Goal: Task Accomplishment & Management: Manage account settings

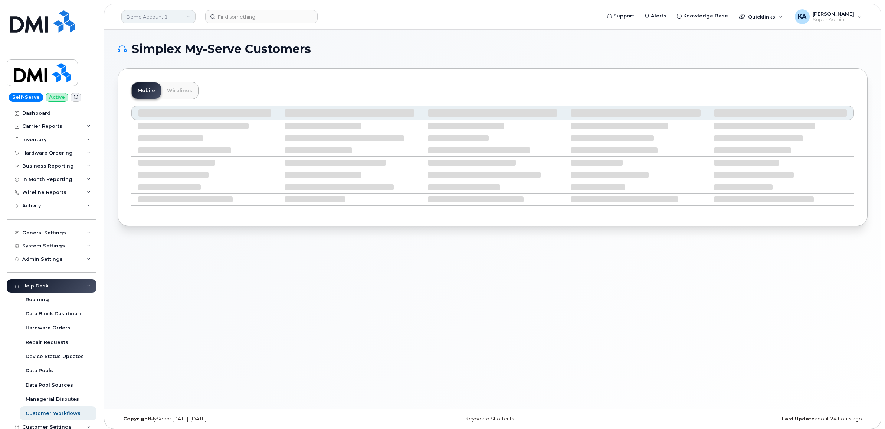
click at [147, 15] on link "Demo Account 1" at bounding box center [158, 16] width 74 height 13
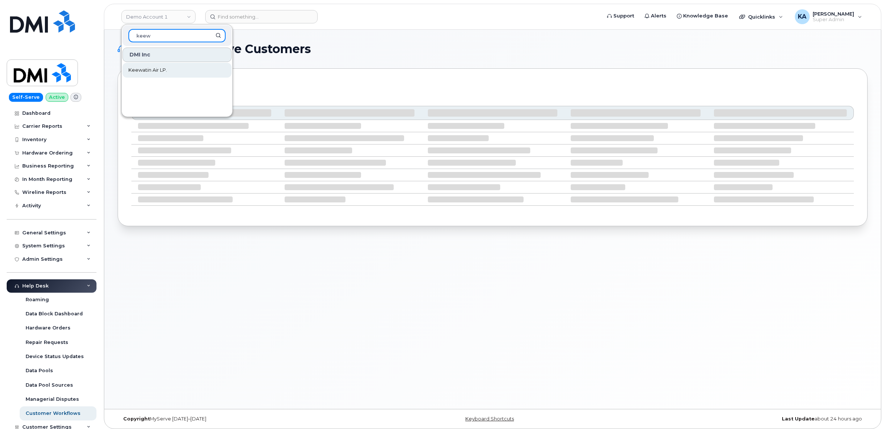
type input "keew"
click at [155, 68] on span "Keewatin Air LP." at bounding box center [147, 69] width 39 height 7
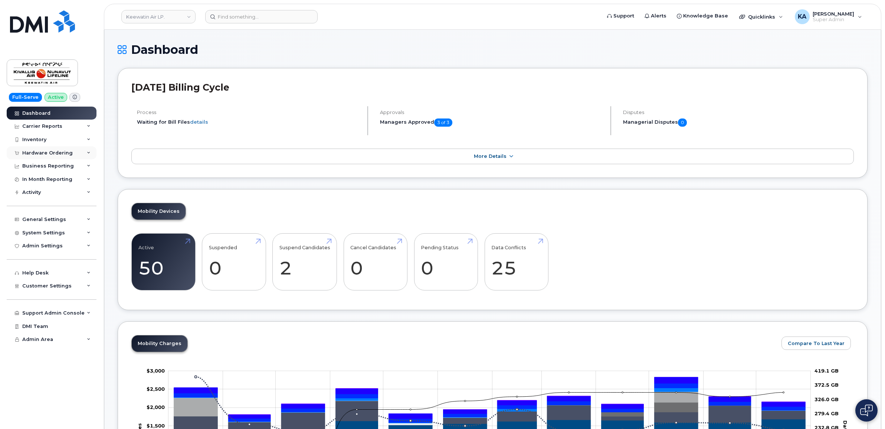
click at [58, 152] on div "Hardware Ordering" at bounding box center [47, 153] width 50 height 6
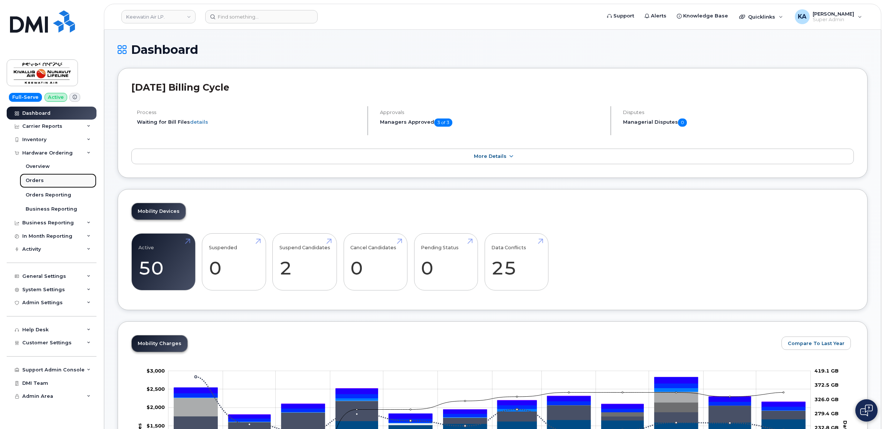
click at [33, 178] on div "Orders" at bounding box center [35, 180] width 18 height 7
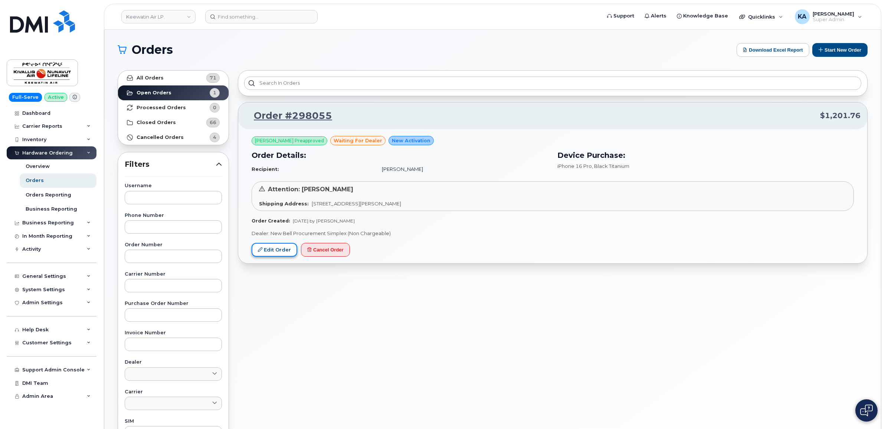
click at [268, 250] on link "Edit Order" at bounding box center [275, 250] width 46 height 14
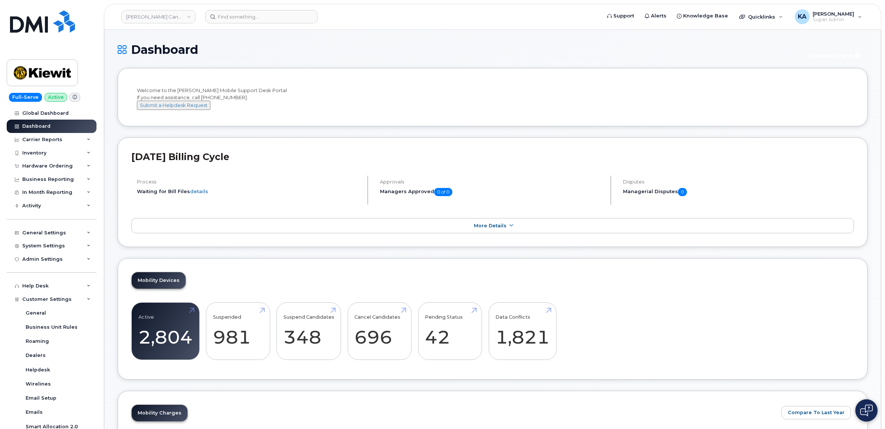
scroll to position [139, 0]
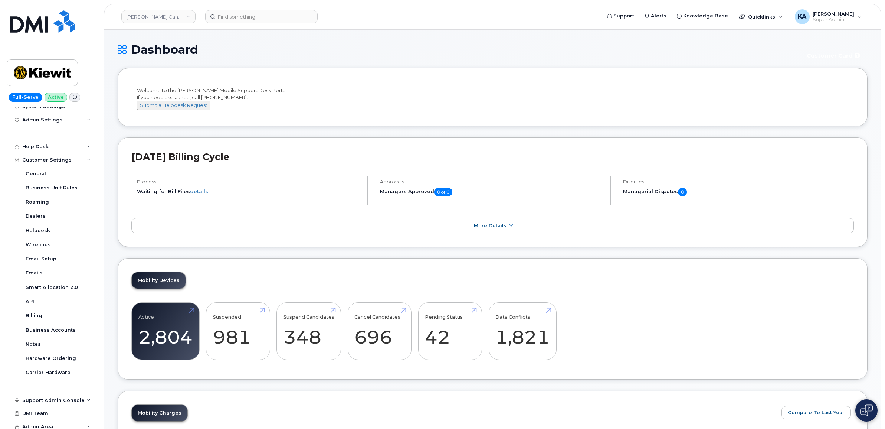
click at [311, 91] on div "Welcome to the [PERSON_NAME] Mobile Support Desk Portal If you need assistance,…" at bounding box center [492, 98] width 711 height 23
click at [145, 15] on link "Kiewit Canada Inc" at bounding box center [158, 16] width 74 height 13
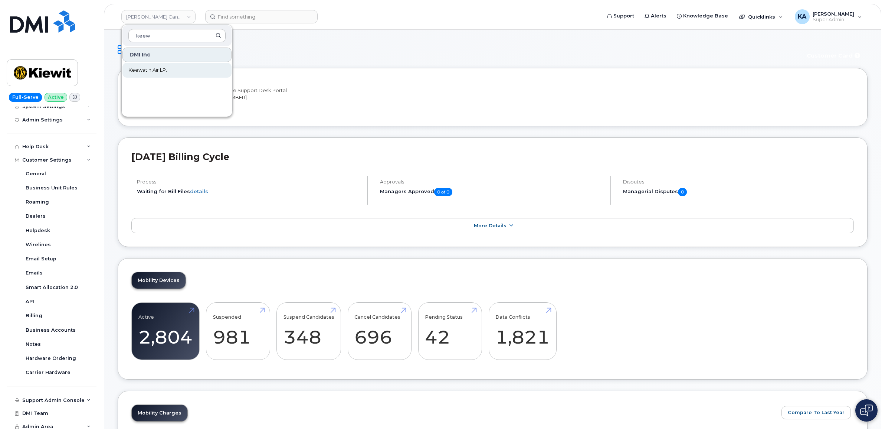
type input "keew"
click at [158, 73] on span "Keewatin Air LP." at bounding box center [147, 69] width 39 height 7
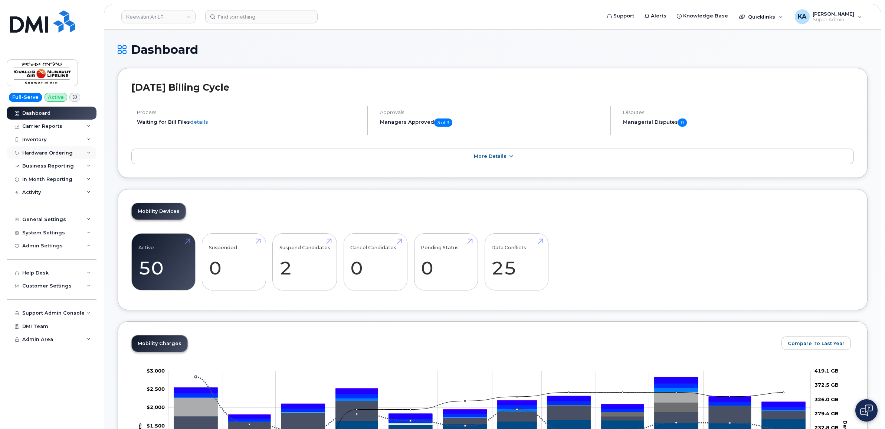
click at [49, 153] on div "Hardware Ordering" at bounding box center [47, 153] width 50 height 6
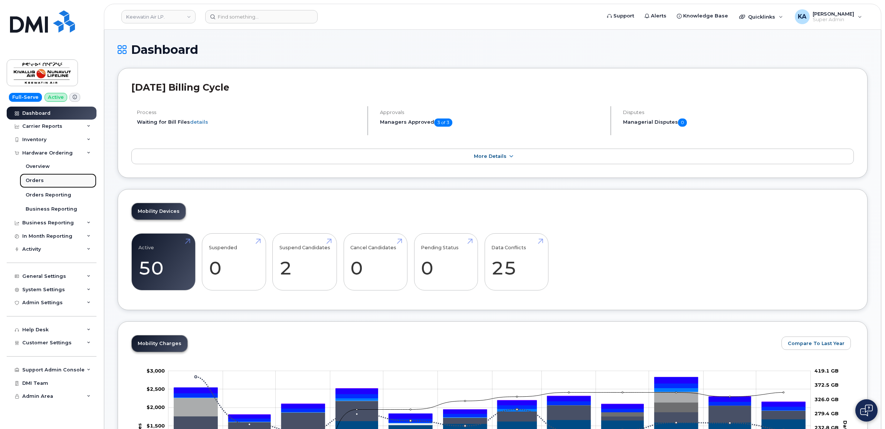
click at [36, 177] on link "Orders" at bounding box center [58, 180] width 77 height 14
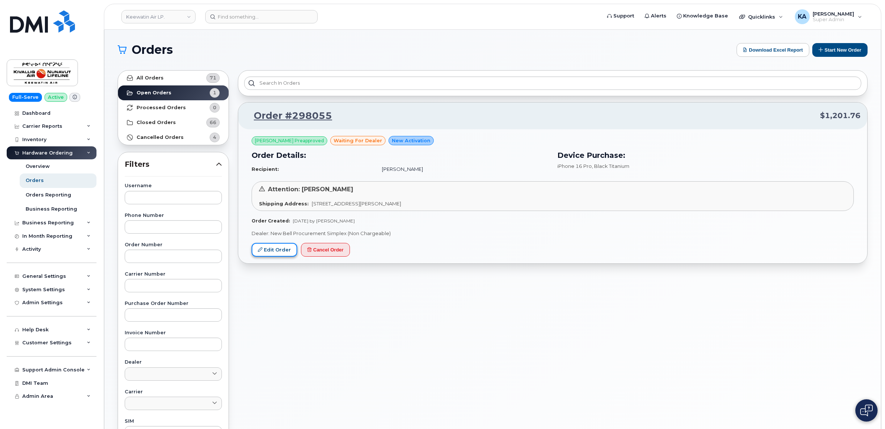
click at [266, 248] on link "Edit Order" at bounding box center [275, 250] width 46 height 14
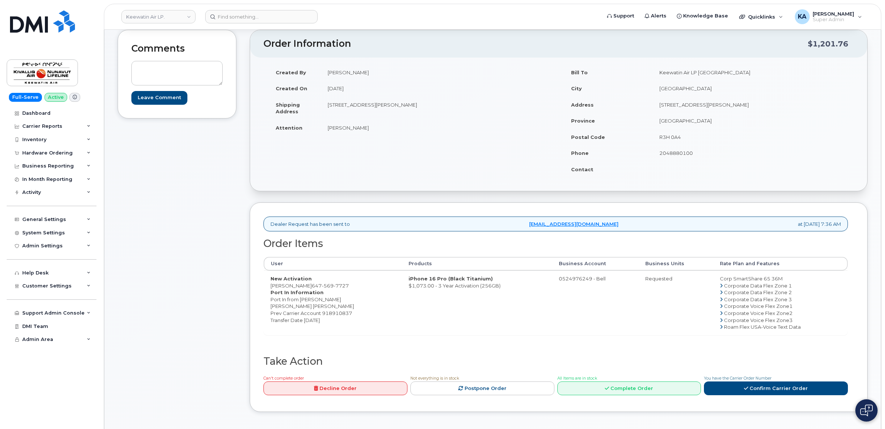
scroll to position [93, 0]
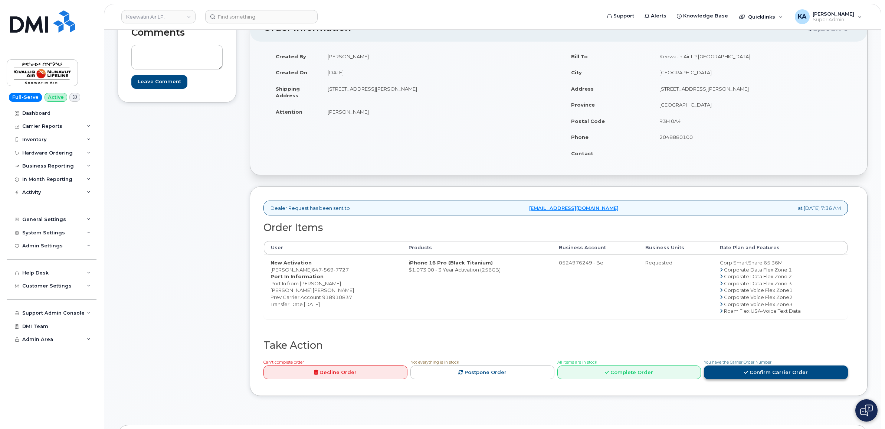
click at [750, 375] on link "Confirm Carrier Order" at bounding box center [776, 372] width 144 height 14
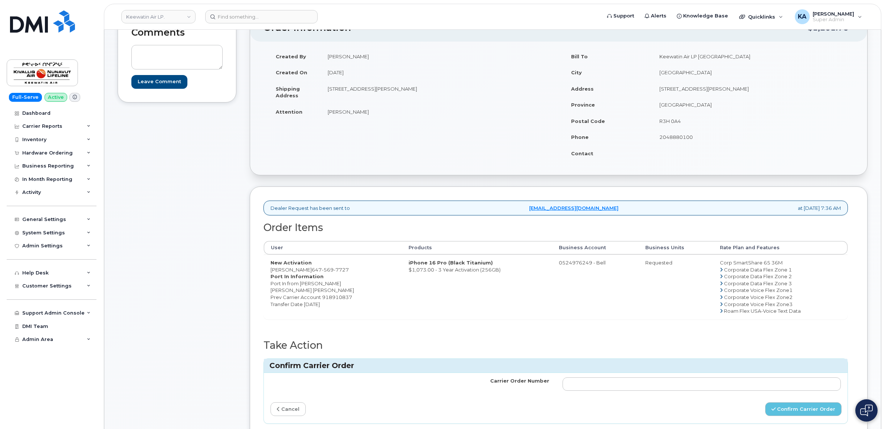
scroll to position [139, 0]
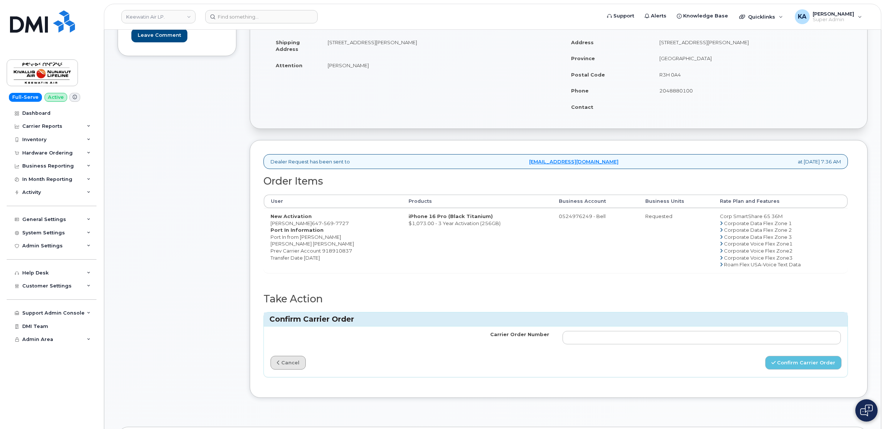
click at [292, 364] on link "cancel" at bounding box center [288, 363] width 35 height 14
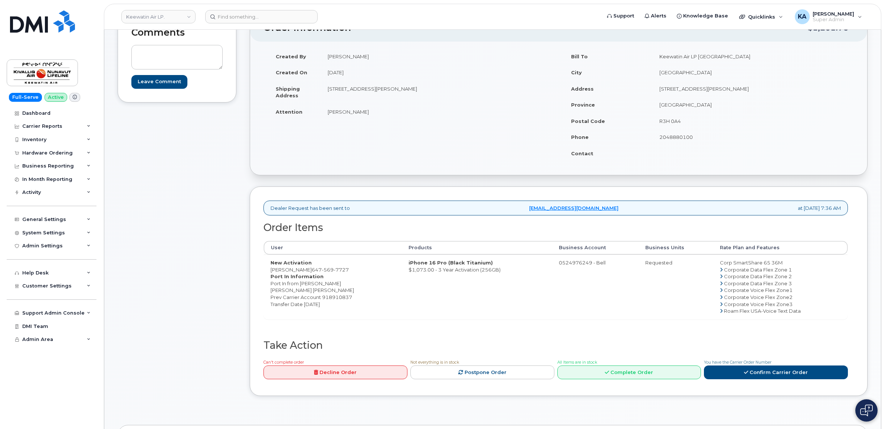
scroll to position [46, 0]
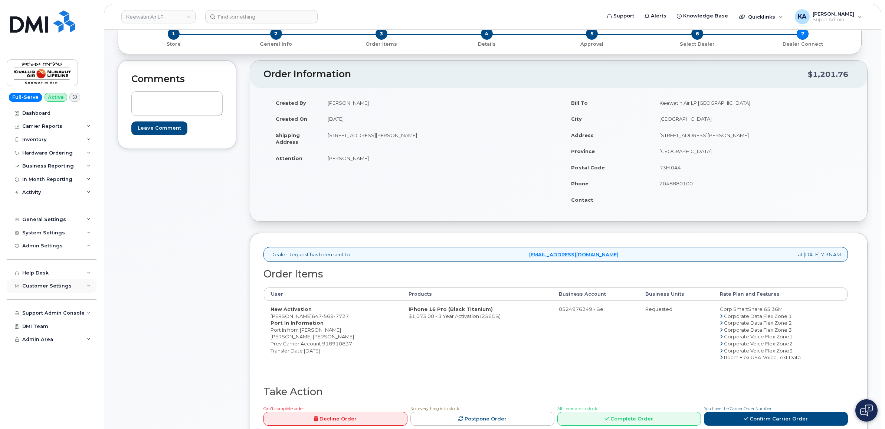
click at [47, 288] on span "Customer Settings" at bounding box center [46, 286] width 49 height 6
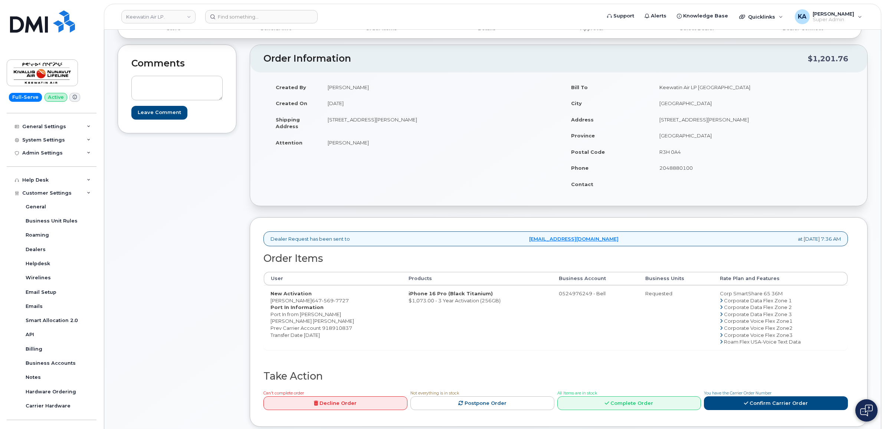
scroll to position [93, 0]
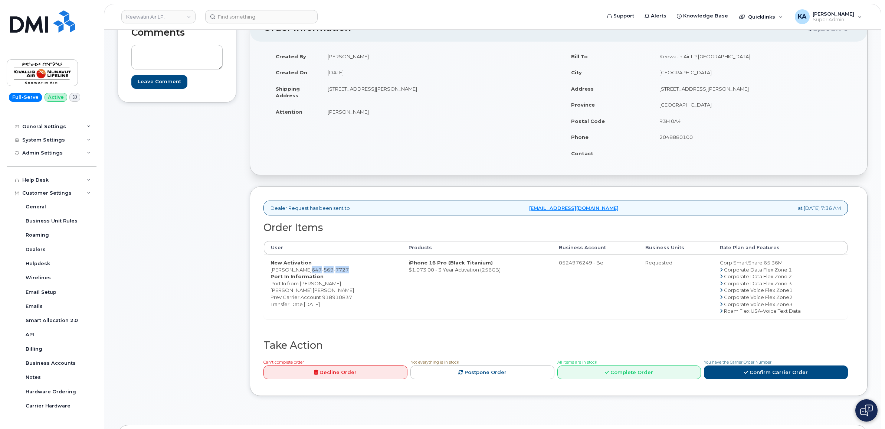
drag, startPoint x: 333, startPoint y: 270, endPoint x: 294, endPoint y: 272, distance: 39.0
click at [294, 272] on td "New Activation Abil Saju 647 569 7727 Port In Information Port In from Rogers J…" at bounding box center [333, 286] width 138 height 65
copy span "647 569 7727"
drag, startPoint x: 291, startPoint y: 270, endPoint x: 269, endPoint y: 270, distance: 21.2
click at [269, 270] on td "New Activation Abil Saju 647 569 7727 Port In Information Port In from Rogers J…" at bounding box center [333, 286] width 138 height 65
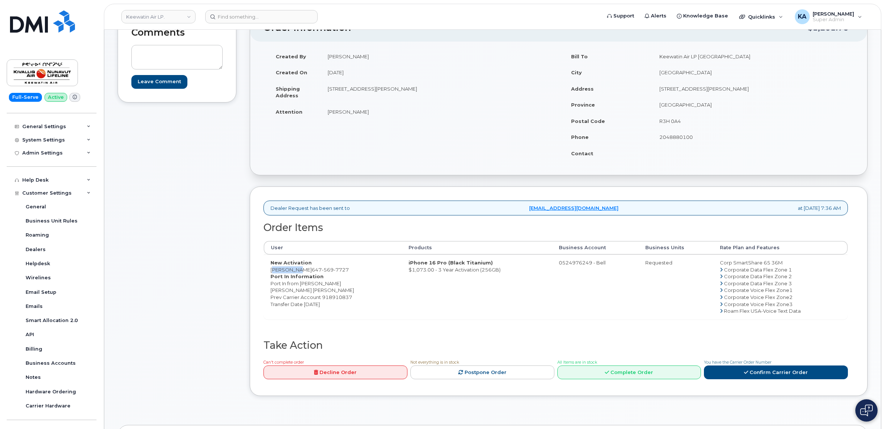
drag, startPoint x: 269, startPoint y: 270, endPoint x: 276, endPoint y: 270, distance: 6.3
copy td "Abil Saju"
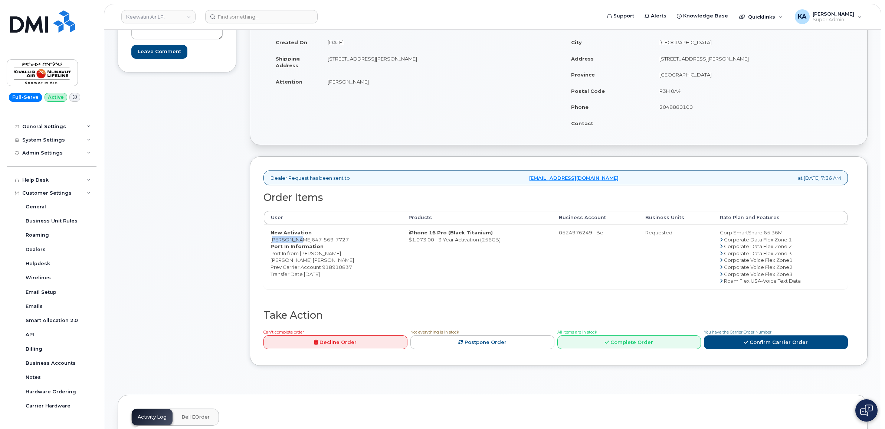
scroll to position [139, 0]
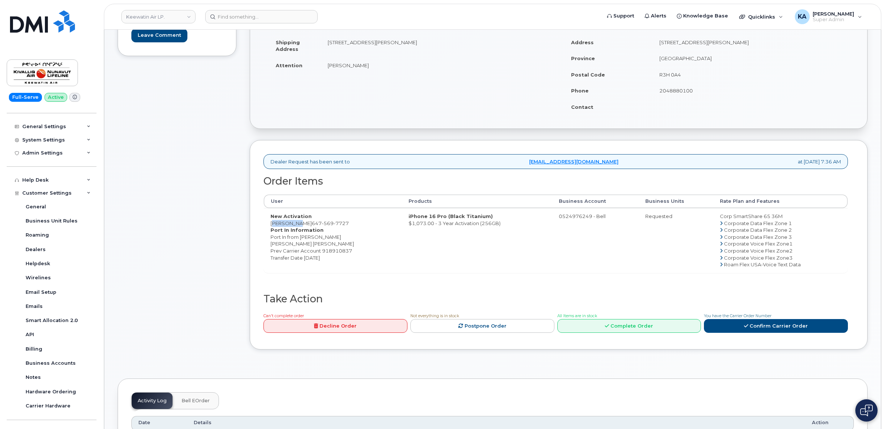
drag, startPoint x: 559, startPoint y: 216, endPoint x: 607, endPoint y: 218, distance: 48.6
click at [607, 218] on td "0524976249 - Bell" at bounding box center [595, 240] width 86 height 65
drag, startPoint x: 607, startPoint y: 218, endPoint x: 597, endPoint y: 218, distance: 10.8
copy td "0524976249 - Bell"
drag, startPoint x: 407, startPoint y: 217, endPoint x: 500, endPoint y: 225, distance: 93.1
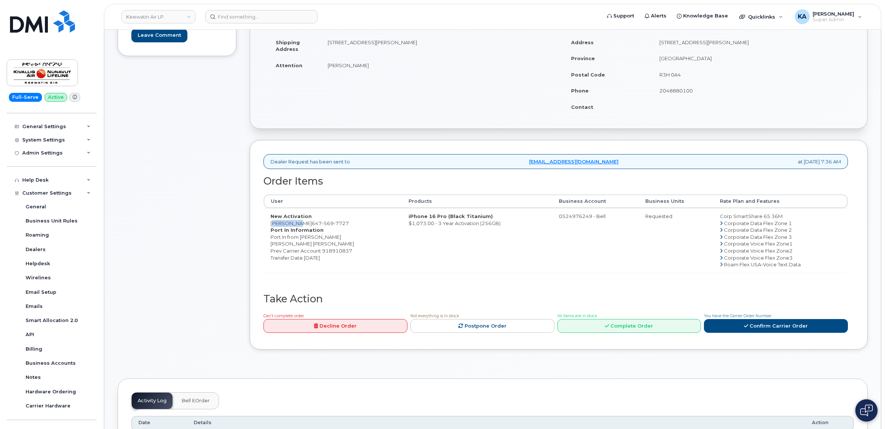
click at [500, 225] on td "iPhone 16 Pro (Black Titanium) $1,073.00 - 3 Year Activation (256GB)" at bounding box center [477, 240] width 150 height 65
drag, startPoint x: 500, startPoint y: 225, endPoint x: 475, endPoint y: 224, distance: 24.5
copy td "iPhone 16 Pro (Black Titanium) $1,073.00 - 3 Year Activation (256GB)"
click at [226, 13] on input at bounding box center [261, 16] width 112 height 13
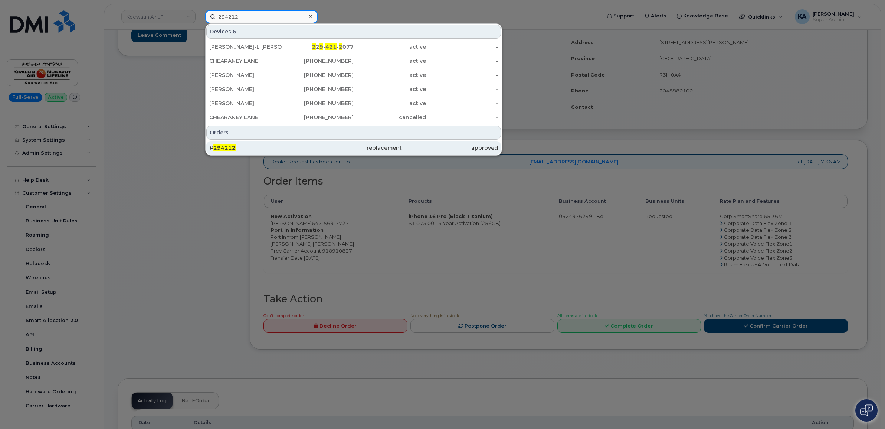
type input "294212"
click at [218, 148] on span "294212" at bounding box center [224, 147] width 22 height 7
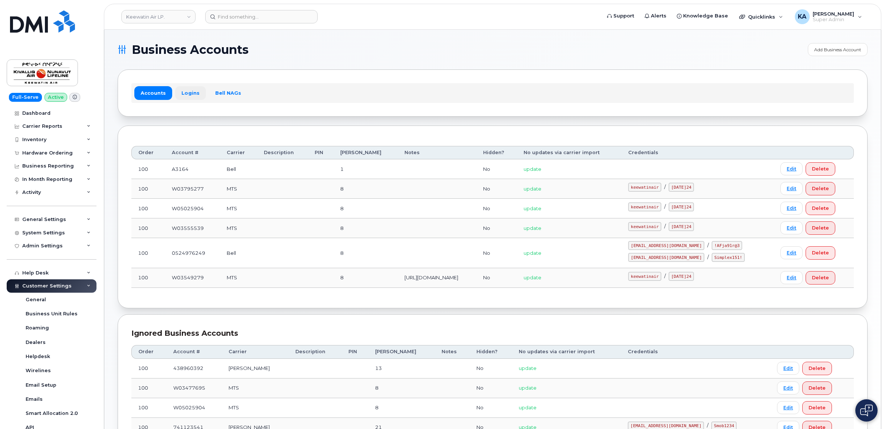
click at [184, 91] on link "Logins" at bounding box center [190, 92] width 31 height 13
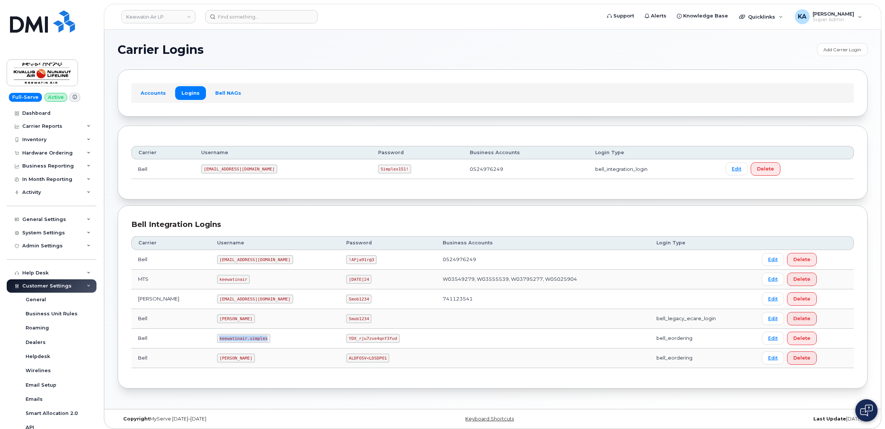
drag, startPoint x: 190, startPoint y: 339, endPoint x: 235, endPoint y: 339, distance: 45.3
click at [236, 339] on code "keewatinair.simplex" at bounding box center [243, 338] width 53 height 9
drag, startPoint x: 235, startPoint y: 339, endPoint x: 227, endPoint y: 338, distance: 7.5
copy code "keewatinair.simplex"
drag, startPoint x: 292, startPoint y: 340, endPoint x: 343, endPoint y: 342, distance: 50.5
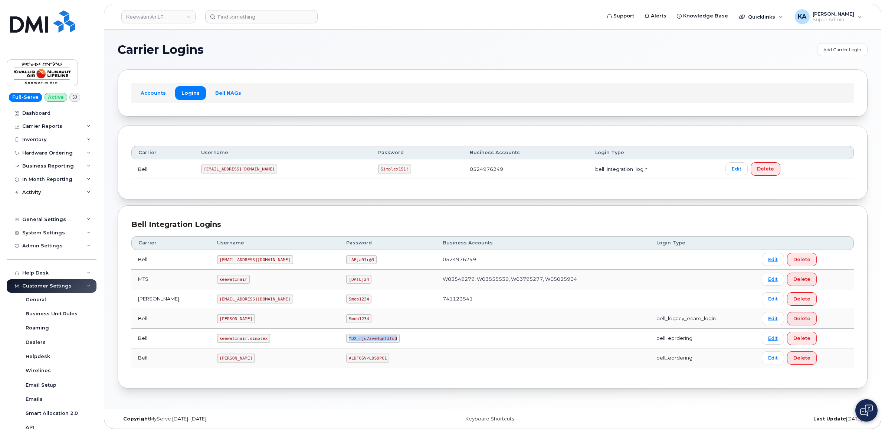
click at [343, 342] on td "YDX_rju7zve4qnf3fud" at bounding box center [388, 338] width 96 height 20
drag, startPoint x: 342, startPoint y: 342, endPoint x: 327, endPoint y: 338, distance: 15.6
copy code "YDX_rju7zve4qnf3fud"
drag, startPoint x: 189, startPoint y: 301, endPoint x: 234, endPoint y: 301, distance: 44.5
click at [234, 301] on code "keewatin@myserve.co" at bounding box center [255, 298] width 76 height 9
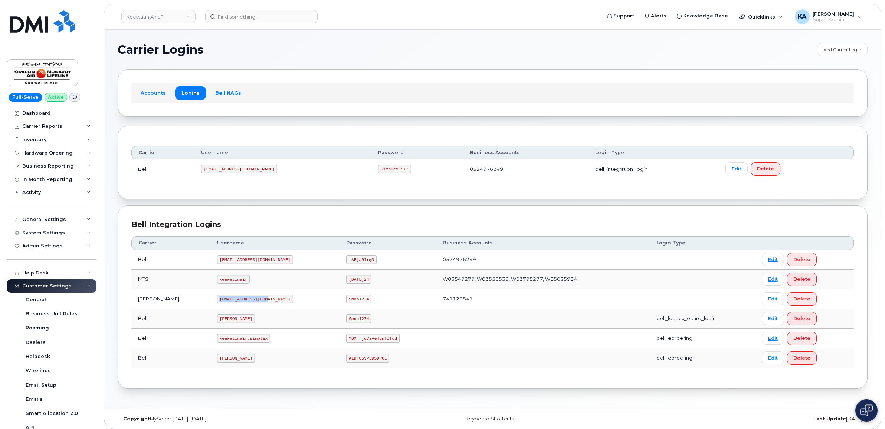
drag, startPoint x: 234, startPoint y: 301, endPoint x: 228, endPoint y: 299, distance: 5.9
copy code "keewatin@myserve.co"
drag, startPoint x: 290, startPoint y: 301, endPoint x: 313, endPoint y: 303, distance: 22.7
click at [346, 303] on code "Smob1234" at bounding box center [358, 298] width 25 height 9
drag, startPoint x: 313, startPoint y: 303, endPoint x: 301, endPoint y: 301, distance: 12.1
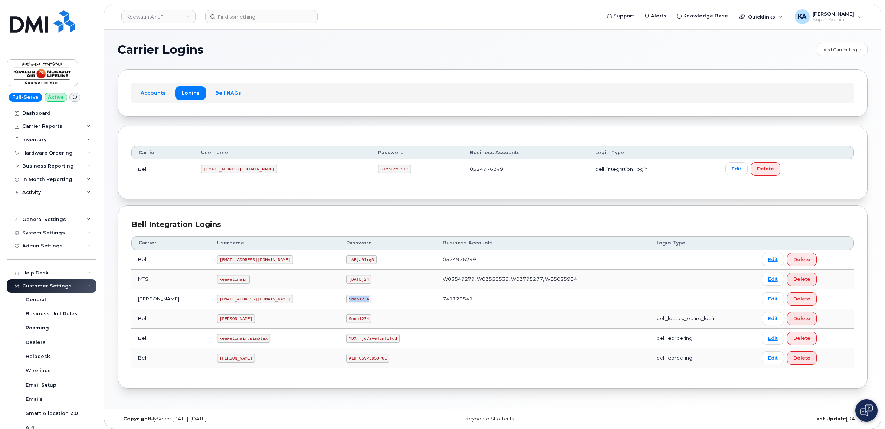
copy code "Smob1234"
drag, startPoint x: 189, startPoint y: 299, endPoint x: 238, endPoint y: 299, distance: 49.0
click at [238, 299] on td "keewatin@myserve.co" at bounding box center [275, 299] width 130 height 20
drag, startPoint x: 238, startPoint y: 299, endPoint x: 220, endPoint y: 299, distance: 18.6
copy code "keewatin@myserve.co"
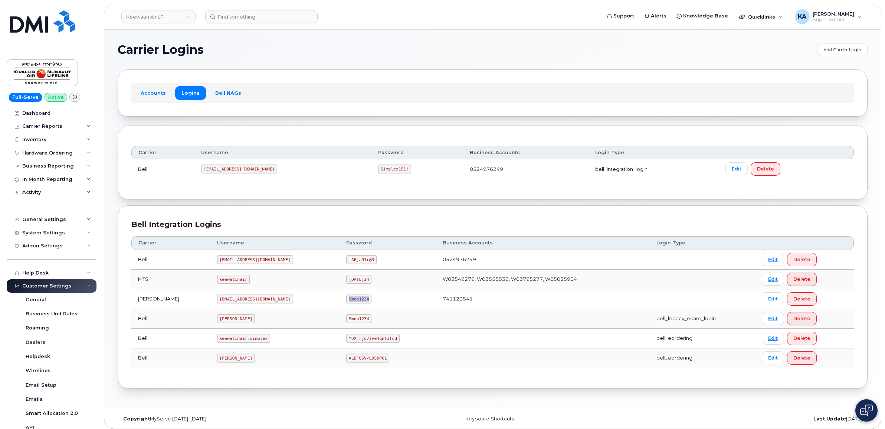
drag, startPoint x: 291, startPoint y: 301, endPoint x: 317, endPoint y: 302, distance: 26.0
click at [340, 302] on td "Smob1234" at bounding box center [388, 299] width 96 height 20
drag, startPoint x: 317, startPoint y: 302, endPoint x: 299, endPoint y: 299, distance: 17.6
copy code "Smob1234"
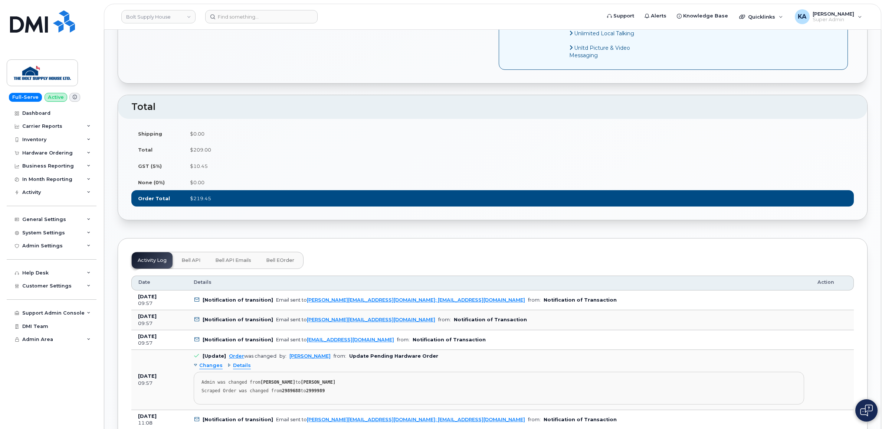
scroll to position [603, 0]
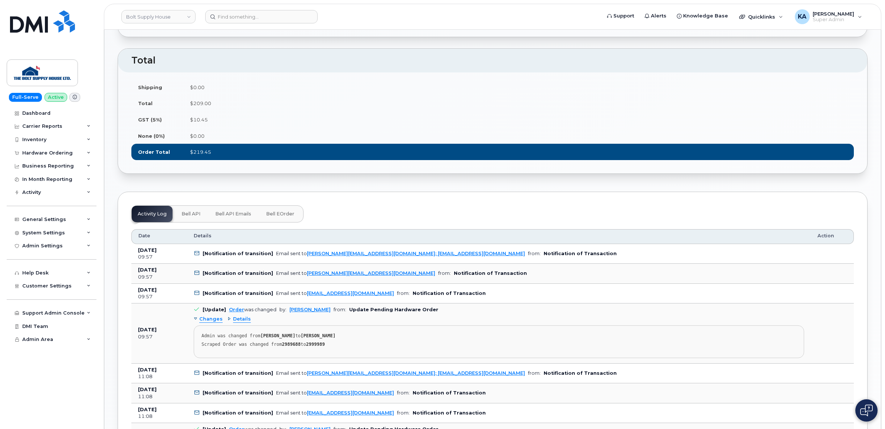
click at [239, 322] on span "Details" at bounding box center [242, 318] width 18 height 7
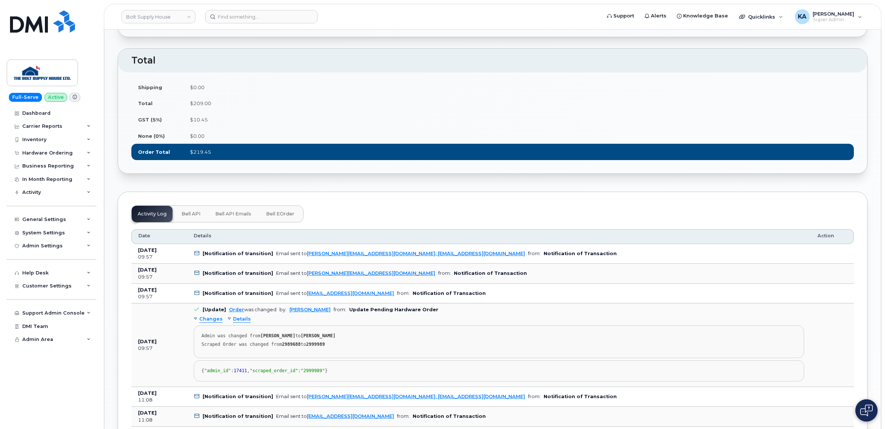
click at [239, 322] on span "Details" at bounding box center [242, 318] width 18 height 7
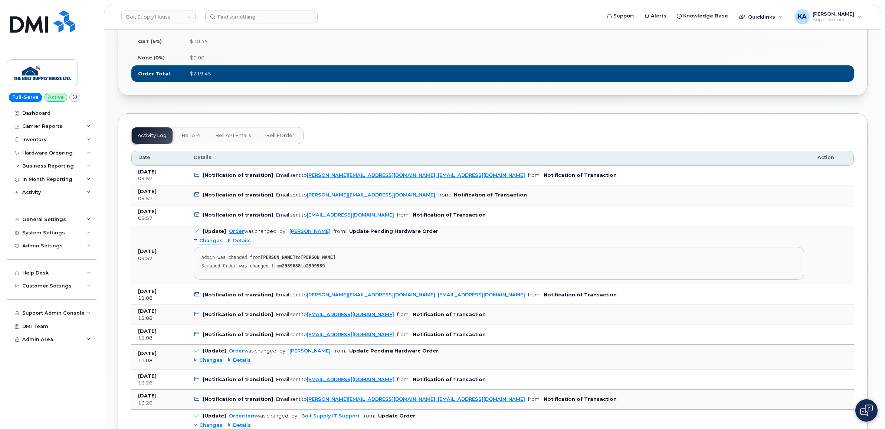
scroll to position [696, 0]
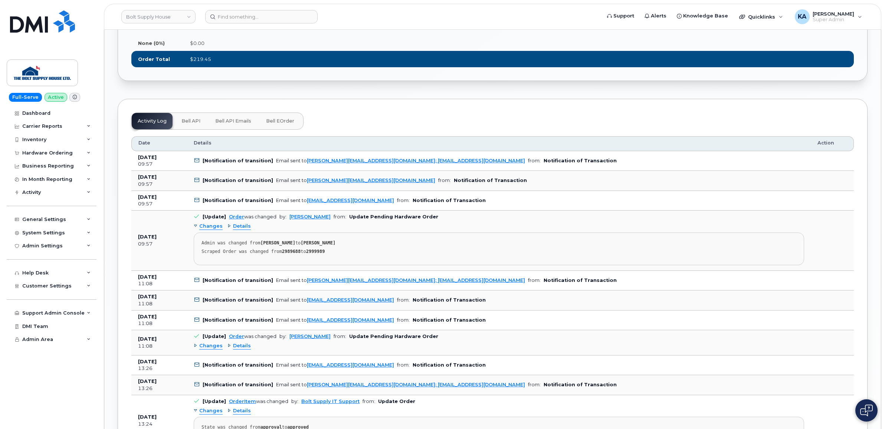
click at [240, 349] on span "Details" at bounding box center [242, 345] width 18 height 7
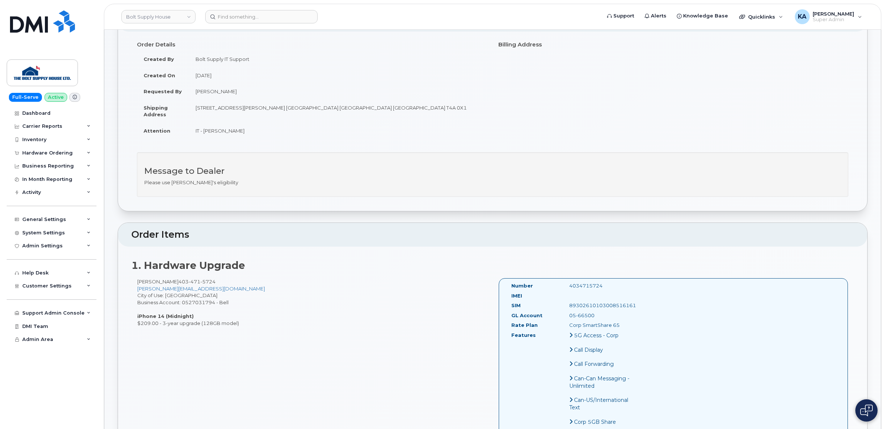
scroll to position [0, 0]
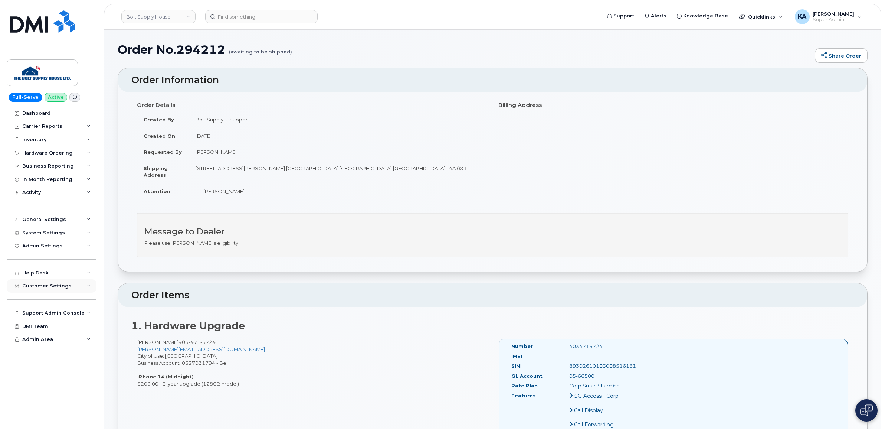
click at [82, 288] on div "Customer Settings" at bounding box center [52, 285] width 90 height 13
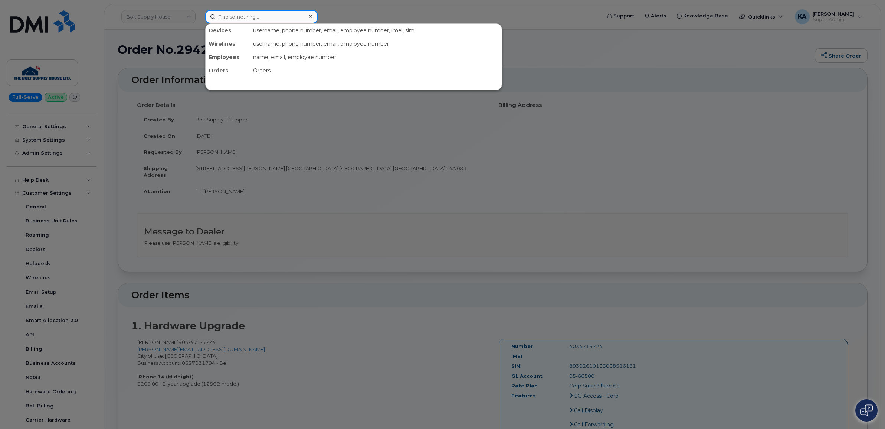
click at [238, 19] on input at bounding box center [261, 16] width 112 height 13
paste input "4034715724"
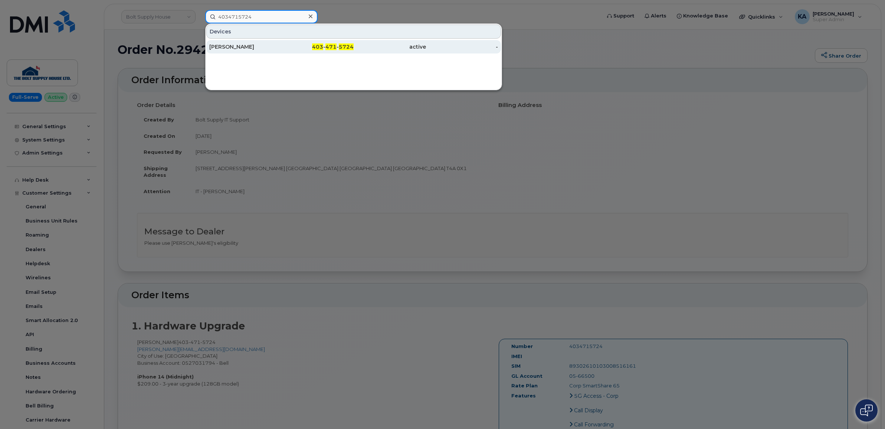
type input "4034715724"
click at [237, 45] on div "[PERSON_NAME]" at bounding box center [245, 46] width 72 height 7
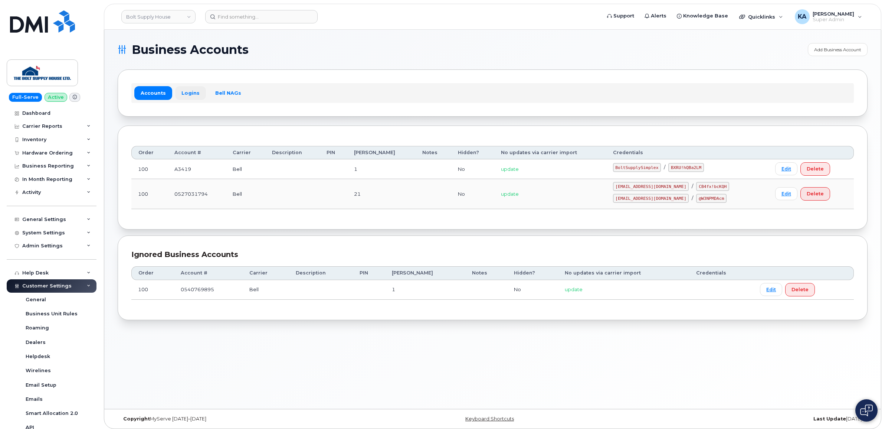
click at [188, 91] on link "Logins" at bounding box center [190, 92] width 31 height 13
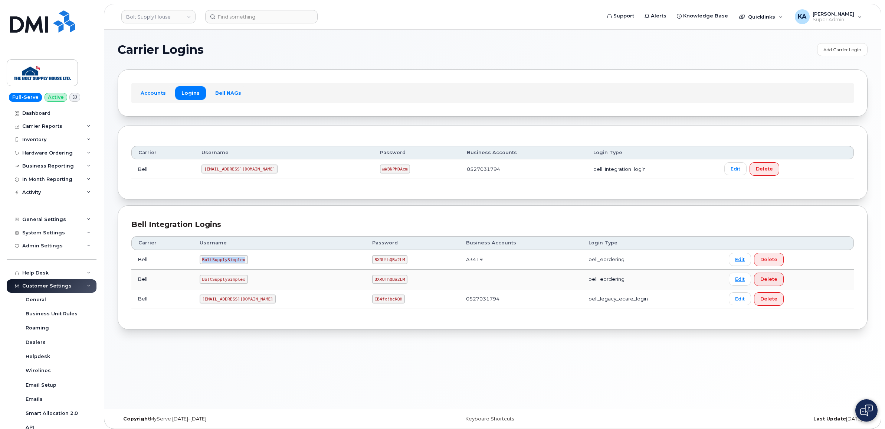
drag, startPoint x: 204, startPoint y: 262, endPoint x: 247, endPoint y: 262, distance: 42.3
click at [247, 262] on code "BoltSupplySimplex" at bounding box center [224, 259] width 48 height 9
drag, startPoint x: 247, startPoint y: 262, endPoint x: 239, endPoint y: 261, distance: 8.3
copy code "BoltSupplySimplex"
drag, startPoint x: 346, startPoint y: 261, endPoint x: 380, endPoint y: 261, distance: 34.1
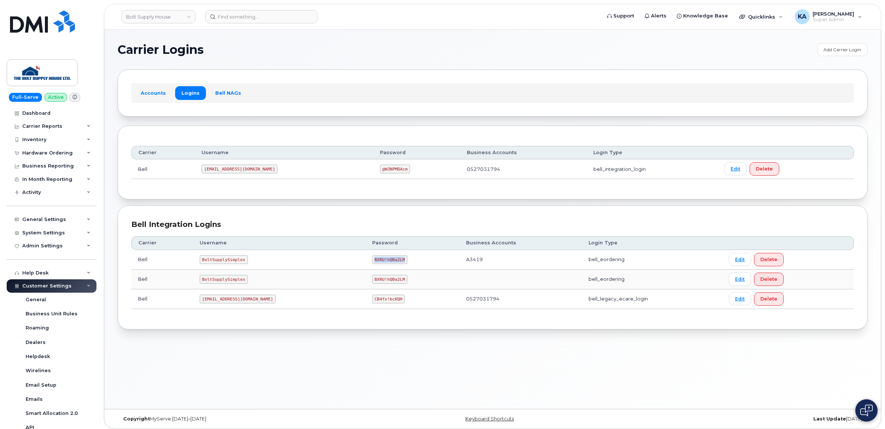
click at [380, 261] on td "BXRU!hQBa2LM" at bounding box center [413, 260] width 94 height 20
drag, startPoint x: 380, startPoint y: 261, endPoint x: 359, endPoint y: 259, distance: 21.6
copy code "BXRU!hQBa2LM"
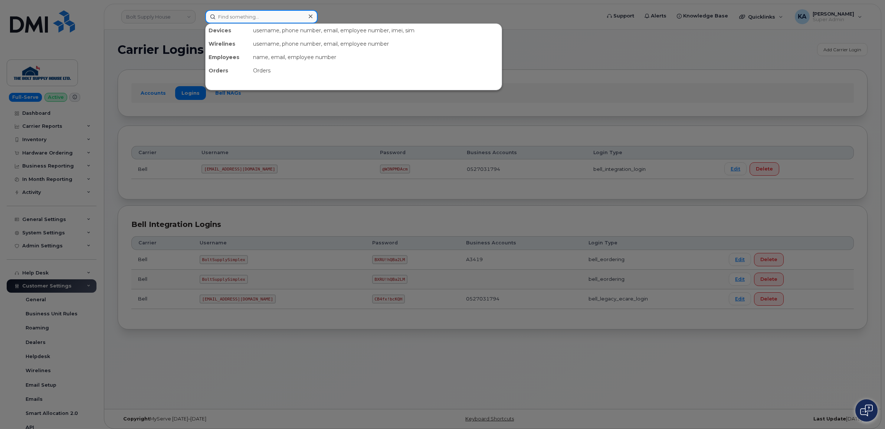
paste input "4039790000"
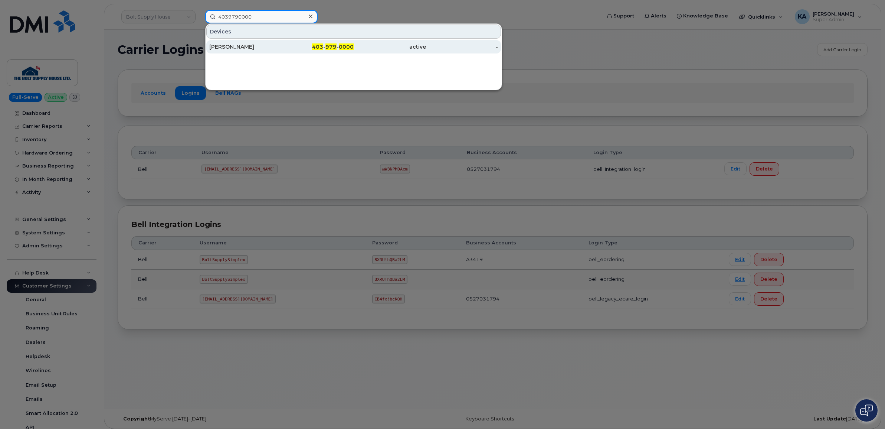
type input "4039790000"
click at [234, 45] on div "[PERSON_NAME]" at bounding box center [245, 46] width 72 height 7
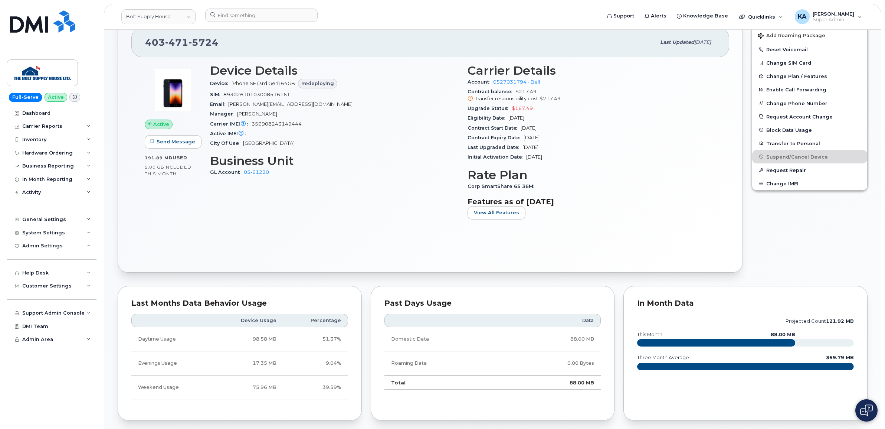
scroll to position [186, 0]
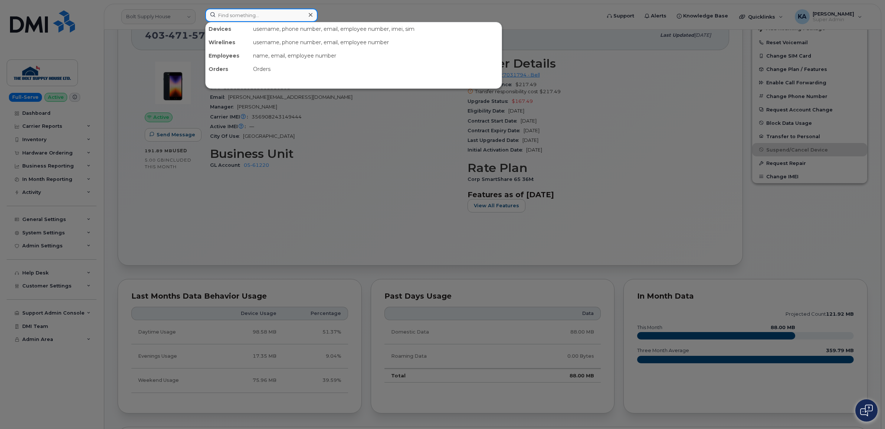
click at [243, 16] on input at bounding box center [261, 15] width 112 height 13
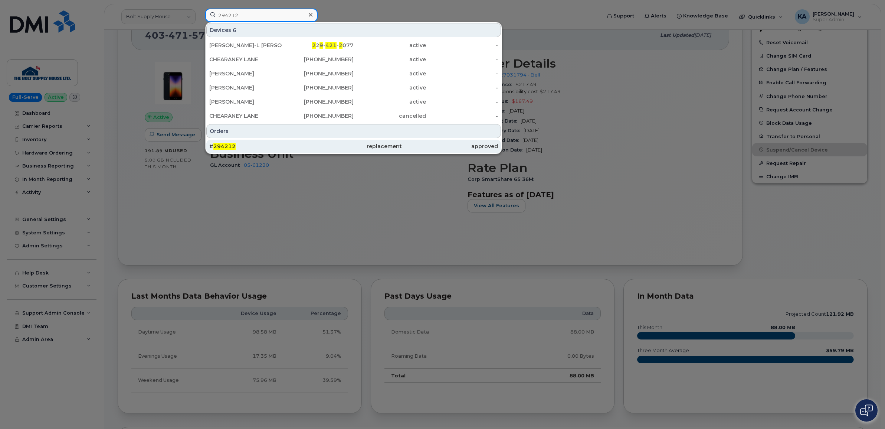
type input "294212"
click at [222, 148] on span "294212" at bounding box center [224, 146] width 22 height 7
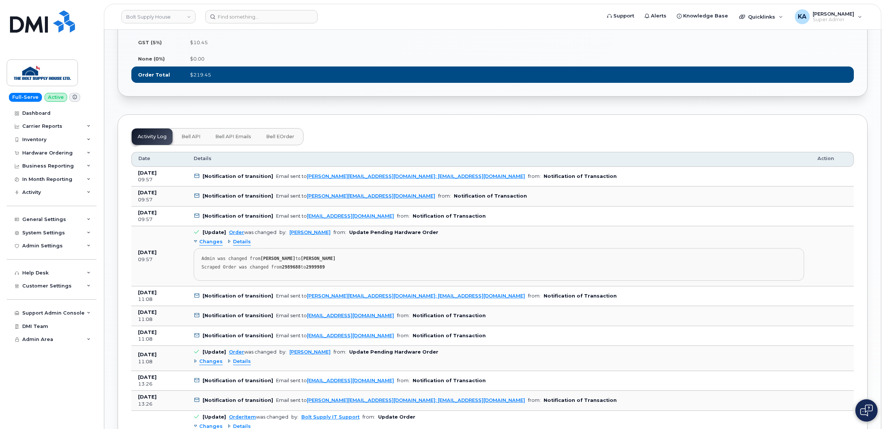
scroll to position [742, 0]
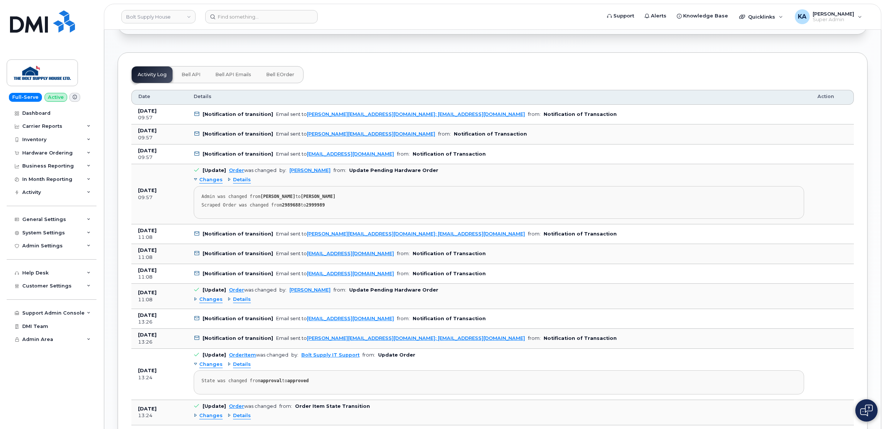
click at [271, 78] on span "Bell eOrder" at bounding box center [280, 75] width 28 height 6
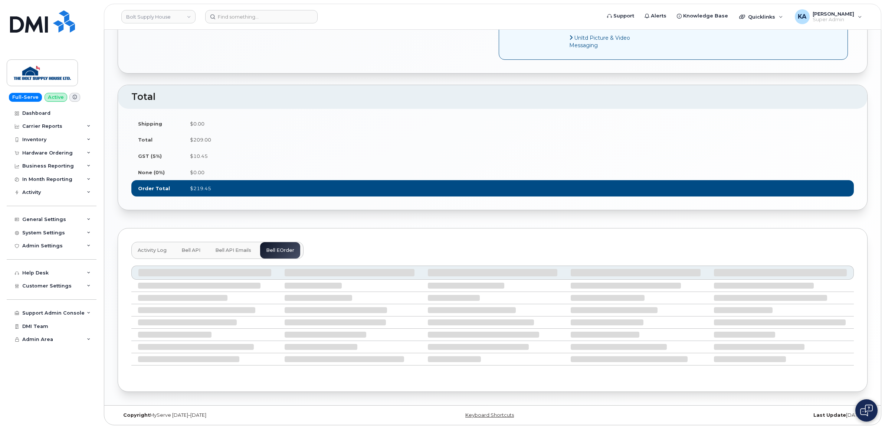
scroll to position [617, 0]
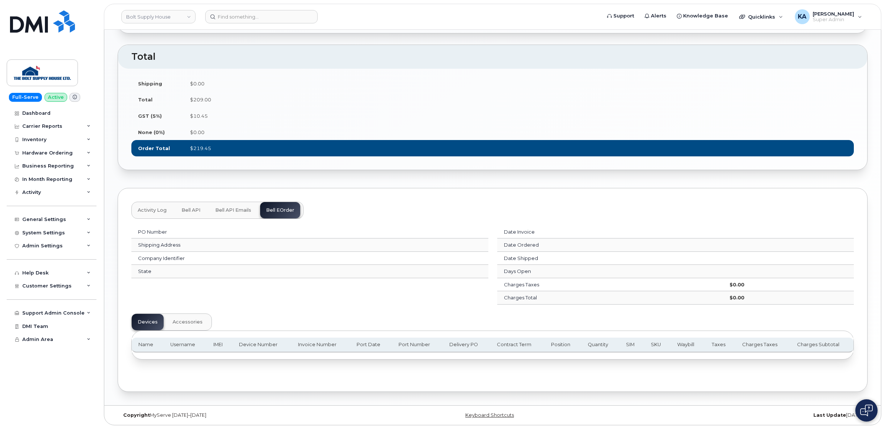
click at [234, 205] on button "Bell API Emails" at bounding box center [233, 210] width 48 height 16
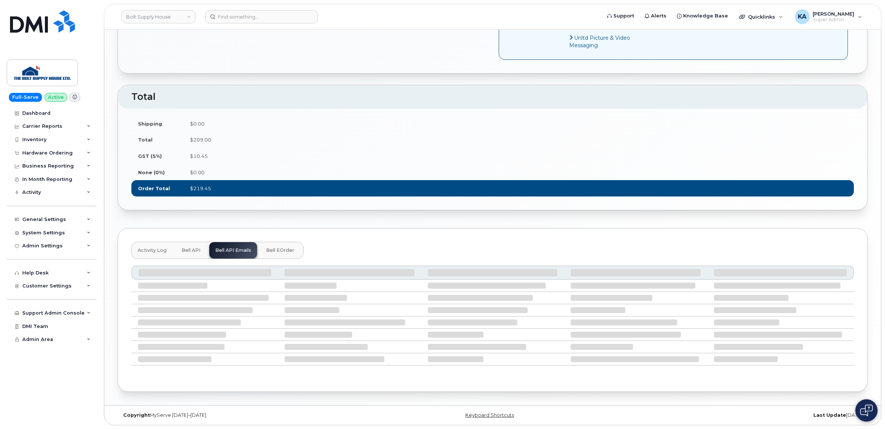
click at [189, 247] on span "Bell API" at bounding box center [190, 250] width 19 height 6
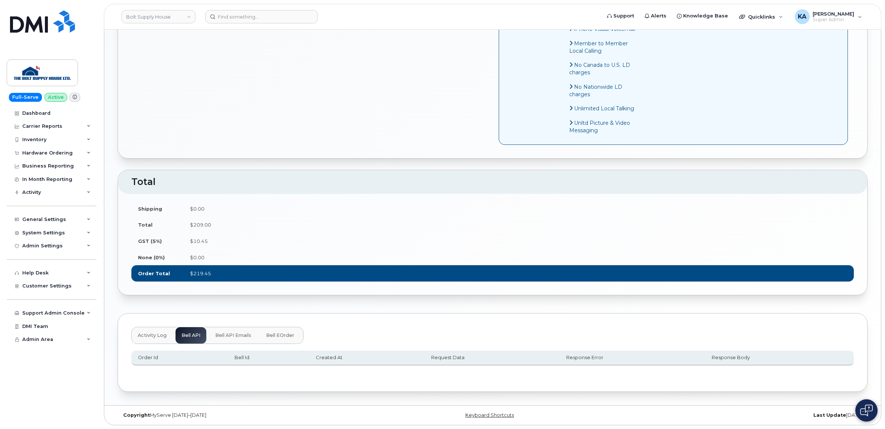
scroll to position [491, 0]
click at [146, 333] on span "Activity Log" at bounding box center [152, 335] width 29 height 6
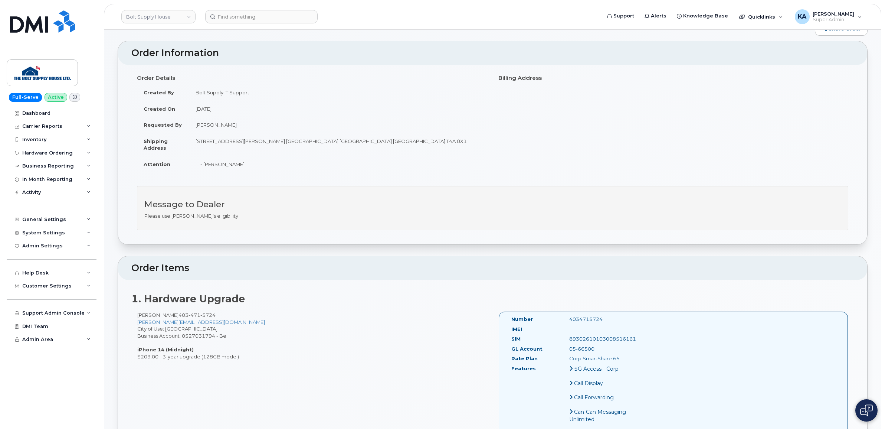
scroll to position [0, 0]
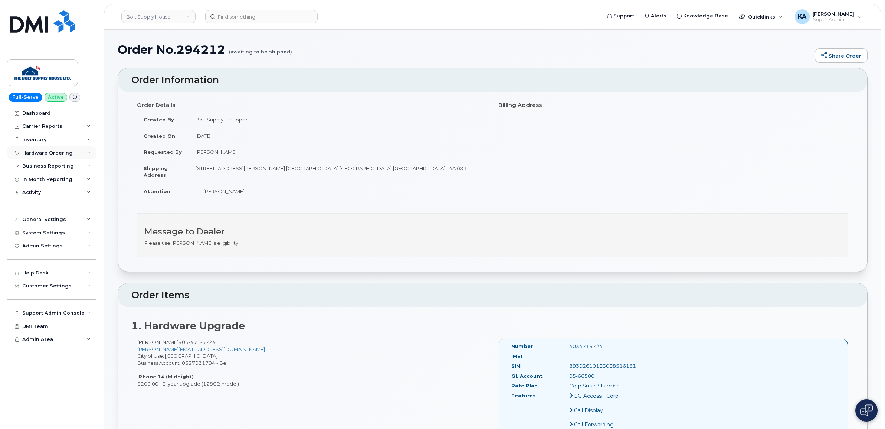
click at [39, 151] on div "Hardware Ordering" at bounding box center [47, 153] width 50 height 6
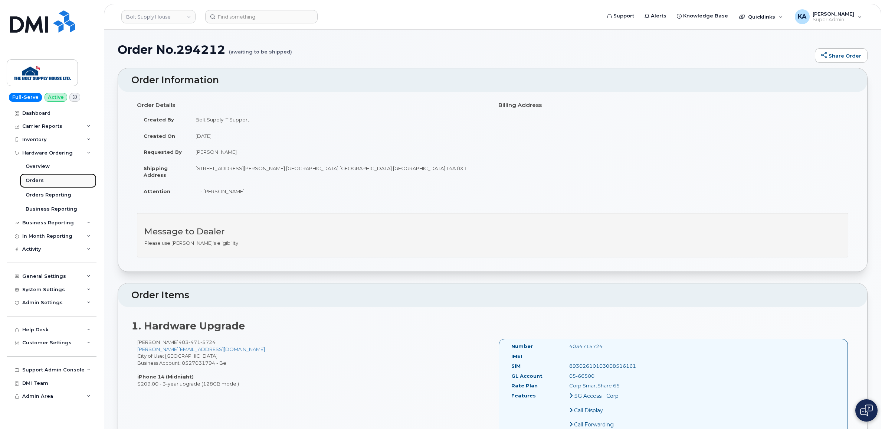
click at [32, 180] on div "Orders" at bounding box center [35, 180] width 18 height 7
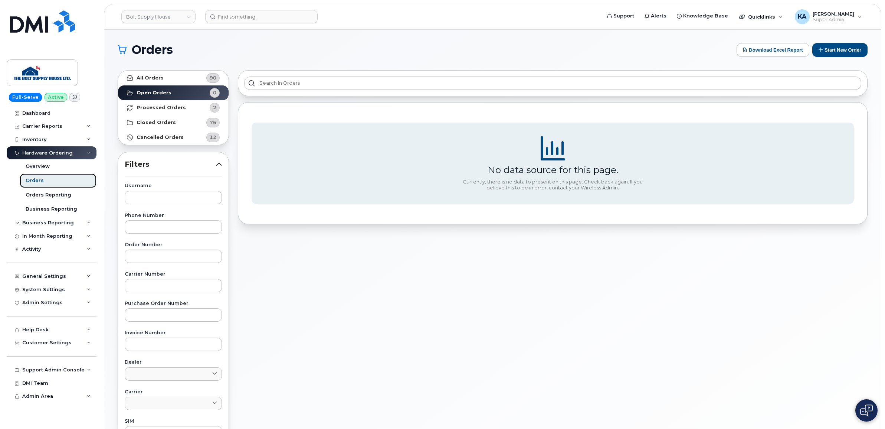
click at [39, 183] on div "Orders" at bounding box center [35, 180] width 18 height 7
click at [153, 106] on strong "Processed Orders" at bounding box center [161, 108] width 49 height 6
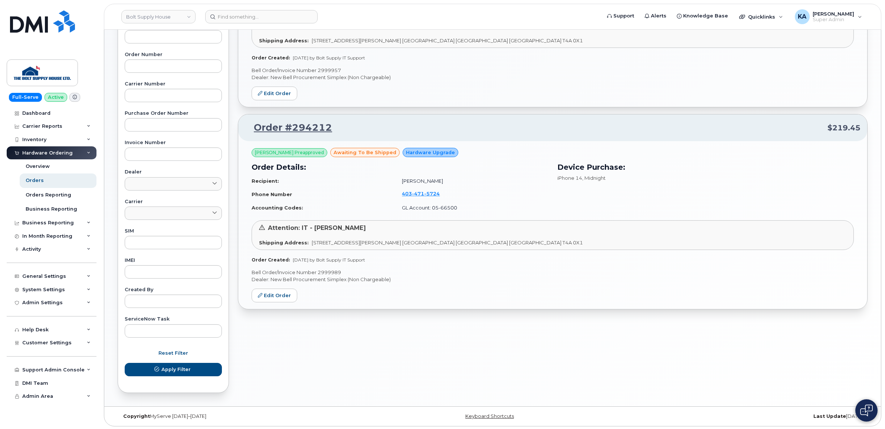
scroll to position [191, 0]
click at [272, 291] on link "Edit Order" at bounding box center [275, 294] width 46 height 14
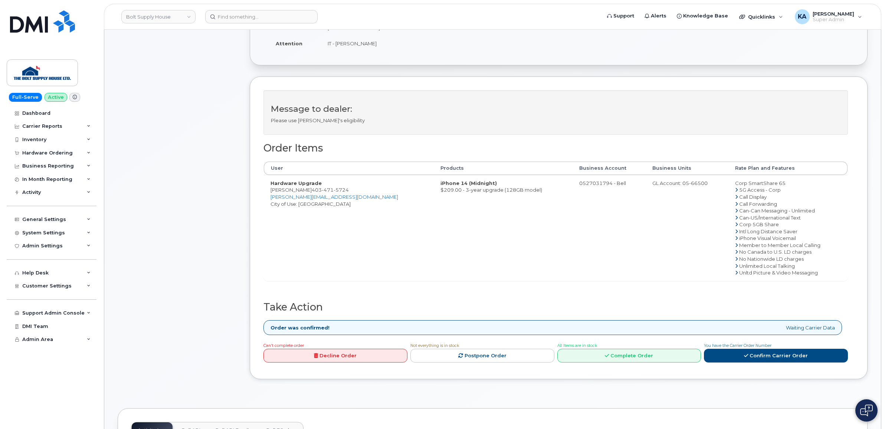
scroll to position [186, 0]
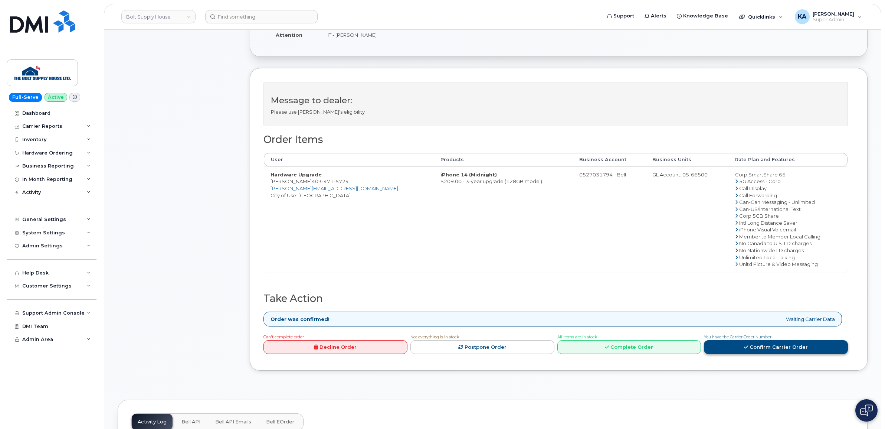
click at [740, 344] on link "Confirm Carrier Order" at bounding box center [776, 347] width 144 height 14
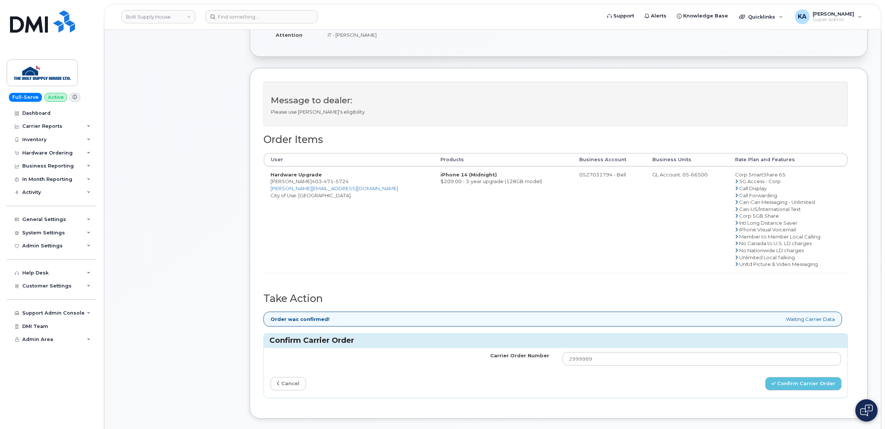
click at [281, 383] on link "cancel" at bounding box center [288, 384] width 35 height 14
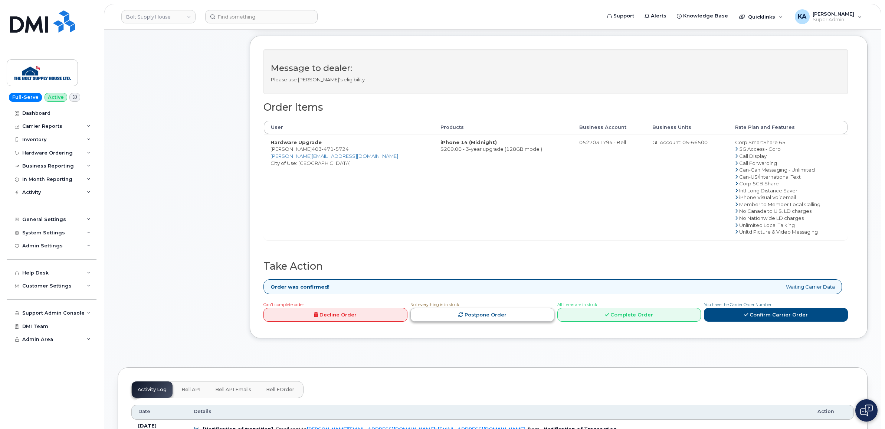
scroll to position [232, 0]
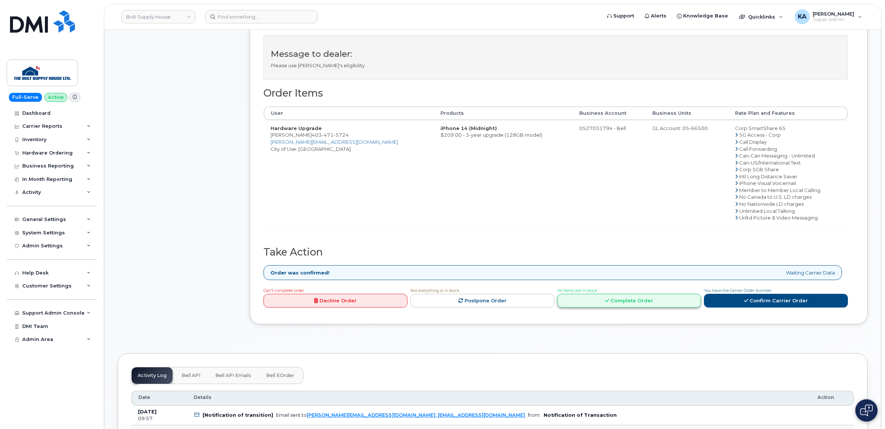
click at [621, 301] on link "Complete Order" at bounding box center [629, 301] width 144 height 14
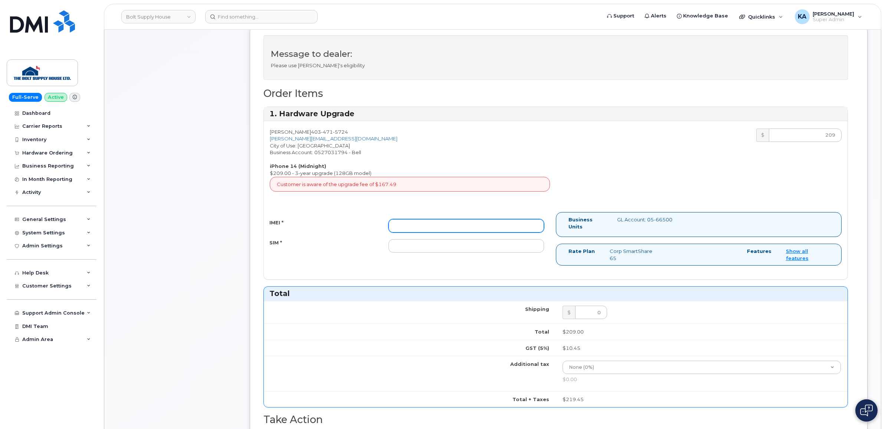
click at [397, 226] on input "IMEI *" at bounding box center [466, 225] width 155 height 13
paste input "356638833357897"
type input "356638833357897"
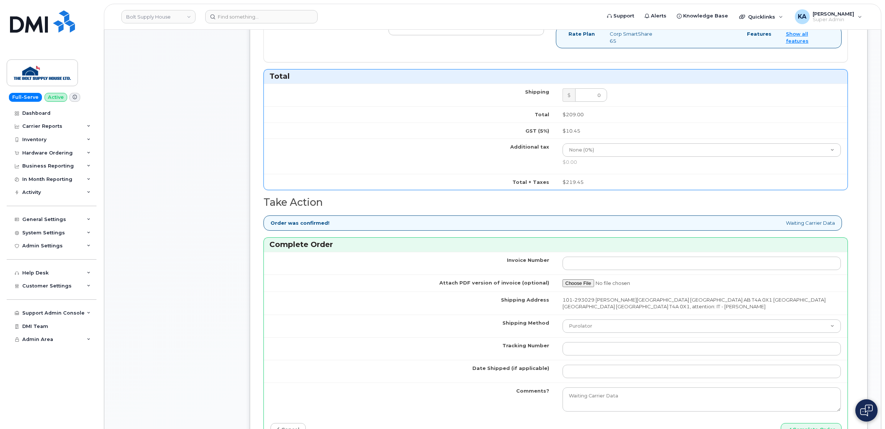
scroll to position [464, 0]
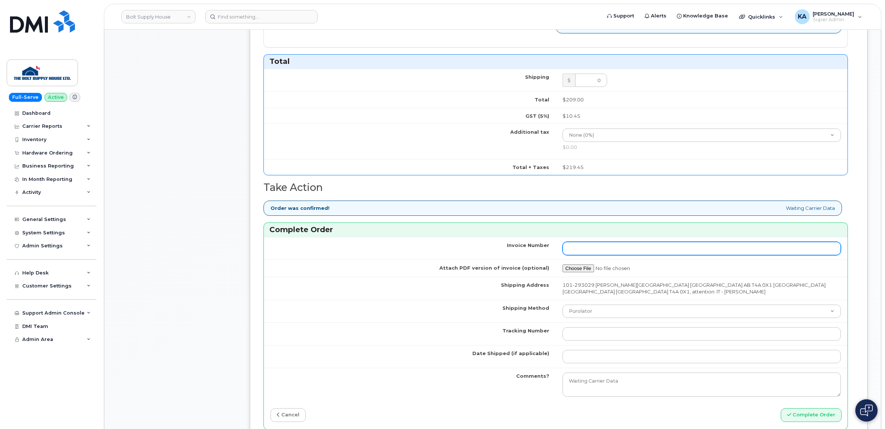
click at [596, 251] on input "Invoice Number" at bounding box center [702, 248] width 279 height 13
paste input "1306612054000010"
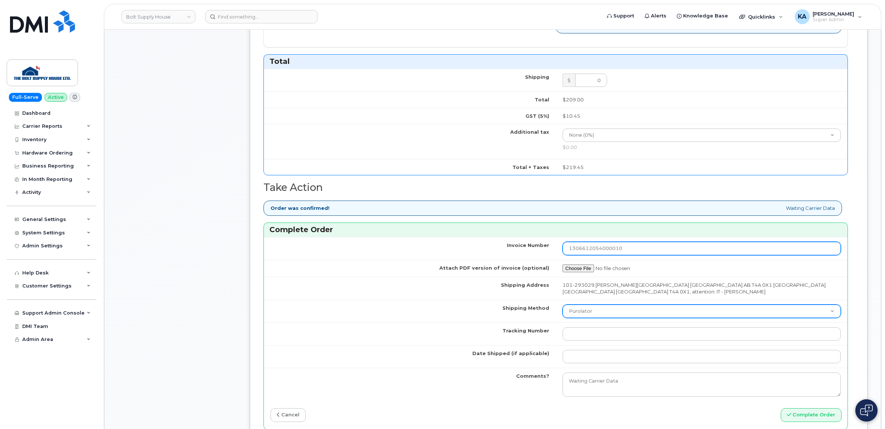
type input "1306612054000010"
click at [578, 311] on select "Purolator UPS FedEx Canada Post Courier Other Drop Off Pick Up" at bounding box center [702, 310] width 279 height 13
select select "FedEx"
click at [563, 307] on select "Purolator UPS FedEx Canada Post Courier Other Drop Off Pick Up" at bounding box center [702, 310] width 279 height 13
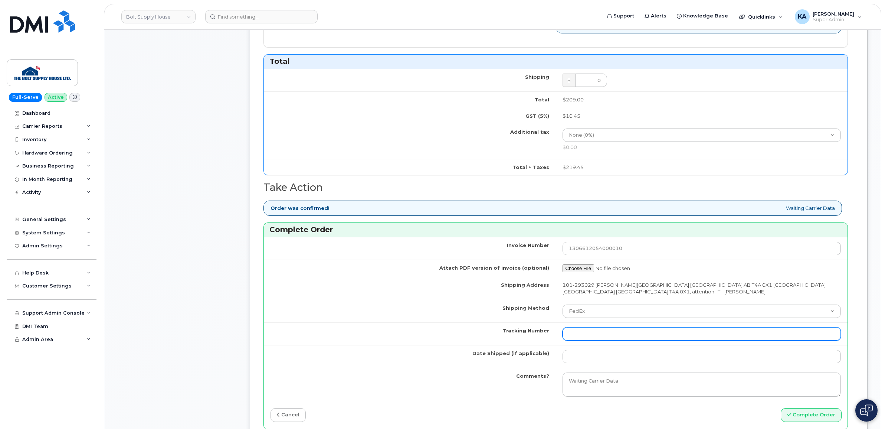
click at [574, 337] on input "Tracking Number" at bounding box center [702, 333] width 279 height 13
paste input "463192440850"
type input "463192440850"
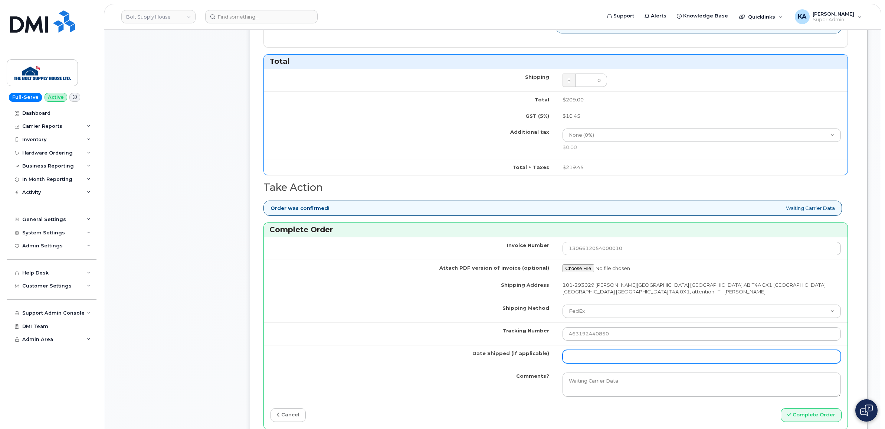
click at [576, 357] on input "Date Shipped (if applicable)" at bounding box center [702, 356] width 279 height 13
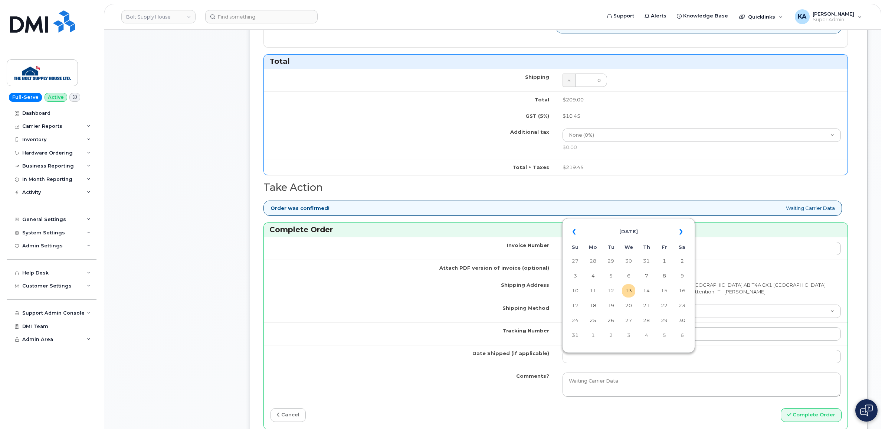
click at [629, 277] on td "6" at bounding box center [628, 275] width 13 height 13
type input "2025-08-06"
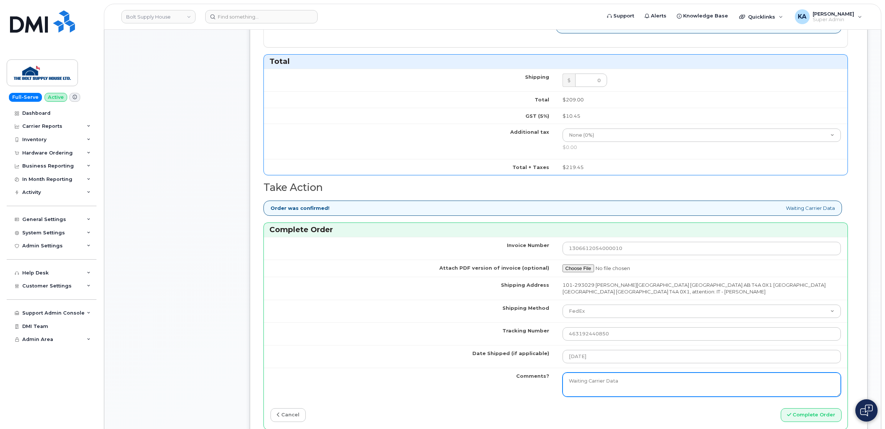
click at [591, 385] on textarea "Waiting Carrier Data" at bounding box center [702, 384] width 279 height 24
type textarea "a"
type textarea "Delivered 8-7-25"
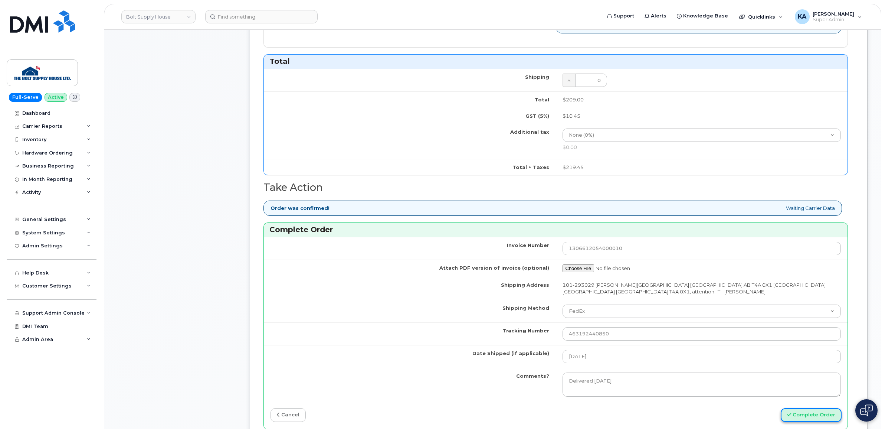
click at [805, 420] on button "Complete Order" at bounding box center [811, 415] width 61 height 14
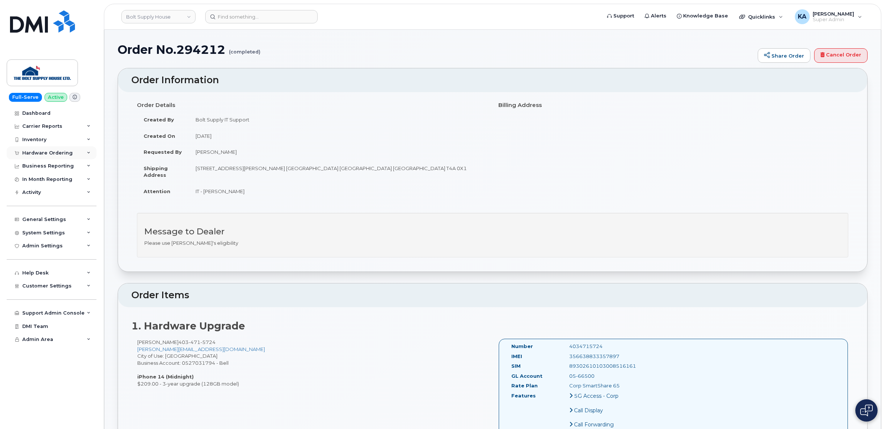
click at [42, 151] on div "Hardware Ordering" at bounding box center [47, 153] width 50 height 6
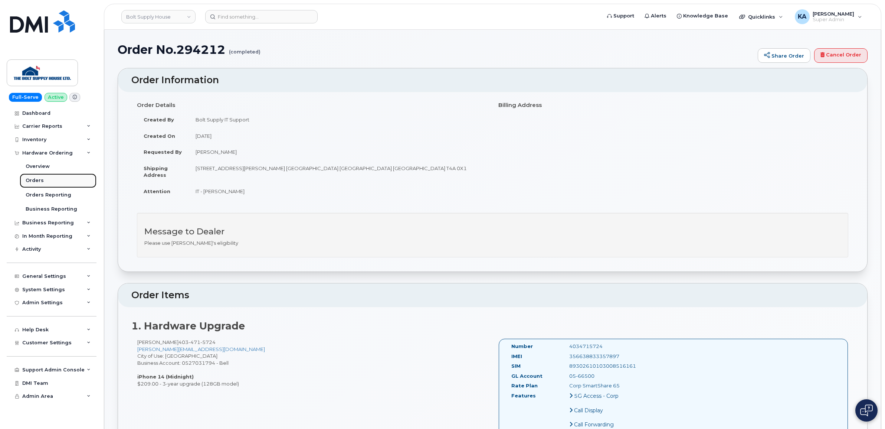
click at [32, 180] on div "Orders" at bounding box center [35, 180] width 18 height 7
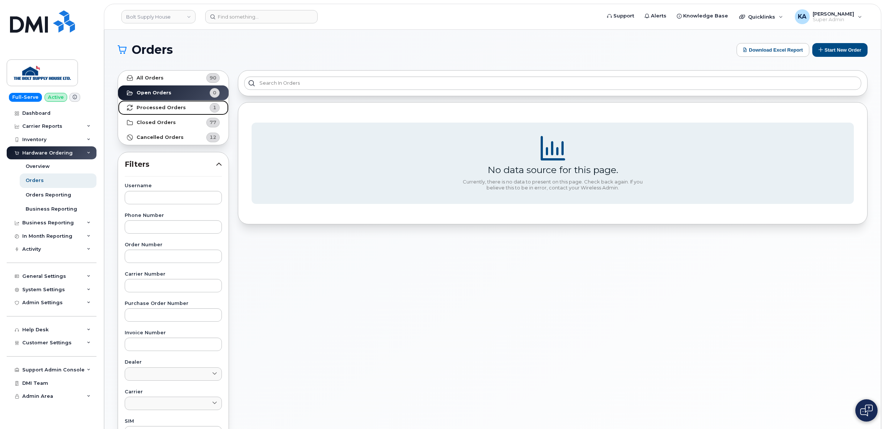
click at [162, 108] on strong "Processed Orders" at bounding box center [161, 108] width 49 height 6
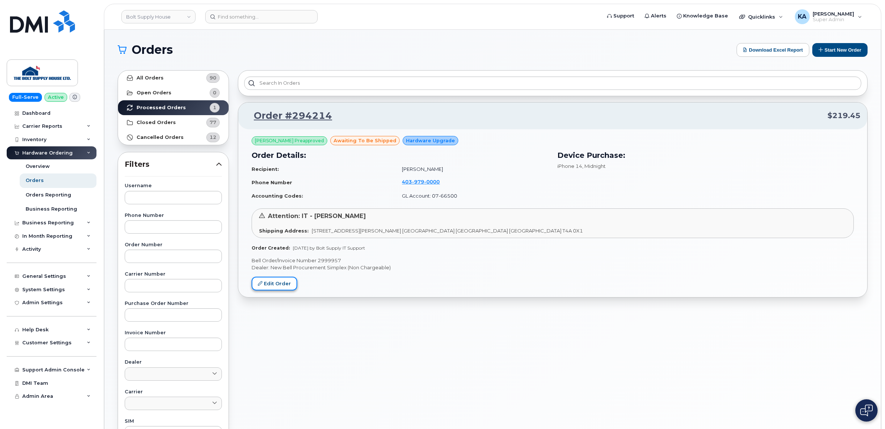
click at [261, 282] on icon at bounding box center [260, 283] width 4 height 4
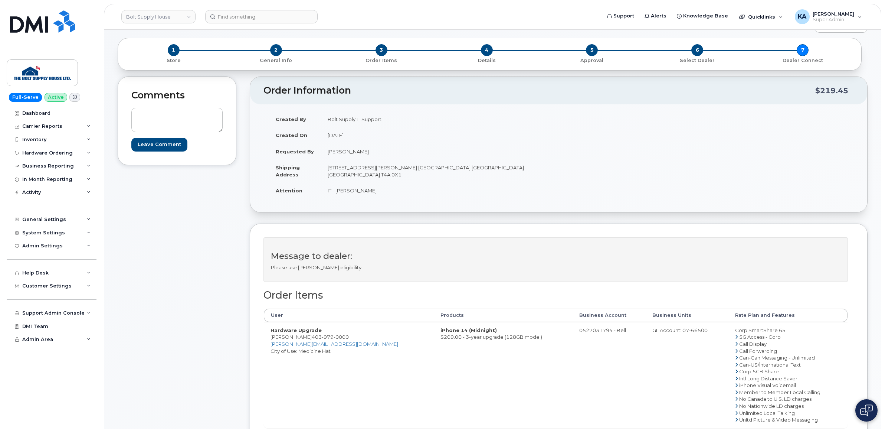
scroll to position [46, 0]
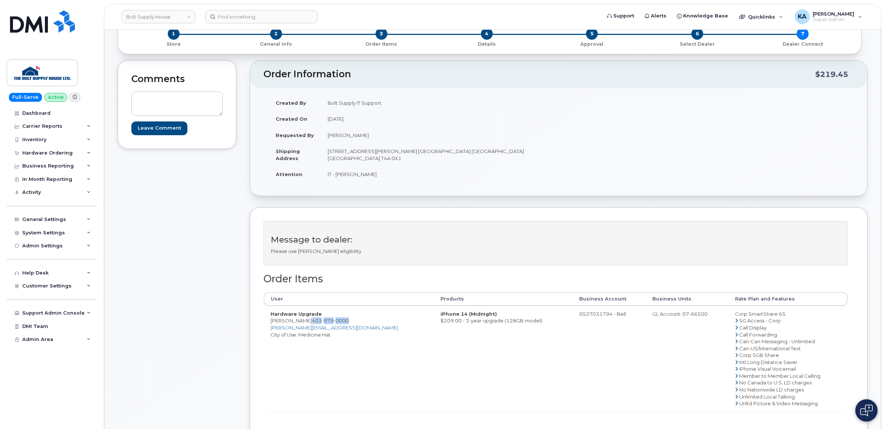
drag, startPoint x: 344, startPoint y: 320, endPoint x: 304, endPoint y: 323, distance: 39.4
click at [304, 323] on td "Hardware Upgrade [PERSON_NAME] [PHONE_NUMBER] [PERSON_NAME][EMAIL_ADDRESS][DOMA…" at bounding box center [349, 358] width 170 height 106
copy span "[PHONE_NUMBER]"
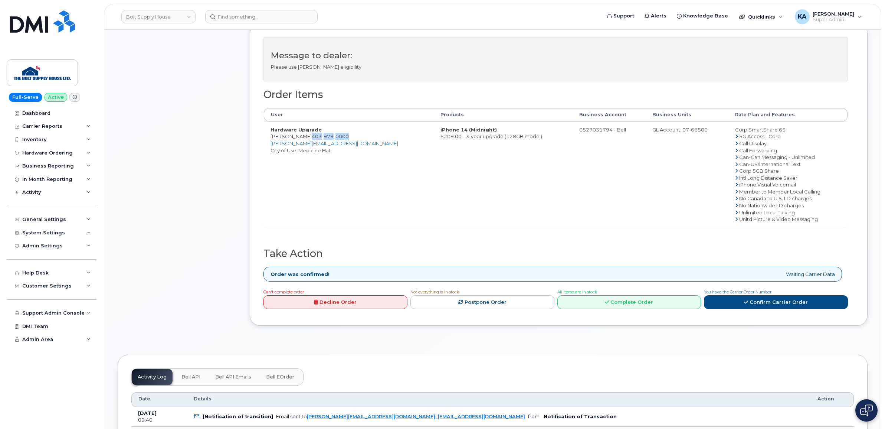
scroll to position [232, 0]
click at [321, 302] on link "Decline Order" at bounding box center [335, 301] width 144 height 14
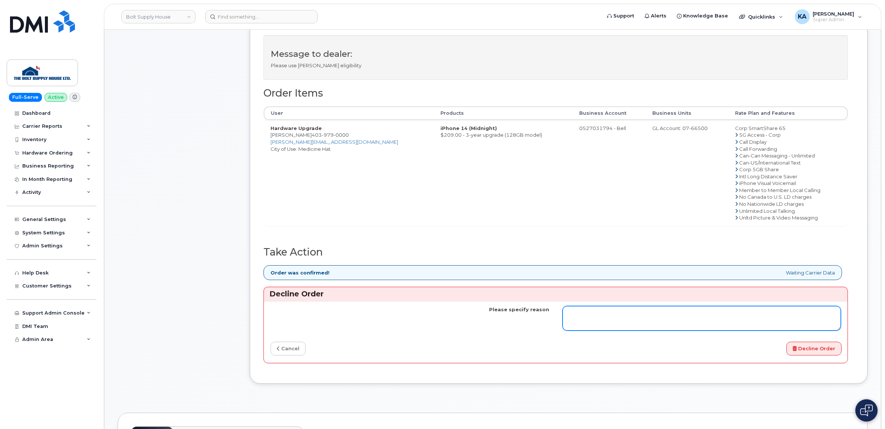
click at [585, 316] on textarea "Please specify reason" at bounding box center [702, 318] width 279 height 24
click at [581, 316] on textarea "Please specify reason" at bounding box center [702, 318] width 279 height 24
click at [651, 314] on textarea "Order was cancelled at Bell, guess due to no t being upgrade eligable" at bounding box center [702, 318] width 279 height 24
type textarea "Order was cancelled at Bell, guess to not being upgrade eligible"
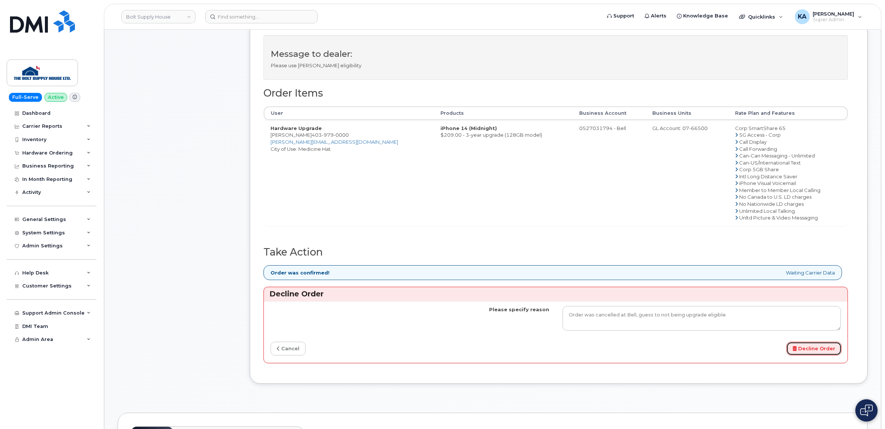
click at [813, 349] on button "Decline Order" at bounding box center [813, 348] width 55 height 14
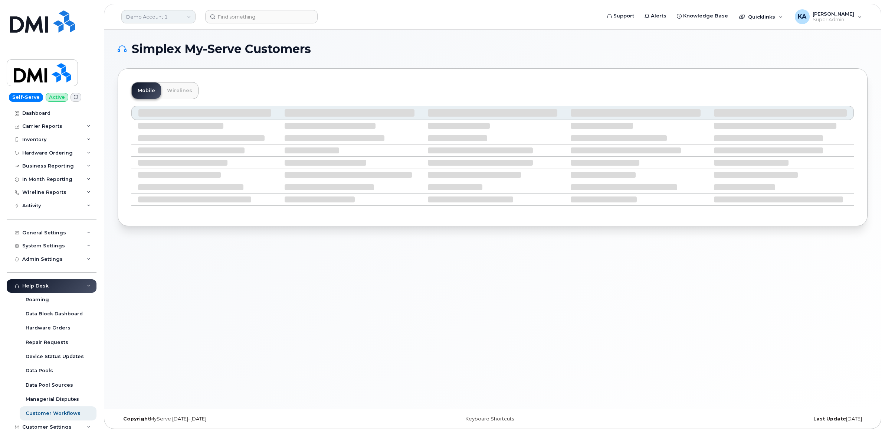
click at [148, 17] on link "Demo Account 1" at bounding box center [158, 16] width 74 height 13
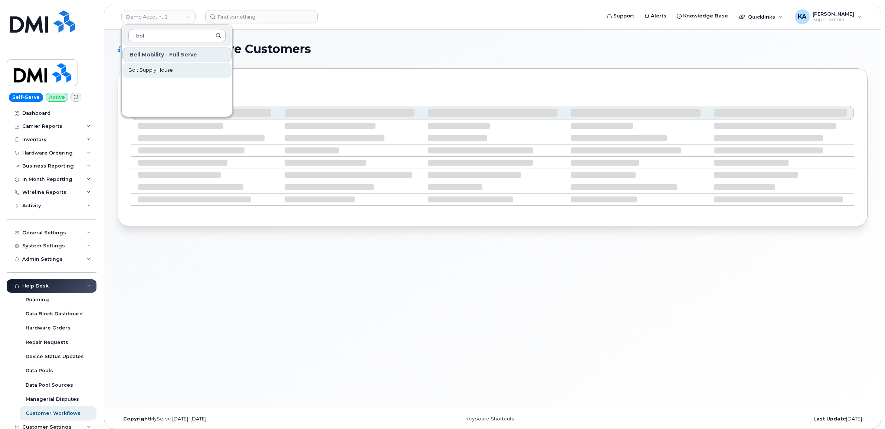
type input "bol"
click at [151, 69] on span "Bolt Supply House" at bounding box center [150, 69] width 45 height 7
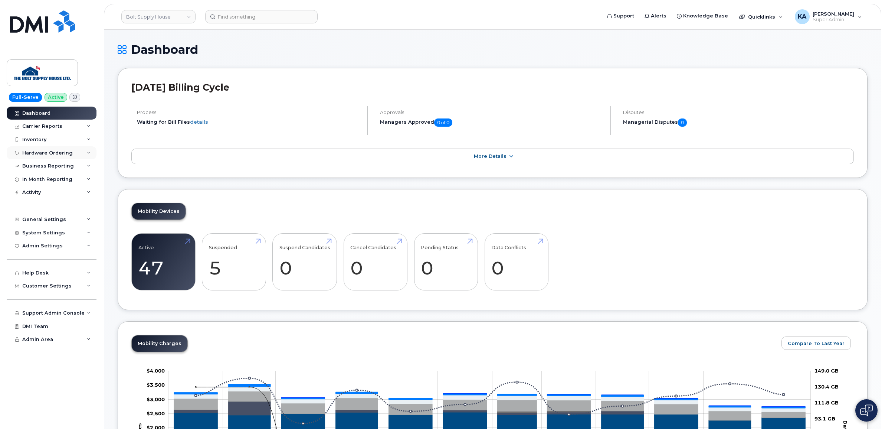
click at [58, 151] on div "Hardware Ordering" at bounding box center [47, 153] width 50 height 6
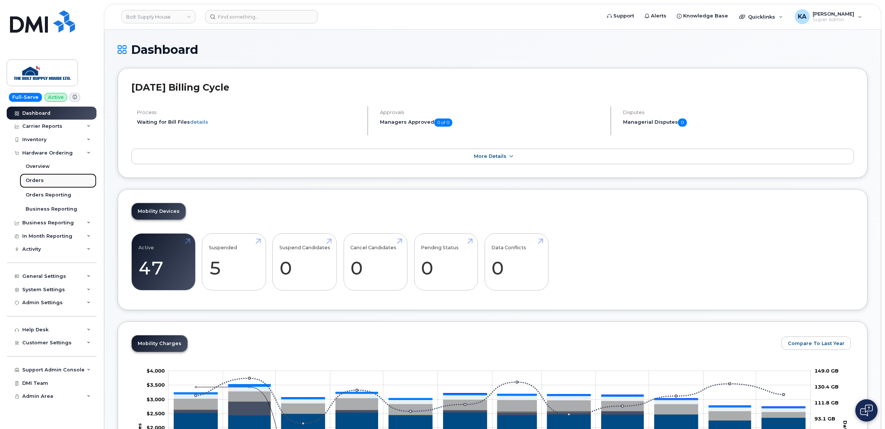
click at [31, 179] on div "Orders" at bounding box center [35, 180] width 18 height 7
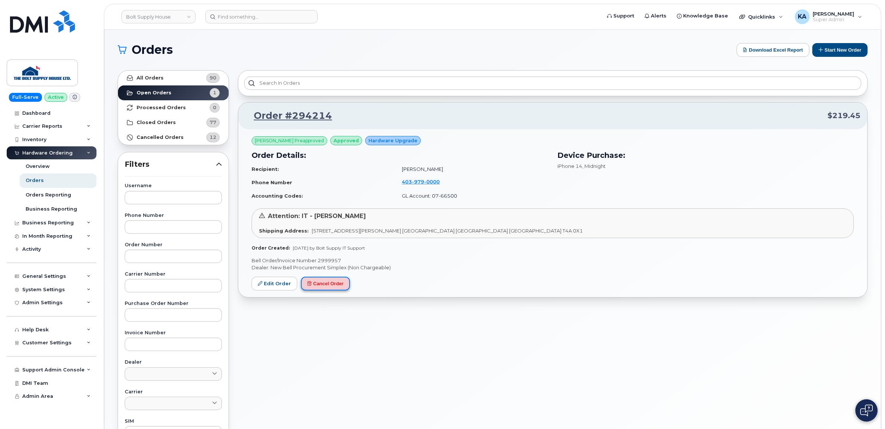
click at [318, 283] on button "Cancel Order" at bounding box center [325, 283] width 49 height 14
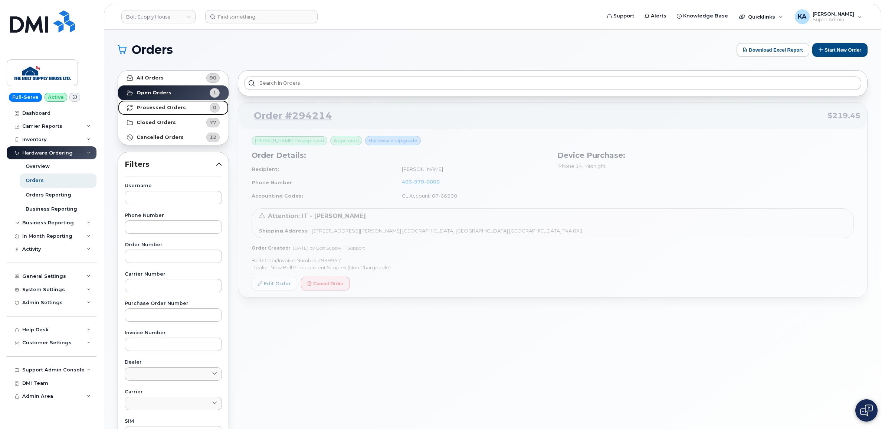
click at [167, 105] on strong "Processed Orders" at bounding box center [161, 108] width 49 height 6
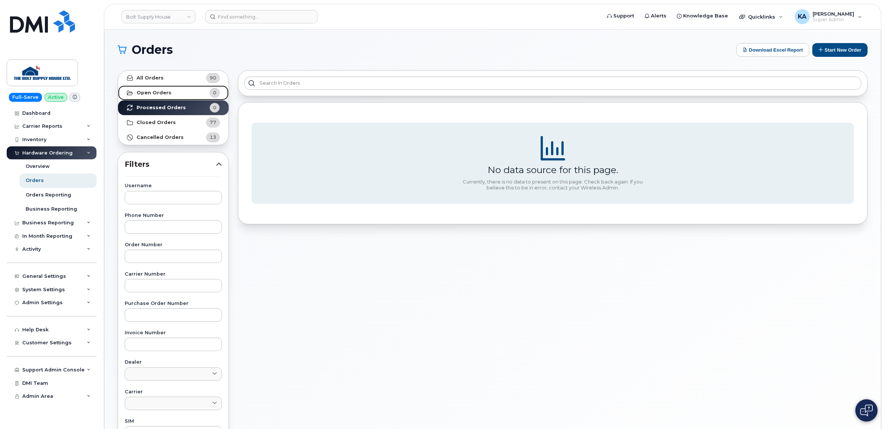
click at [162, 91] on strong "Open Orders" at bounding box center [154, 93] width 35 height 6
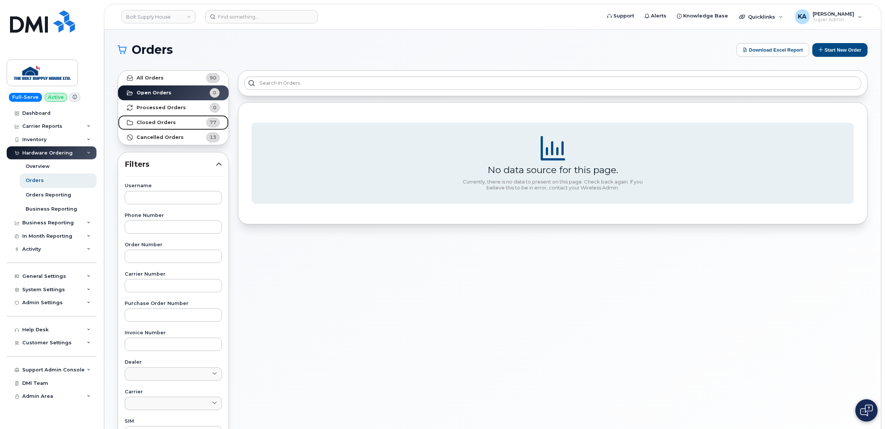
click at [158, 119] on strong "Closed Orders" at bounding box center [156, 122] width 39 height 6
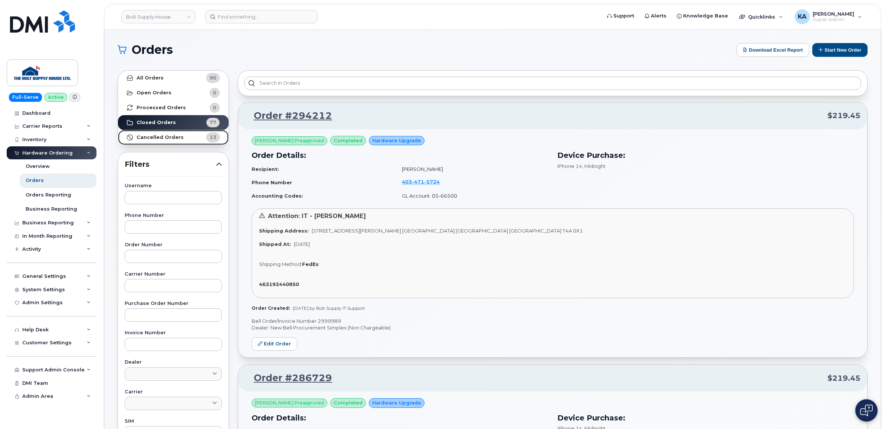
click at [169, 136] on strong "Cancelled Orders" at bounding box center [160, 137] width 47 height 6
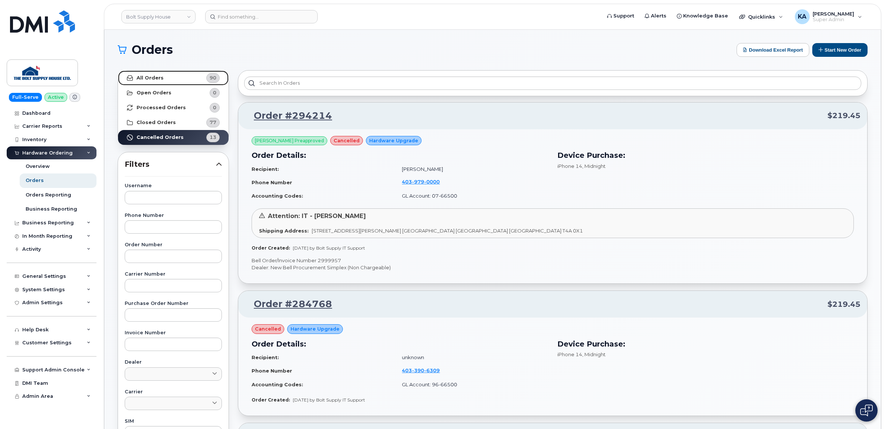
click at [160, 76] on strong "All Orders" at bounding box center [150, 78] width 27 height 6
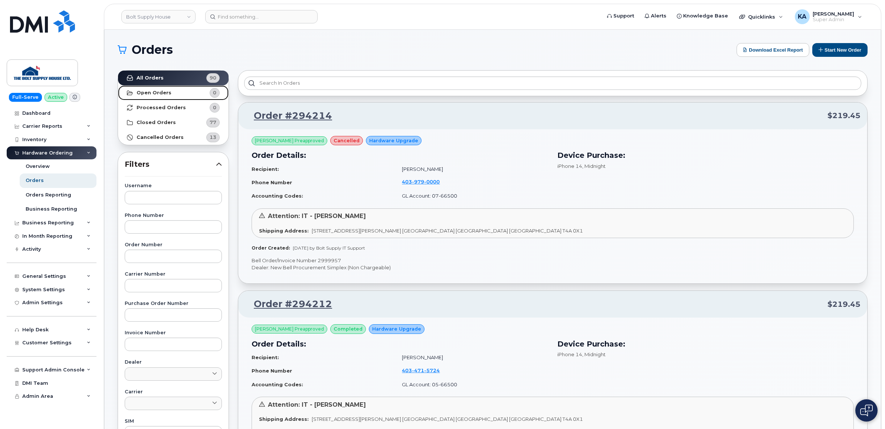
click at [153, 90] on strong "Open Orders" at bounding box center [154, 93] width 35 height 6
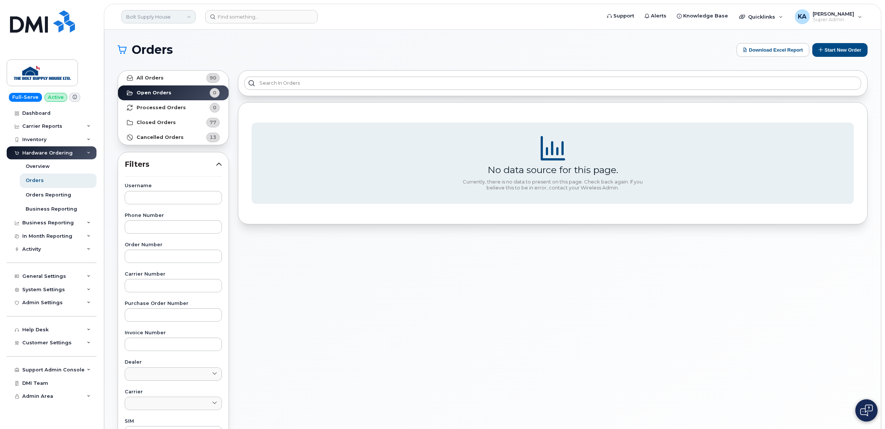
click at [146, 16] on link "Bolt Supply House" at bounding box center [158, 16] width 74 height 13
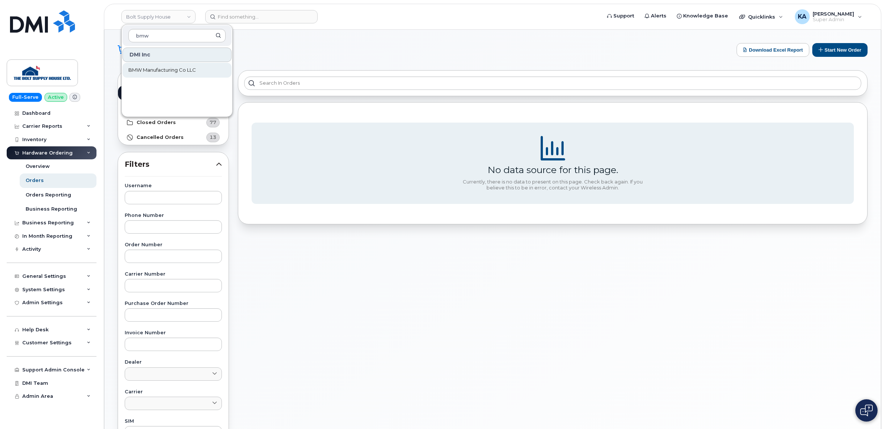
type input "bmw"
click at [134, 71] on span "BMW Manufacturing Co LLC" at bounding box center [162, 69] width 68 height 7
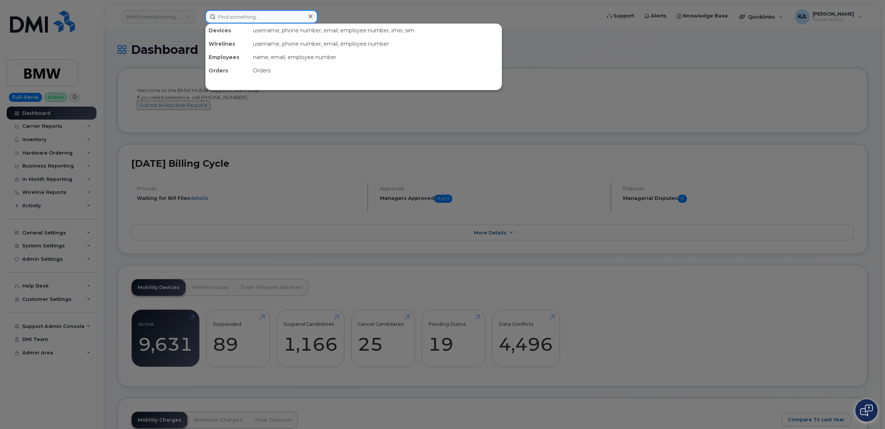
paste input "5873357465"
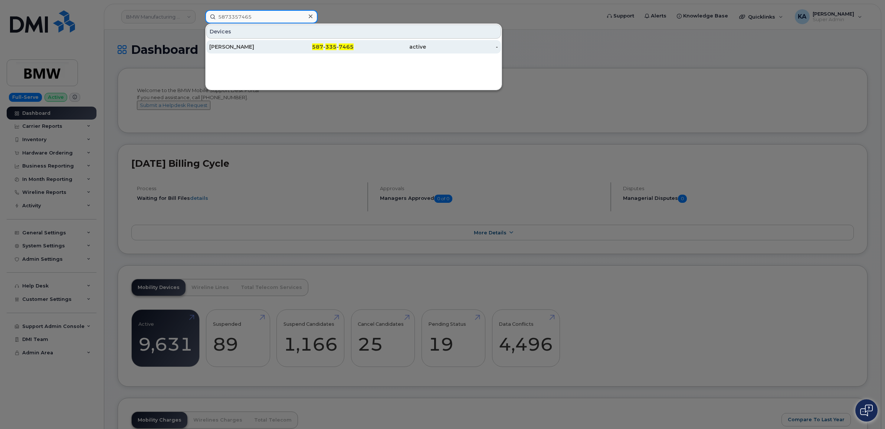
type input "5873357465"
click at [225, 44] on div "[PERSON_NAME]" at bounding box center [245, 46] width 72 height 7
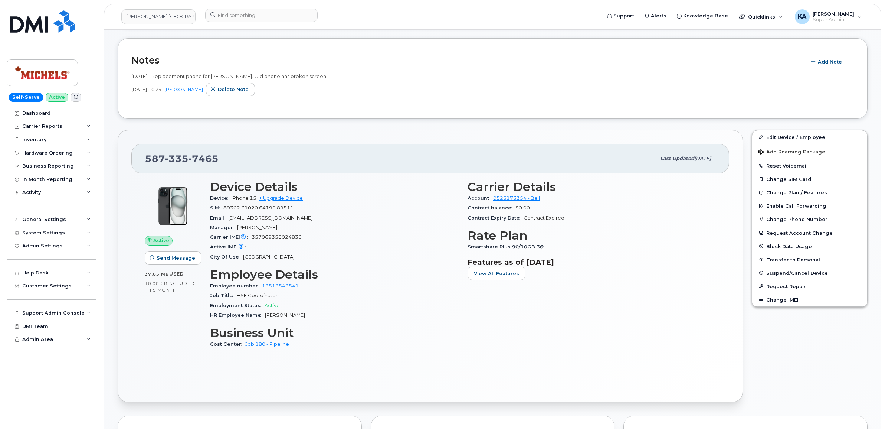
scroll to position [139, 0]
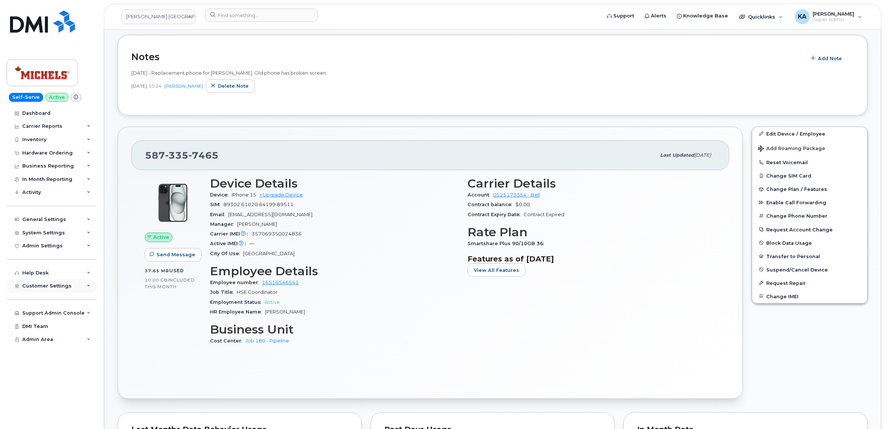
click at [49, 285] on span "Customer Settings" at bounding box center [46, 286] width 49 height 6
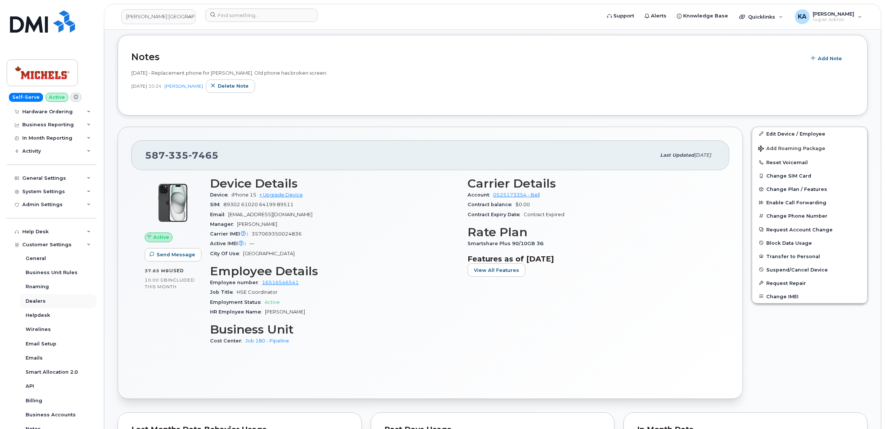
scroll to position [147, 0]
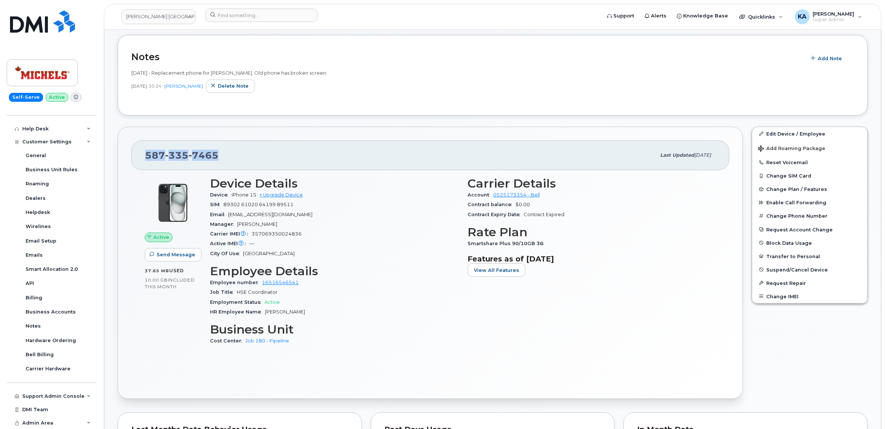
drag, startPoint x: 217, startPoint y: 157, endPoint x: 144, endPoint y: 160, distance: 73.9
click at [144, 160] on div "[PHONE_NUMBER] Last updated [DATE]" at bounding box center [430, 155] width 598 height 30
drag, startPoint x: 144, startPoint y: 160, endPoint x: 148, endPoint y: 156, distance: 5.5
copy span "[PHONE_NUMBER]"
click at [778, 176] on button "Change SIM Card" at bounding box center [809, 175] width 115 height 13
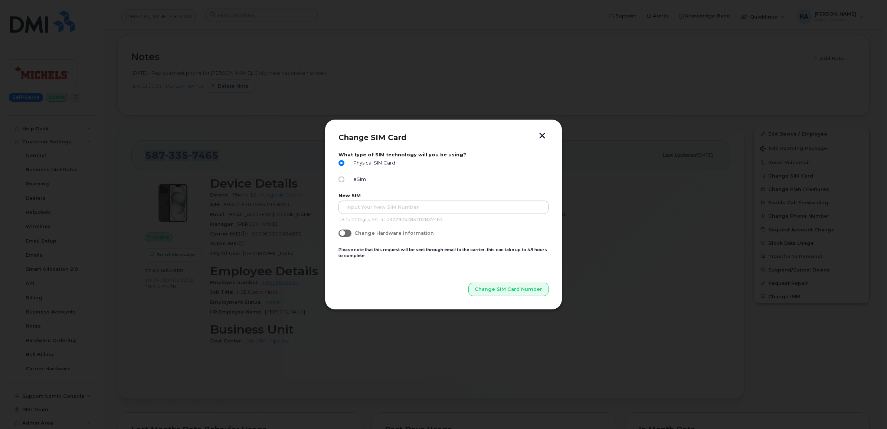
click at [542, 136] on button "button" at bounding box center [542, 136] width 11 height 8
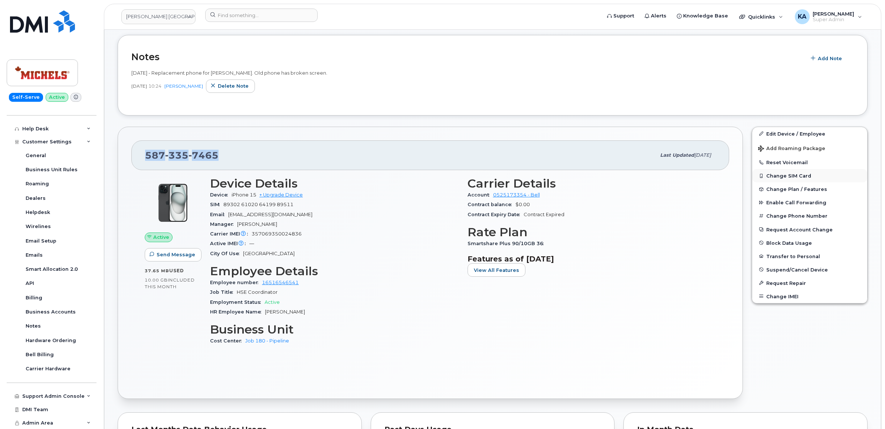
click at [791, 174] on button "Change SIM Card" at bounding box center [809, 175] width 115 height 13
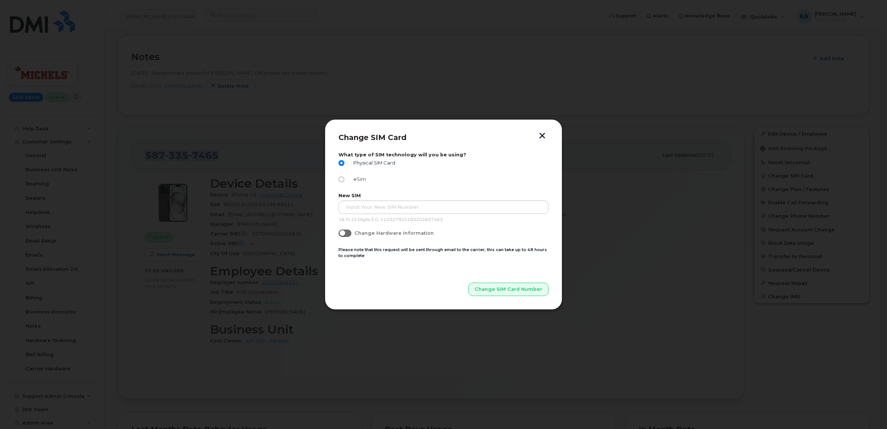
click at [342, 178] on input "eSim" at bounding box center [341, 179] width 6 height 6
radio input "true"
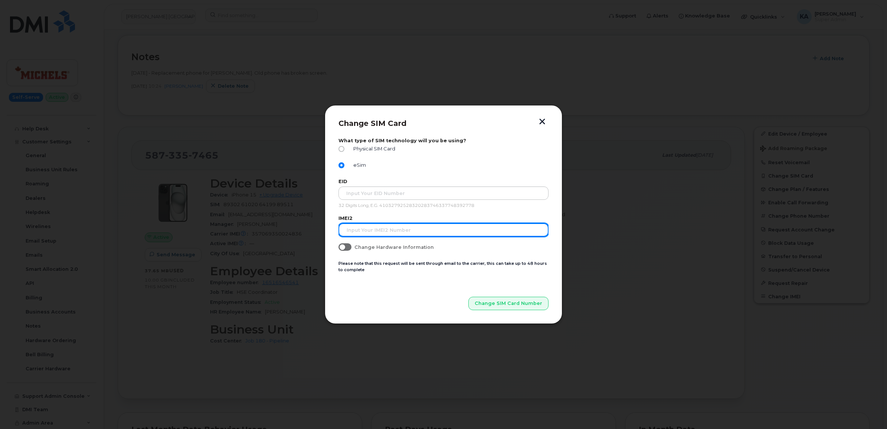
click at [374, 227] on input "text" at bounding box center [443, 229] width 210 height 13
paste input "IMEI2: 357069350158899"
click at [363, 231] on input "IMEI2: 357069350158899" at bounding box center [443, 229] width 210 height 13
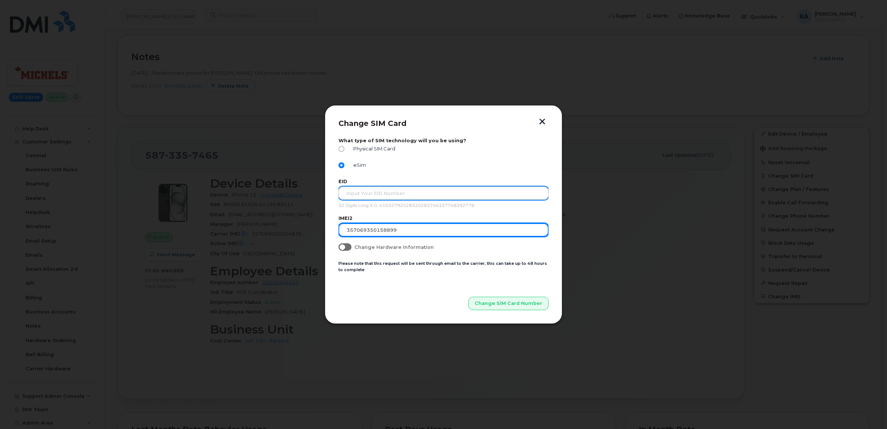
type input "357069350158899"
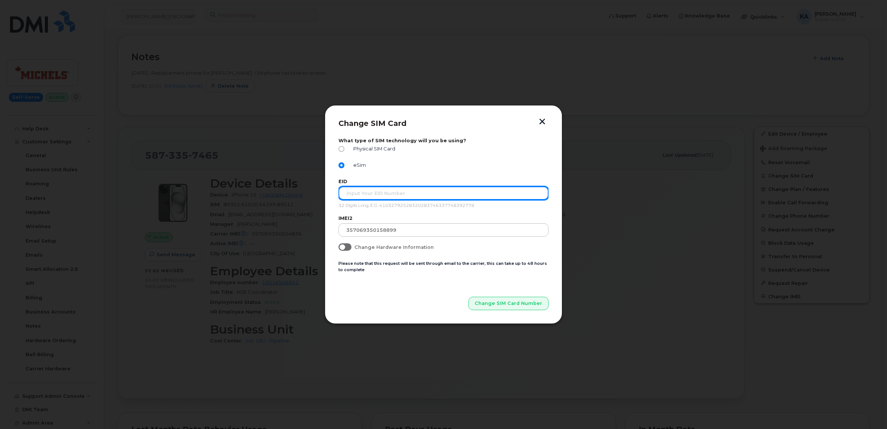
click at [405, 195] on input "text" at bounding box center [443, 192] width 210 height 13
paste input "89049032007208882600188882513644"
type input "89049032007208882600188882513644"
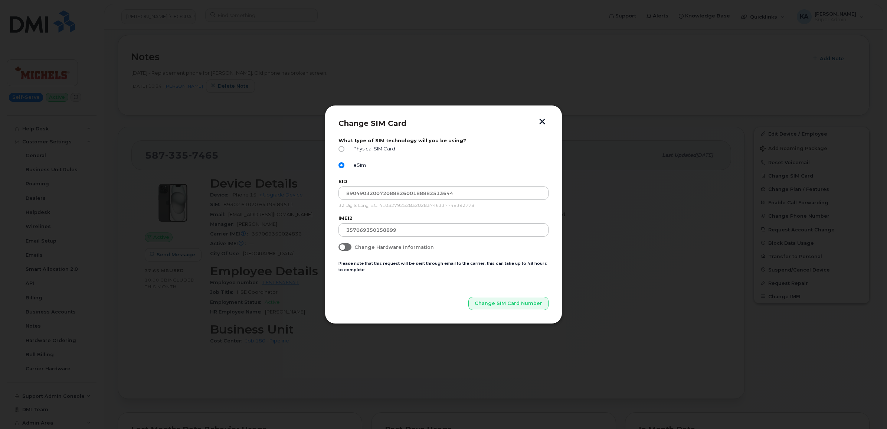
click at [397, 301] on p "Change SIM Card Number" at bounding box center [443, 291] width 210 height 37
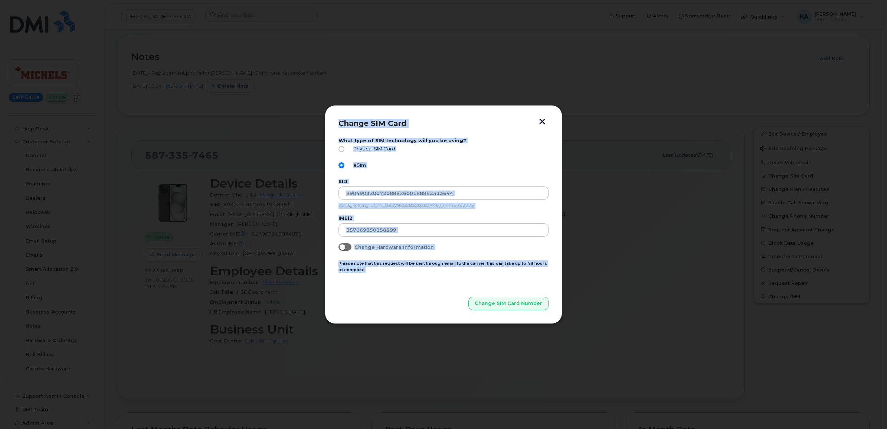
drag, startPoint x: 338, startPoint y: 122, endPoint x: 457, endPoint y: 273, distance: 191.8
click at [457, 273] on div "Change SIM Card What type of SIM technology will you be using? Physical SIM Car…" at bounding box center [443, 214] width 210 height 191
drag, startPoint x: 457, startPoint y: 273, endPoint x: 454, endPoint y: 264, distance: 9.4
copy div "Change SIM Card What type of SIM technology will you be using? Physical SIM Car…"
click at [496, 305] on span "Change SIM Card Number" at bounding box center [509, 302] width 68 height 7
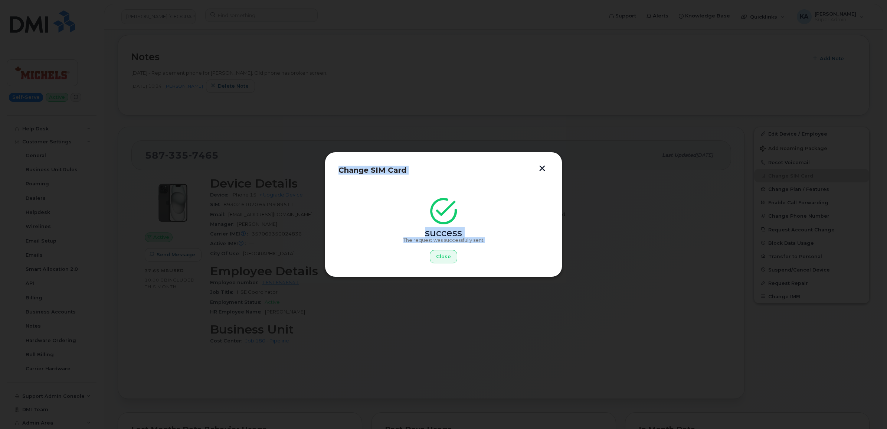
click at [374, 224] on div "success" at bounding box center [443, 218] width 210 height 33
drag, startPoint x: 339, startPoint y: 170, endPoint x: 493, endPoint y: 255, distance: 176.1
click at [495, 256] on div "Change SIM Card success The request was successfully sent Close" at bounding box center [443, 215] width 210 height 98
drag, startPoint x: 493, startPoint y: 255, endPoint x: 454, endPoint y: 230, distance: 46.0
copy div "Change SIM Card success The request was successfully sent Close"
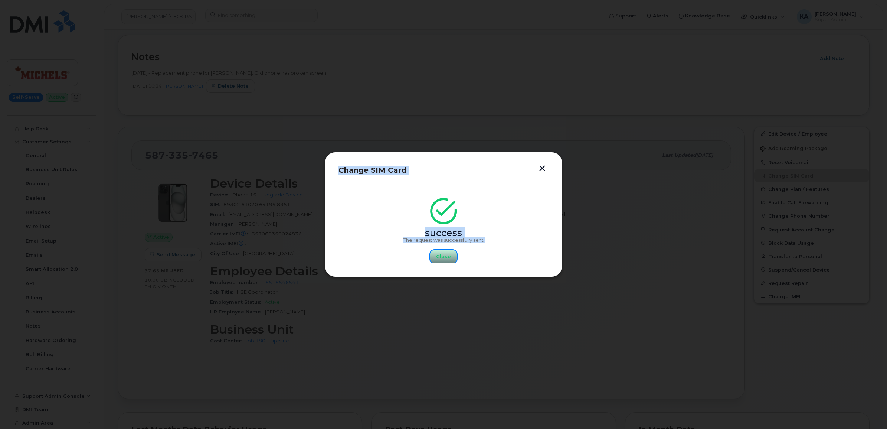
click at [445, 256] on span "Close" at bounding box center [443, 256] width 15 height 7
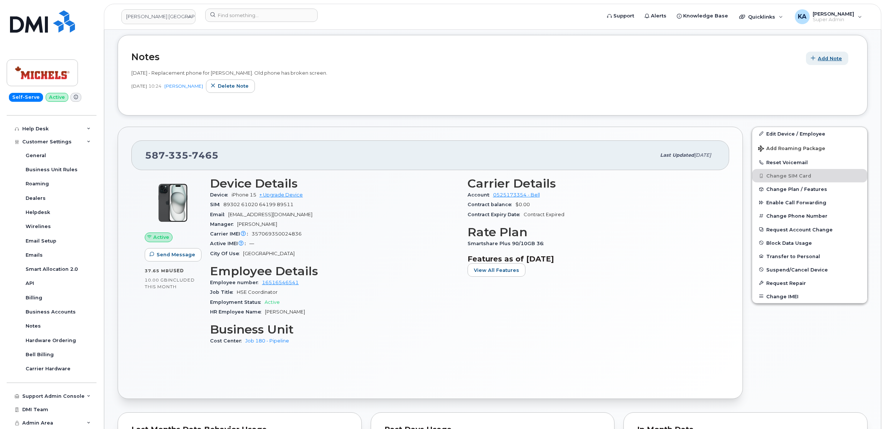
click at [823, 56] on span "Add Note" at bounding box center [830, 58] width 24 height 7
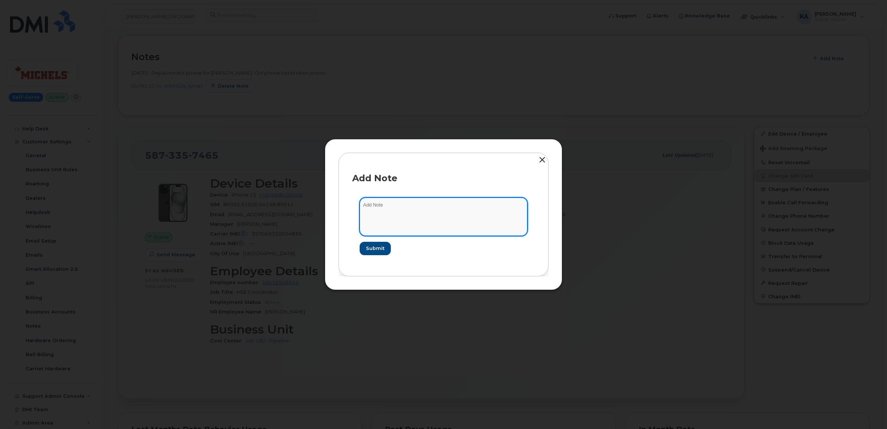
click at [370, 203] on textarea at bounding box center [444, 216] width 168 height 38
type textarea "Sent a request to Change to eSim on MyServe 8-13-25"
click at [374, 246] on span "Submit" at bounding box center [375, 248] width 19 height 7
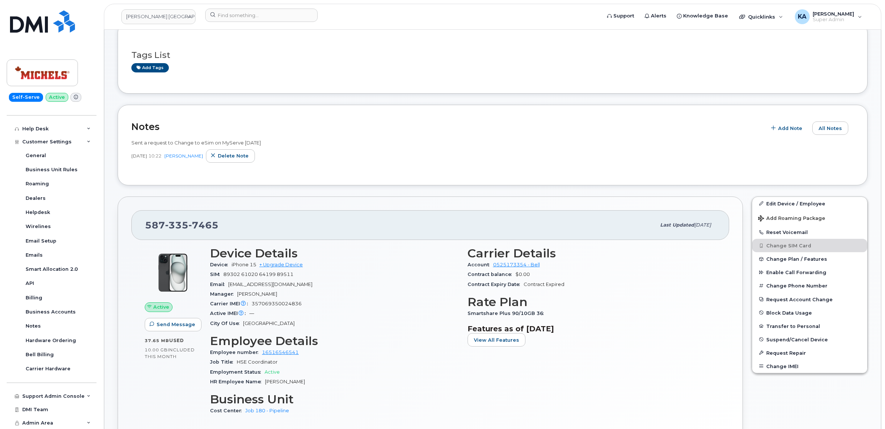
scroll to position [93, 0]
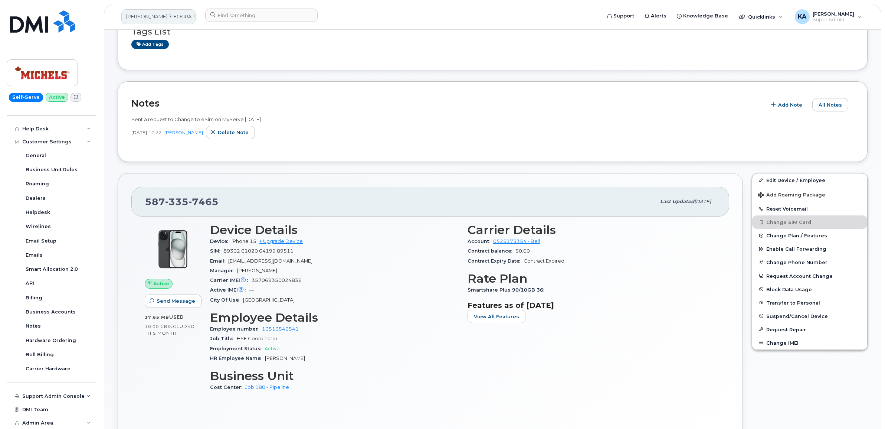
click at [186, 19] on link "Michels Canada" at bounding box center [158, 16] width 74 height 15
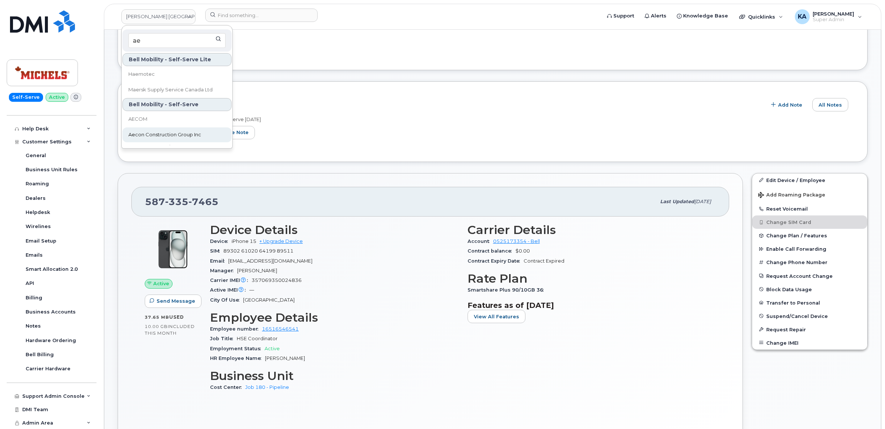
type input "ae"
click at [161, 133] on span "Aecon Construction Group Inc" at bounding box center [164, 134] width 73 height 7
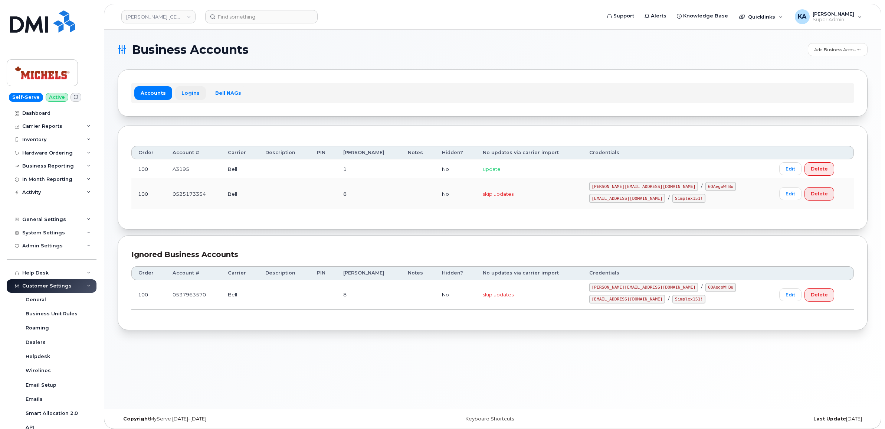
click at [184, 92] on link "Logins" at bounding box center [190, 92] width 31 height 13
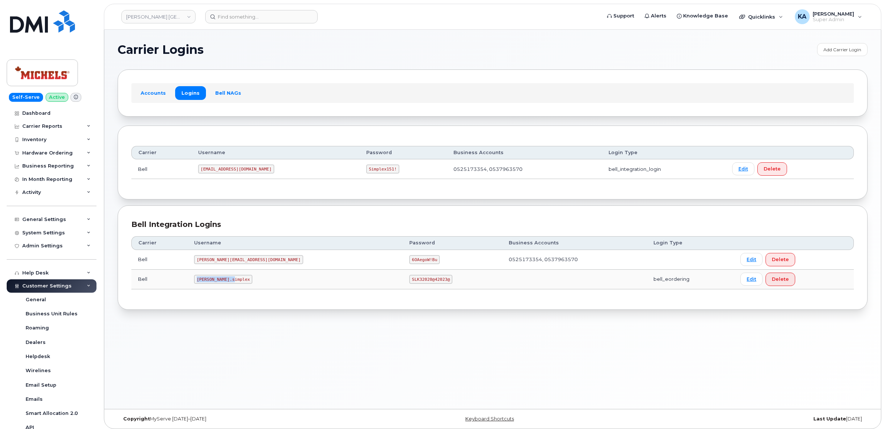
drag, startPoint x: 203, startPoint y: 281, endPoint x: 241, endPoint y: 282, distance: 37.9
click at [241, 282] on code "[PERSON_NAME].simplex" at bounding box center [223, 279] width 58 height 9
drag, startPoint x: 241, startPoint y: 282, endPoint x: 236, endPoint y: 281, distance: 5.5
copy code "[PERSON_NAME].simplex"
drag, startPoint x: 331, startPoint y: 279, endPoint x: 374, endPoint y: 284, distance: 42.9
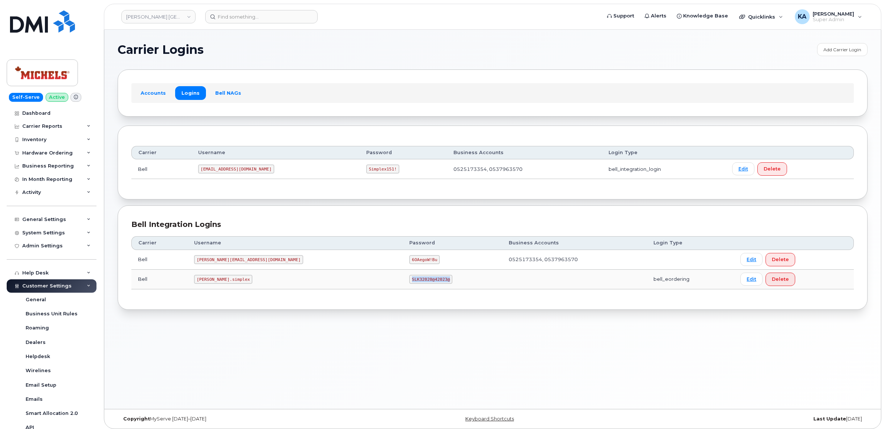
click at [403, 284] on td "SLK32020@42023@" at bounding box center [452, 279] width 99 height 20
drag, startPoint x: 374, startPoint y: 284, endPoint x: 356, endPoint y: 279, distance: 18.3
copy code "SLK32020@42023@"
drag, startPoint x: 203, startPoint y: 261, endPoint x: 256, endPoint y: 265, distance: 53.6
click at [256, 265] on td "[PERSON_NAME][EMAIL_ADDRESS][DOMAIN_NAME]" at bounding box center [294, 260] width 215 height 20
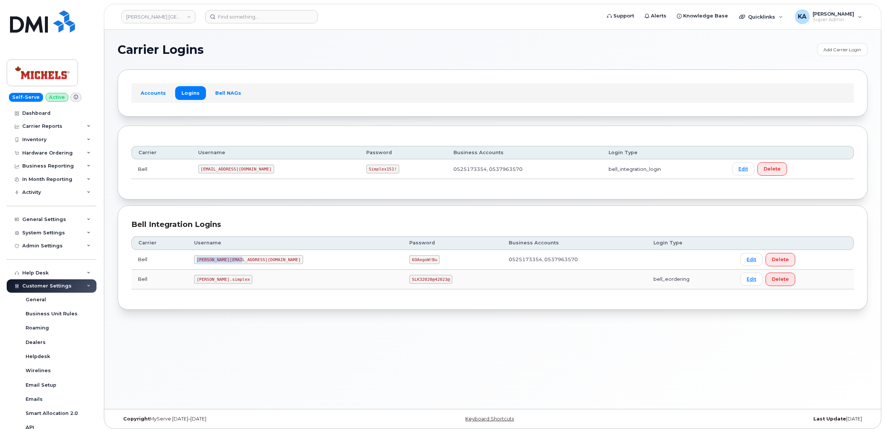
drag, startPoint x: 256, startPoint y: 265, endPoint x: 222, endPoint y: 259, distance: 35.0
copy code "[PERSON_NAME][EMAIL_ADDRESS][DOMAIN_NAME]"
drag, startPoint x: 330, startPoint y: 262, endPoint x: 364, endPoint y: 262, distance: 33.8
click at [403, 262] on td "6OAegoW!Bu" at bounding box center [452, 260] width 99 height 20
drag, startPoint x: 364, startPoint y: 262, endPoint x: 344, endPoint y: 262, distance: 20.1
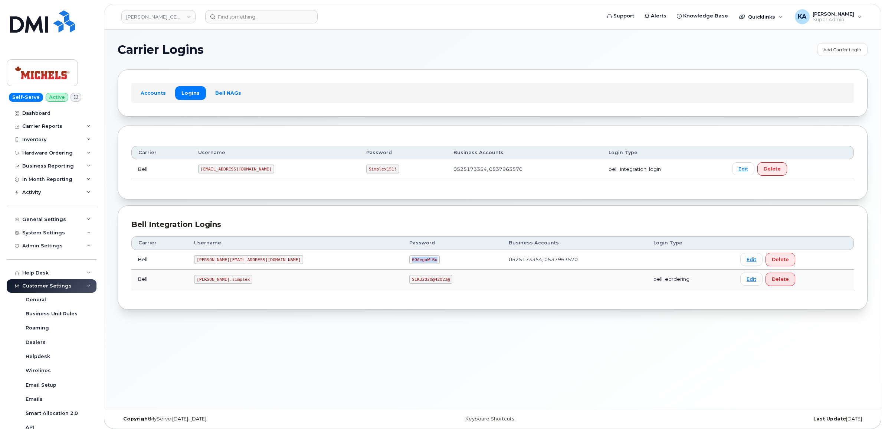
copy code "6OAegoW!Bu"
drag, startPoint x: 203, startPoint y: 170, endPoint x: 249, endPoint y: 171, distance: 46.0
click at [249, 171] on td "[EMAIL_ADDRESS][DOMAIN_NAME]" at bounding box center [275, 169] width 168 height 20
drag, startPoint x: 249, startPoint y: 171, endPoint x: 237, endPoint y: 169, distance: 12.2
copy code "[EMAIL_ADDRESS][DOMAIN_NAME]"
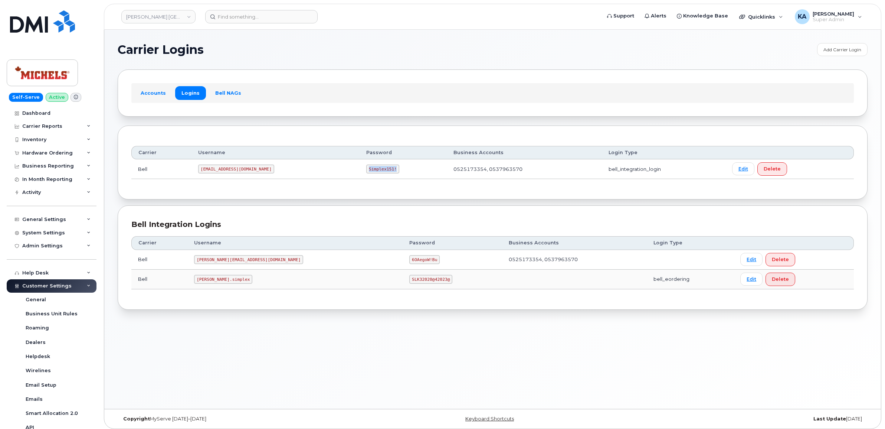
drag, startPoint x: 328, startPoint y: 169, endPoint x: 357, endPoint y: 170, distance: 29.0
click at [360, 170] on td "Simplex151!" at bounding box center [403, 169] width 87 height 20
drag, startPoint x: 357, startPoint y: 170, endPoint x: 346, endPoint y: 169, distance: 10.8
copy code "Simplex151!"
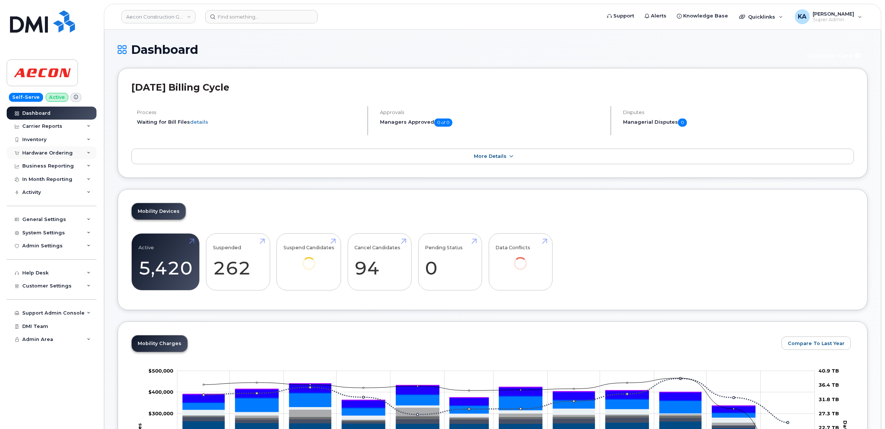
click at [55, 153] on div "Hardware Ordering" at bounding box center [47, 153] width 50 height 6
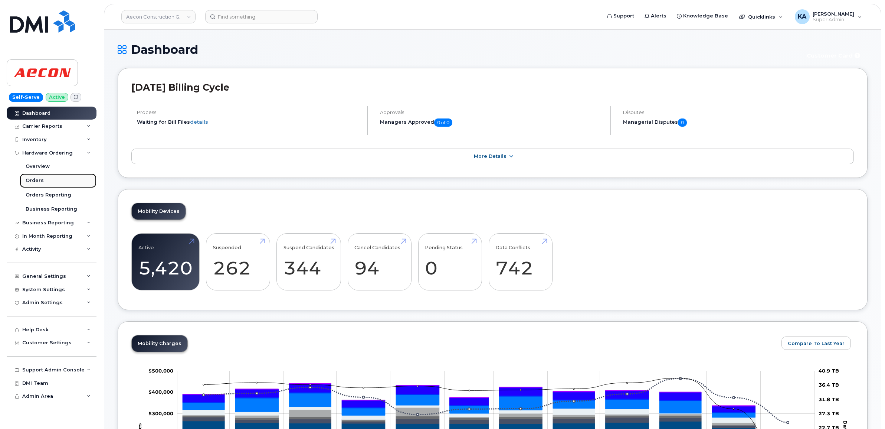
click at [37, 179] on div "Orders" at bounding box center [35, 180] width 18 height 7
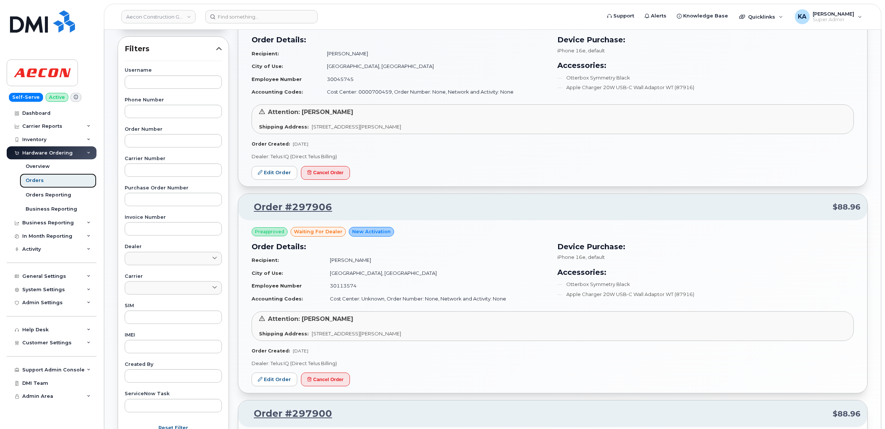
scroll to position [100, 0]
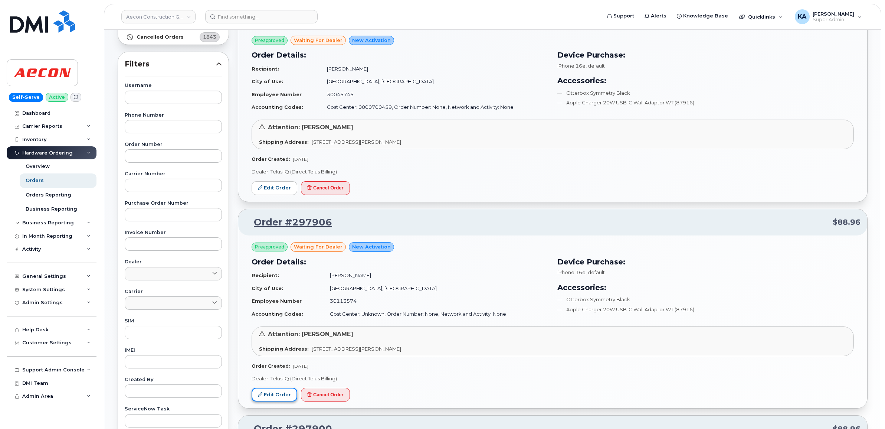
click at [269, 392] on link "Edit Order" at bounding box center [275, 394] width 46 height 14
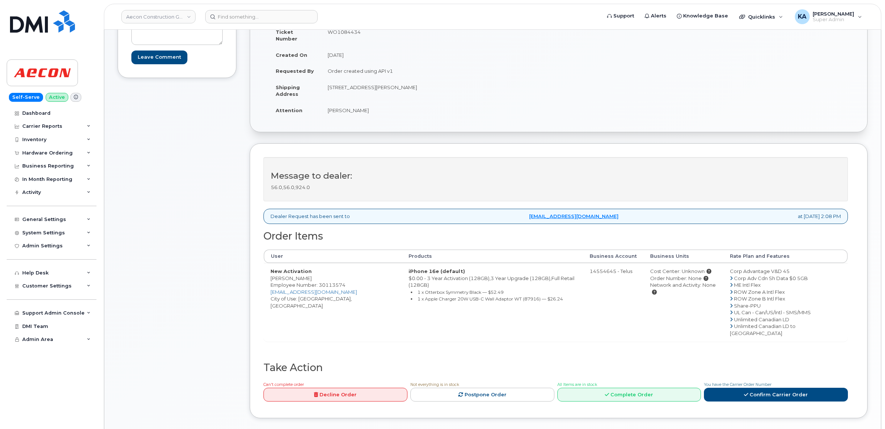
scroll to position [139, 0]
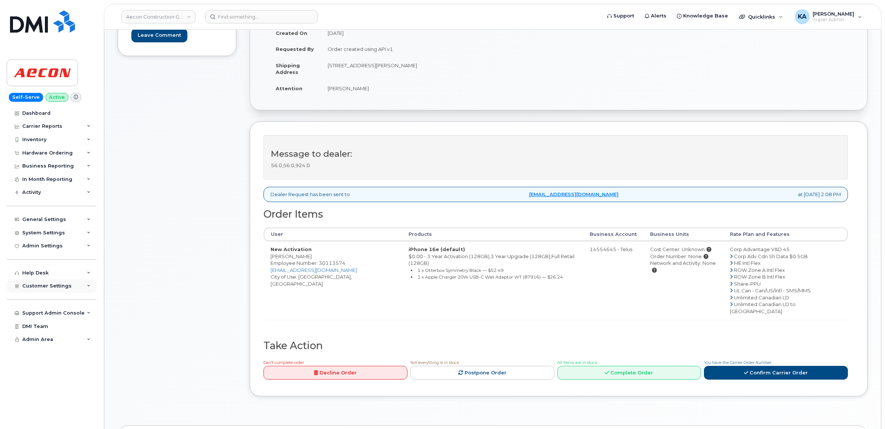
click at [41, 288] on span "Customer Settings" at bounding box center [46, 286] width 49 height 6
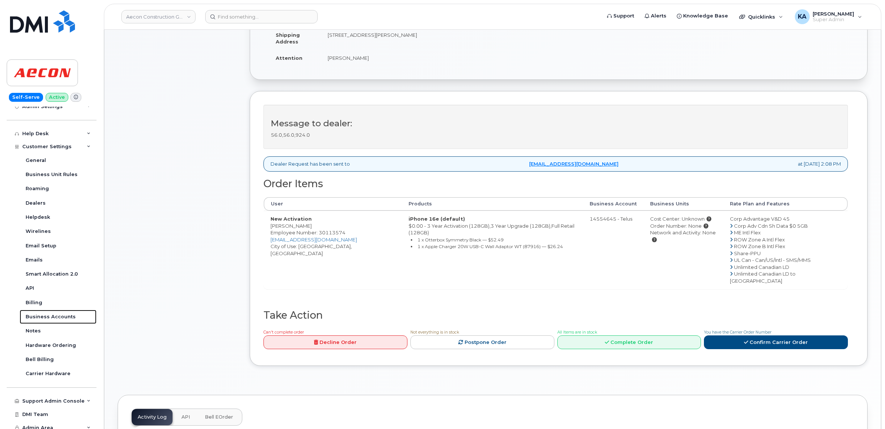
scroll to position [186, 0]
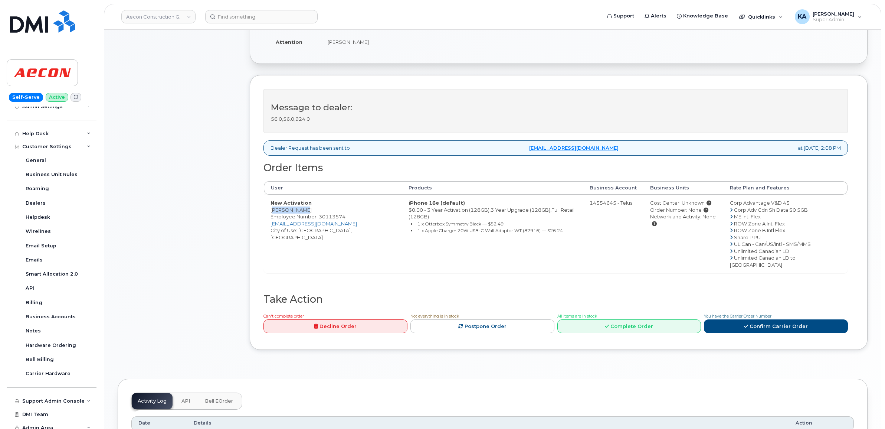
drag, startPoint x: 303, startPoint y: 203, endPoint x: 268, endPoint y: 206, distance: 35.3
click at [268, 205] on td "New Activation [PERSON_NAME] Employee Number: 30113574 [EMAIL_ADDRESS][DOMAIN_N…" at bounding box center [333, 233] width 138 height 78
drag, startPoint x: 268, startPoint y: 206, endPoint x: 281, endPoint y: 202, distance: 13.2
copy td "[PERSON_NAME]"
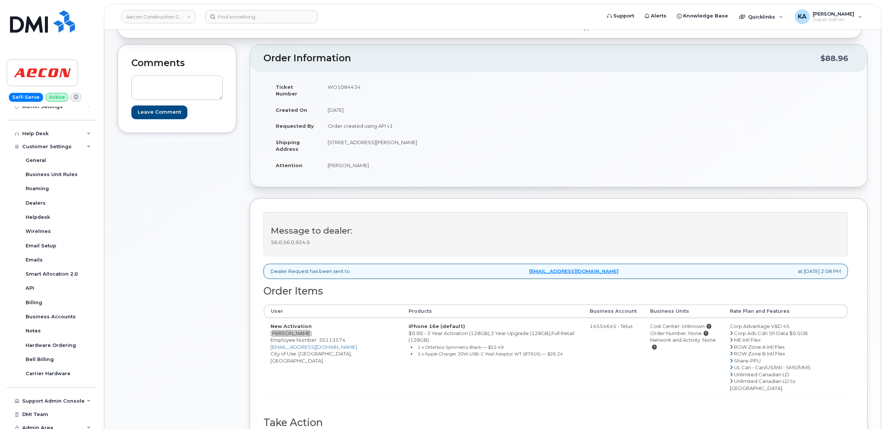
scroll to position [46, 0]
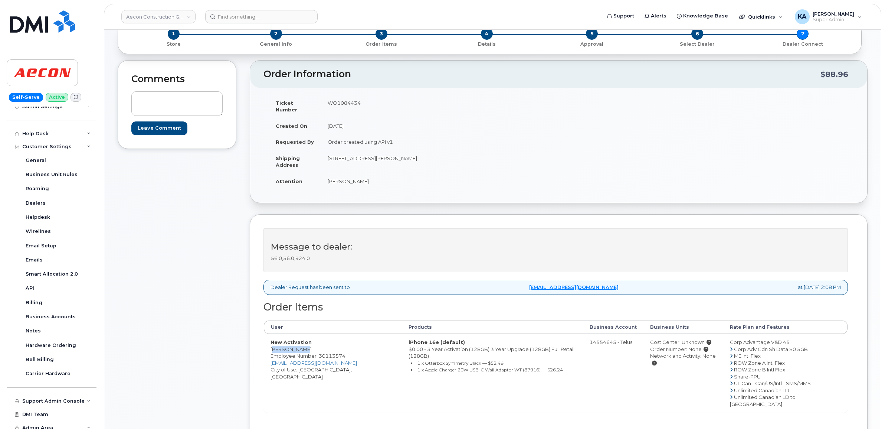
drag, startPoint x: 365, startPoint y: 103, endPoint x: 328, endPoint y: 104, distance: 36.4
click at [328, 104] on td "WO1084434" at bounding box center [437, 106] width 232 height 23
drag, startPoint x: 328, startPoint y: 104, endPoint x: 338, endPoint y: 104, distance: 9.3
copy td "WO1084434"
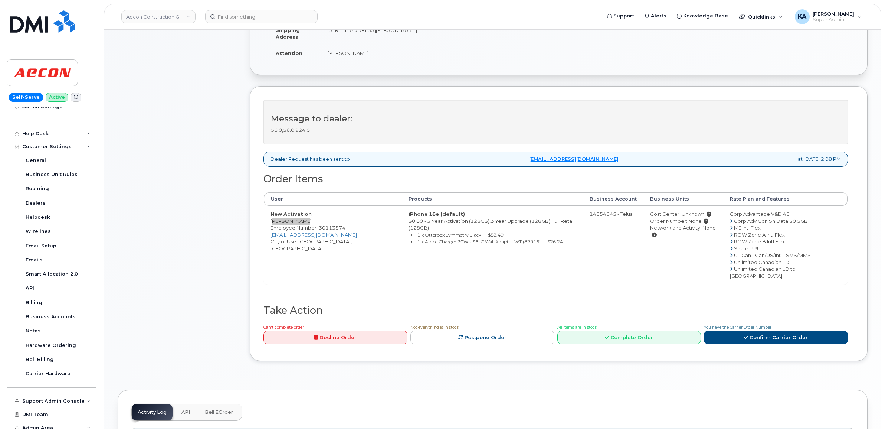
scroll to position [139, 0]
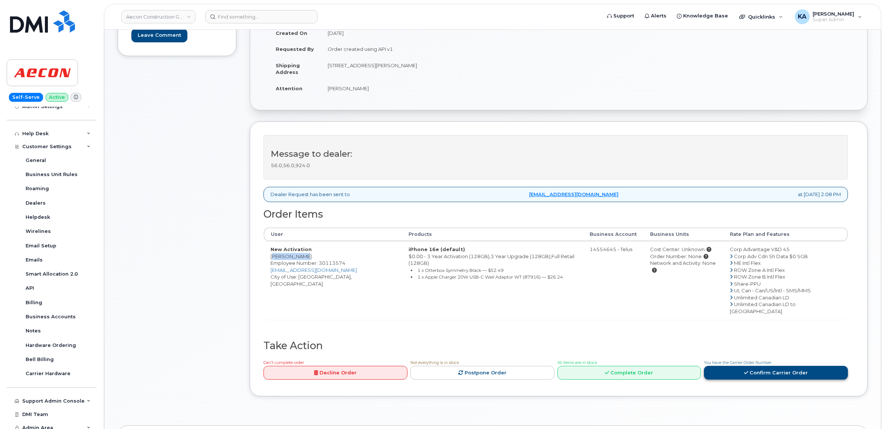
click at [750, 366] on link "Confirm Carrier Order" at bounding box center [776, 373] width 144 height 14
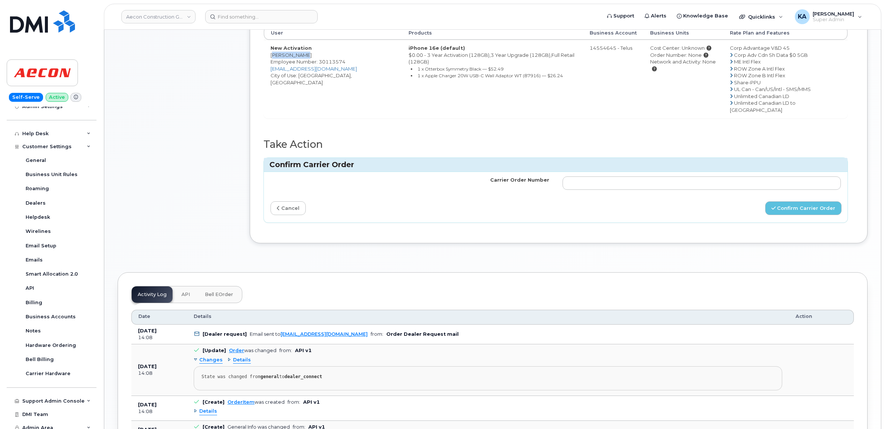
scroll to position [371, 0]
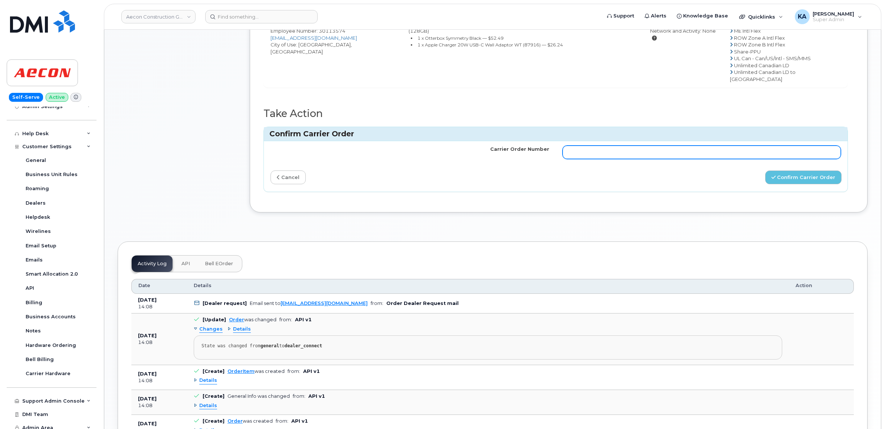
paste input "TL60019191"
type input "TL60019191"
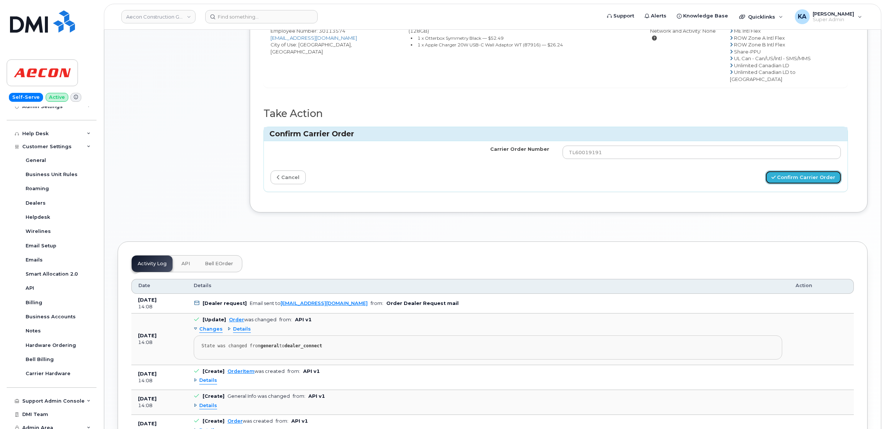
click at [787, 170] on button "Confirm Carrier Order" at bounding box center [803, 177] width 76 height 14
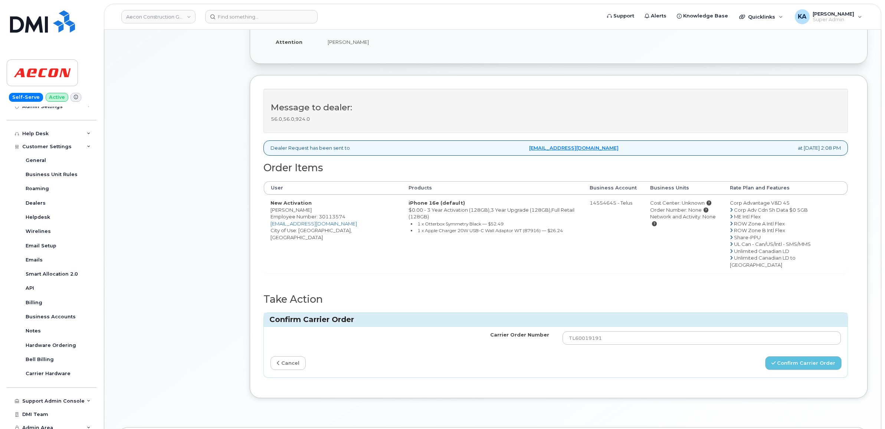
scroll to position [46, 0]
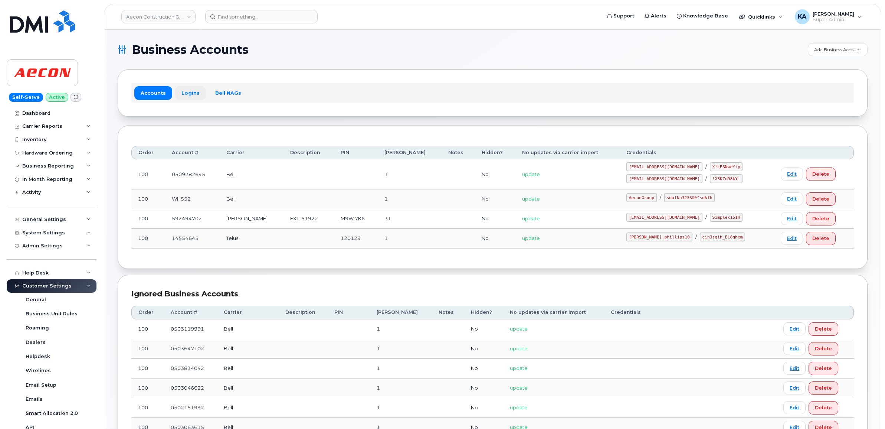
click at [183, 88] on link "Logins" at bounding box center [190, 92] width 31 height 13
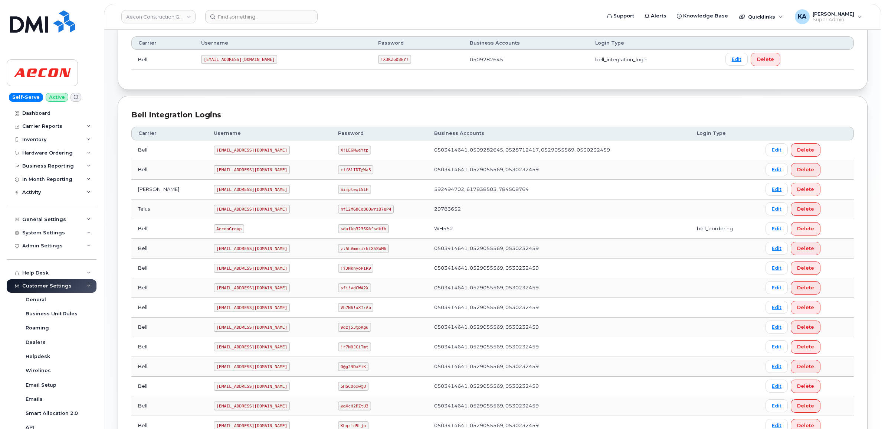
scroll to position [93, 0]
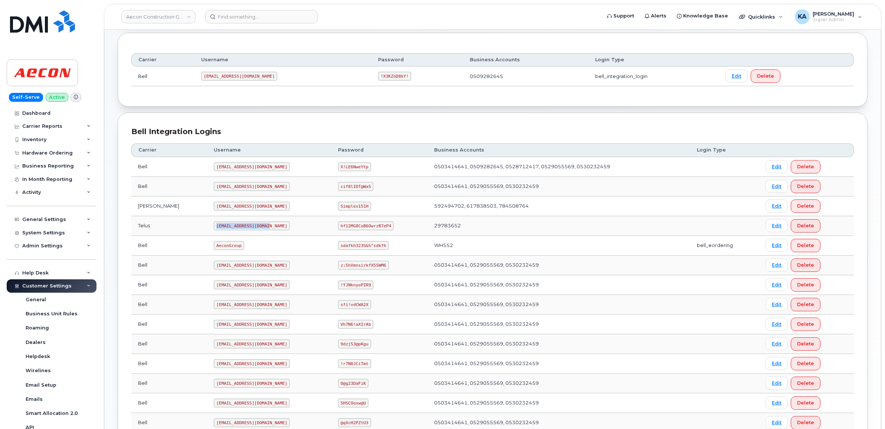
drag, startPoint x: 184, startPoint y: 227, endPoint x: 234, endPoint y: 230, distance: 50.2
click at [234, 230] on code "aeconfleet@myserve.ca" at bounding box center [252, 225] width 76 height 9
drag, startPoint x: 234, startPoint y: 230, endPoint x: 226, endPoint y: 227, distance: 9.2
copy code "aeconfleet@myserve.ca"
drag, startPoint x: 328, startPoint y: 229, endPoint x: 376, endPoint y: 233, distance: 48.0
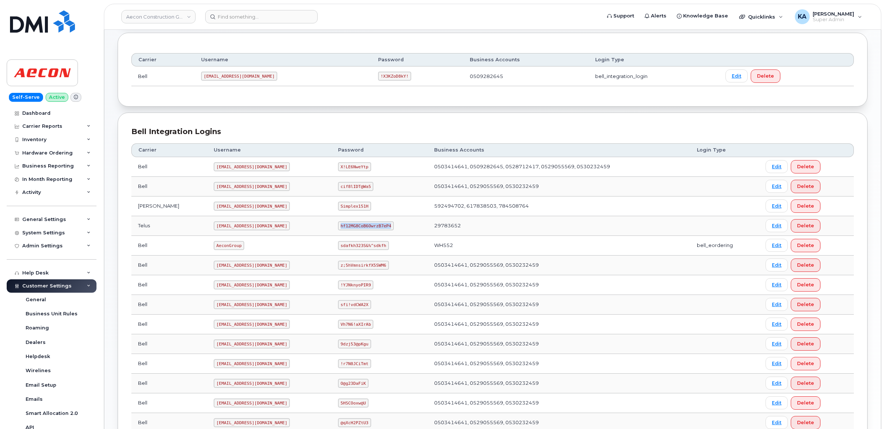
click at [376, 233] on td "hf12MG8CoB6OwrzB7eP4" at bounding box center [379, 226] width 96 height 20
drag, startPoint x: 376, startPoint y: 233, endPoint x: 370, endPoint y: 227, distance: 8.4
copy code "hf12MG8CoB6OwrzB7eP4"
drag, startPoint x: 418, startPoint y: 227, endPoint x: 446, endPoint y: 227, distance: 28.2
click at [446, 227] on td "29783652" at bounding box center [558, 226] width 263 height 20
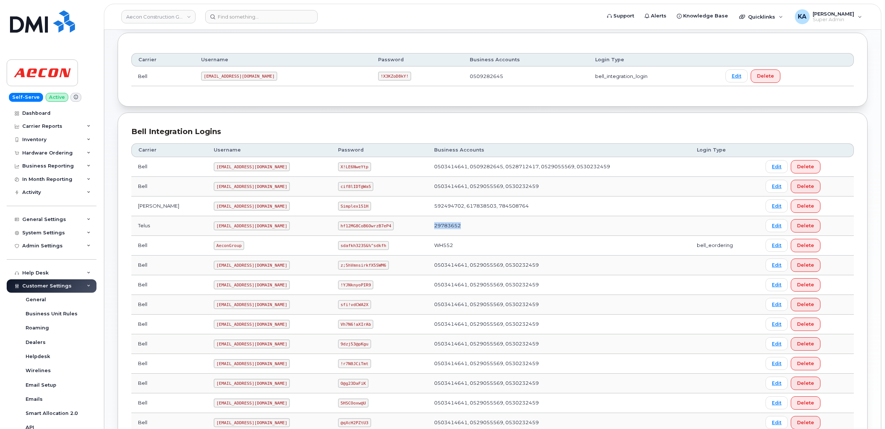
drag, startPoint x: 446, startPoint y: 227, endPoint x: 440, endPoint y: 229, distance: 6.8
copy td "29783652"
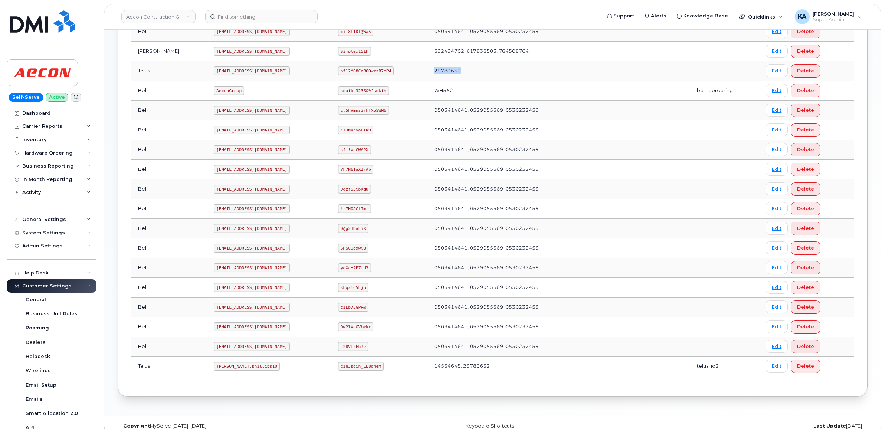
scroll to position [261, 0]
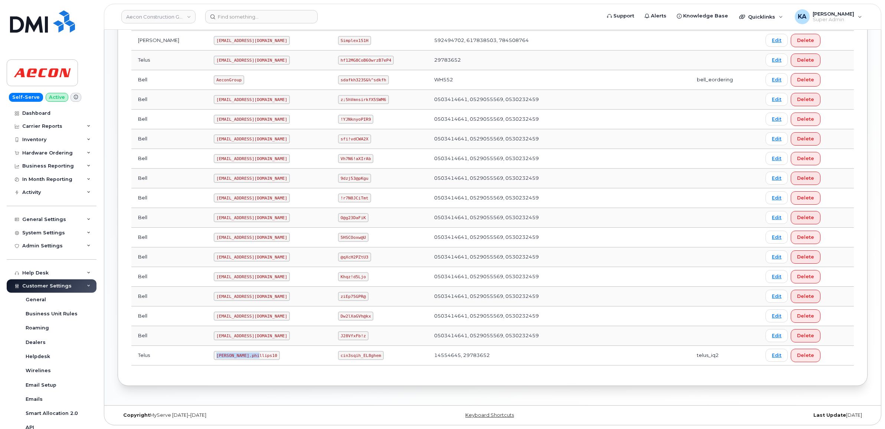
drag, startPoint x: 183, startPoint y: 356, endPoint x: 225, endPoint y: 356, distance: 41.9
click at [225, 356] on code "Taylor.phillips10" at bounding box center [247, 355] width 66 height 9
drag, startPoint x: 225, startPoint y: 356, endPoint x: 212, endPoint y: 357, distance: 13.0
copy code "Taylor.phillips10"
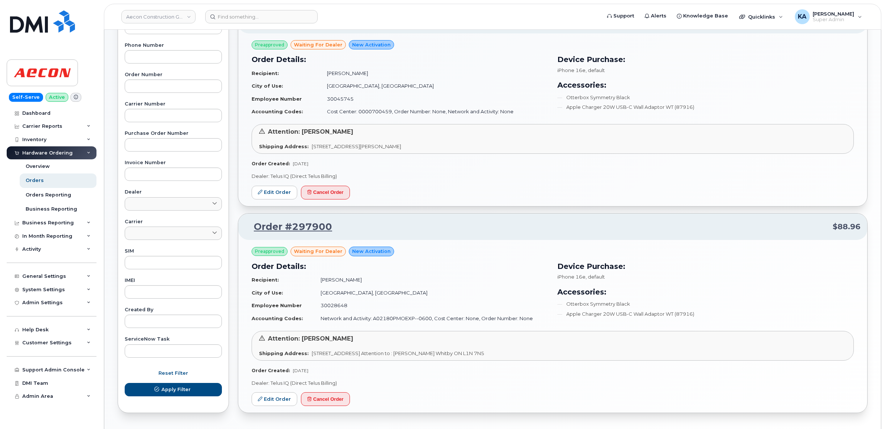
scroll to position [125, 0]
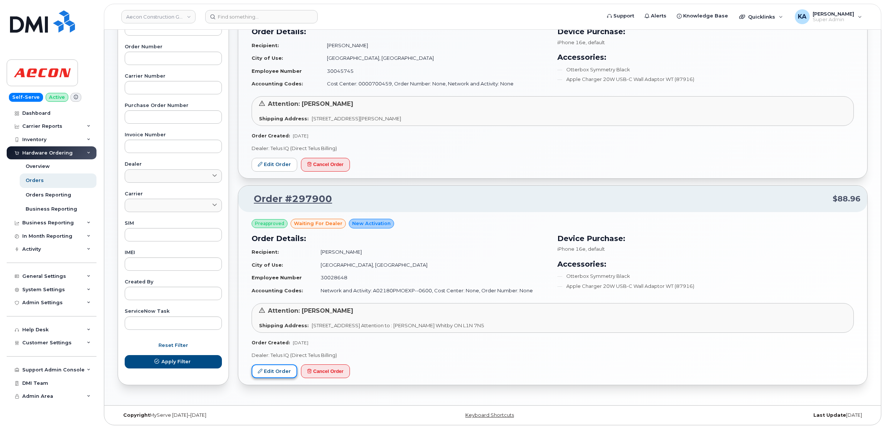
click at [272, 368] on link "Edit Order" at bounding box center [275, 371] width 46 height 14
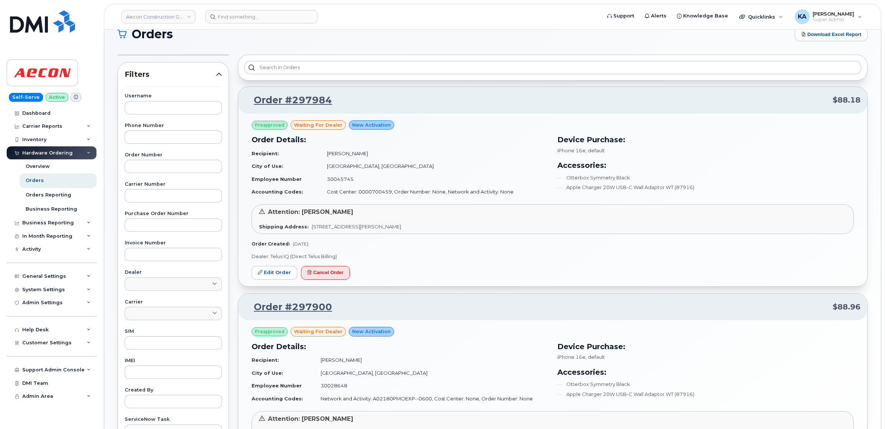
scroll to position [0, 0]
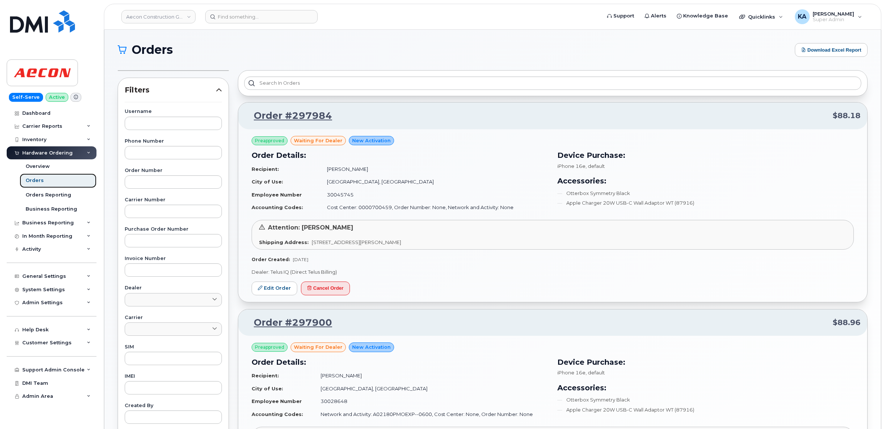
click at [24, 179] on link "Orders" at bounding box center [58, 180] width 77 height 14
click at [239, 15] on input at bounding box center [261, 16] width 112 height 13
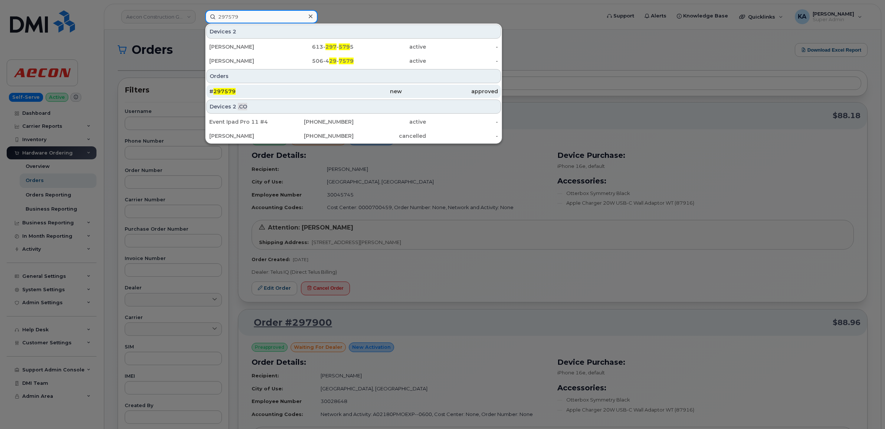
type input "297579"
click at [225, 93] on span "297579" at bounding box center [224, 91] width 22 height 7
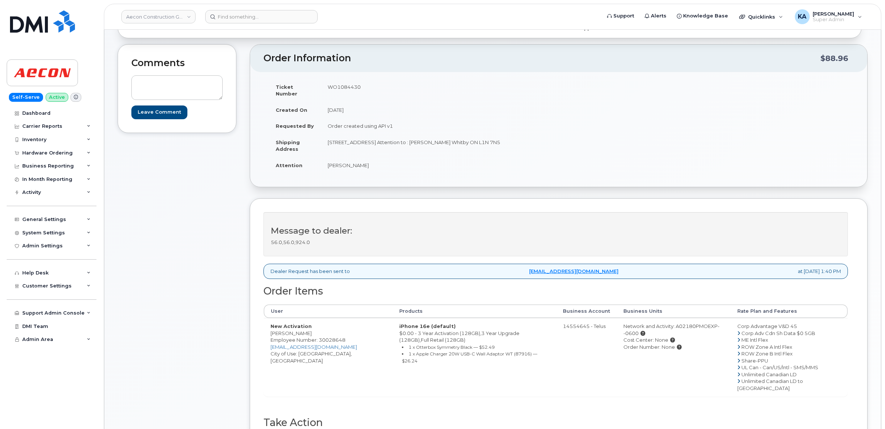
scroll to position [46, 0]
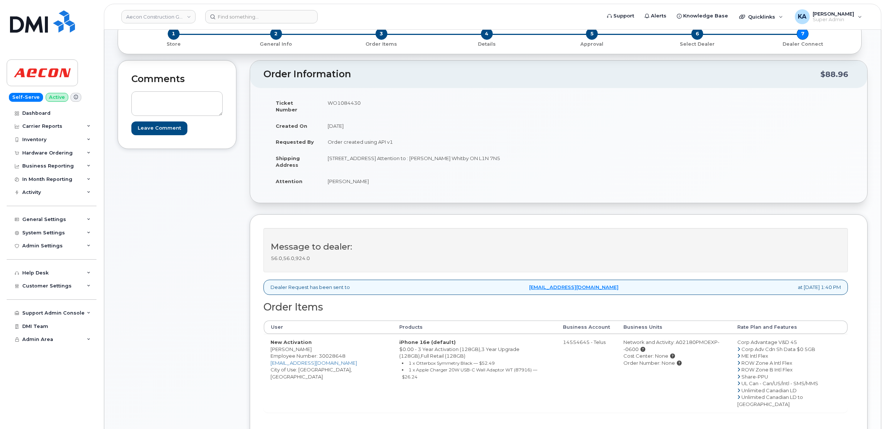
drag, startPoint x: 370, startPoint y: 176, endPoint x: 321, endPoint y: 175, distance: 48.6
click at [321, 175] on td "[PERSON_NAME]" at bounding box center [437, 181] width 232 height 16
copy td "[PERSON_NAME]"
drag, startPoint x: 365, startPoint y: 101, endPoint x: 325, endPoint y: 101, distance: 39.7
click at [325, 101] on td "WO1084430" at bounding box center [437, 106] width 232 height 23
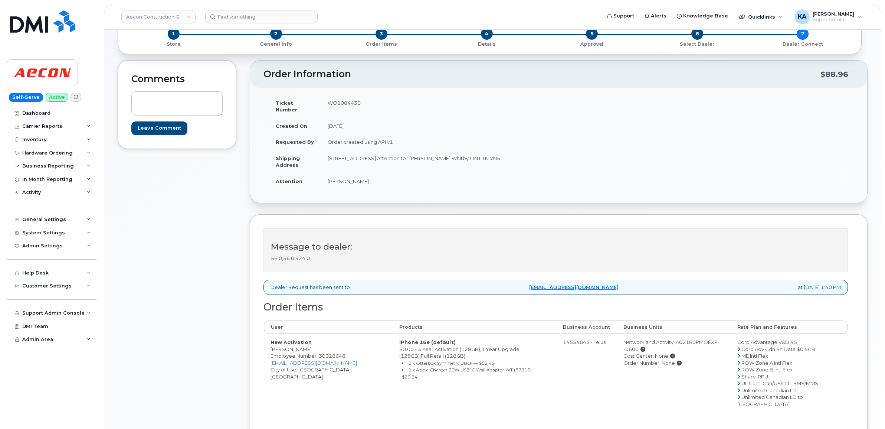
drag, startPoint x: 325, startPoint y: 101, endPoint x: 341, endPoint y: 102, distance: 16.0
copy td "WO1084430"
drag, startPoint x: 491, startPoint y: 150, endPoint x: 469, endPoint y: 151, distance: 22.3
click at [469, 151] on td "[STREET_ADDRESS] Attention to : [PERSON_NAME] Whitby ON L1N 7N5" at bounding box center [437, 161] width 232 height 23
drag, startPoint x: 469, startPoint y: 151, endPoint x: 472, endPoint y: 152, distance: 3.8
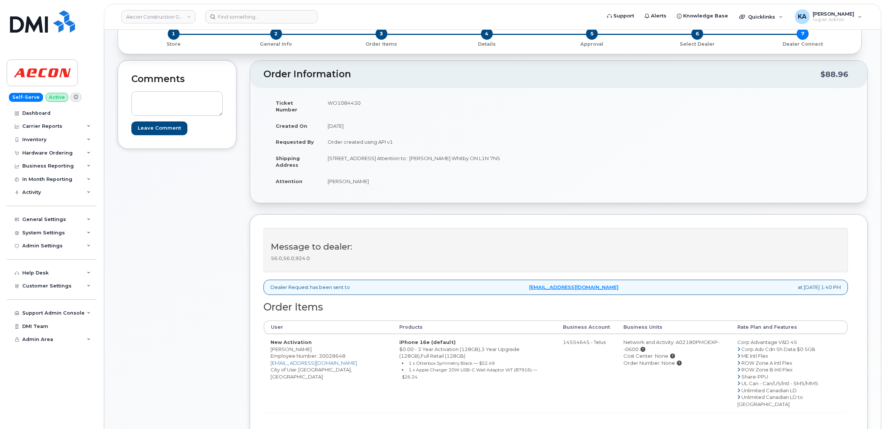
copy td "L1N 7N5"
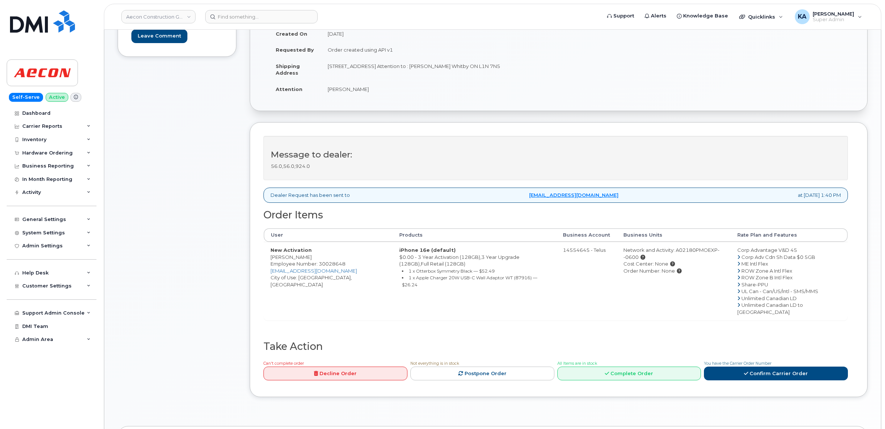
scroll to position [139, 0]
click at [760, 366] on link "Confirm Carrier Order" at bounding box center [776, 373] width 144 height 14
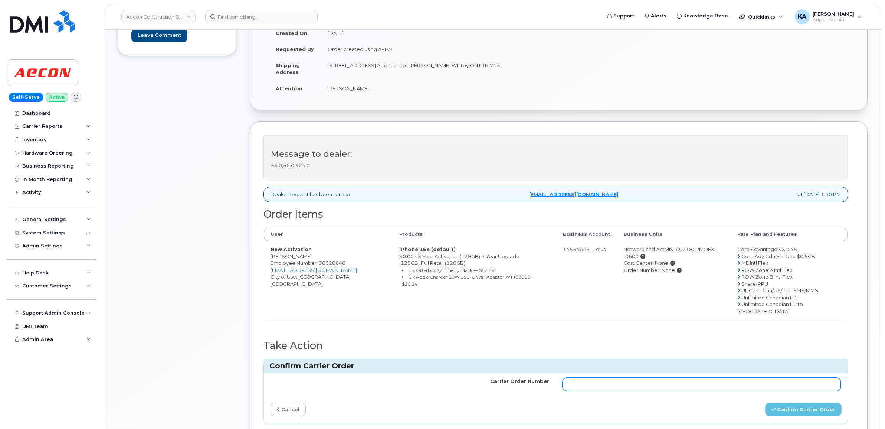
paste input "TL60019196"
type input "TL60019196"
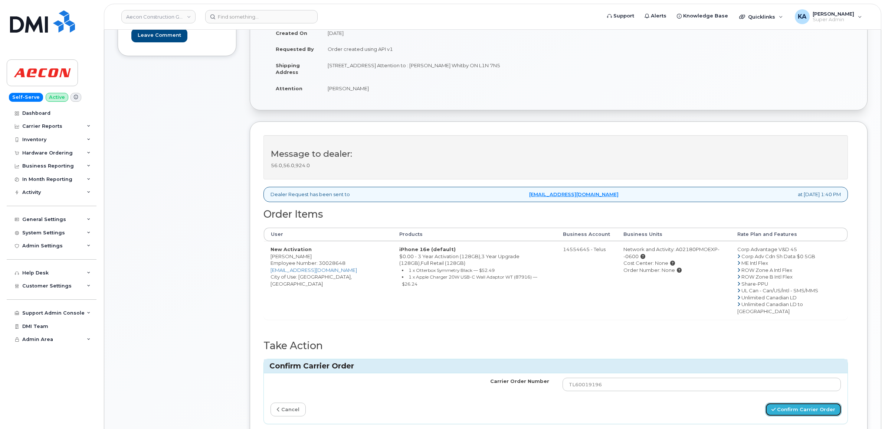
click at [786, 402] on button "Confirm Carrier Order" at bounding box center [803, 409] width 76 height 14
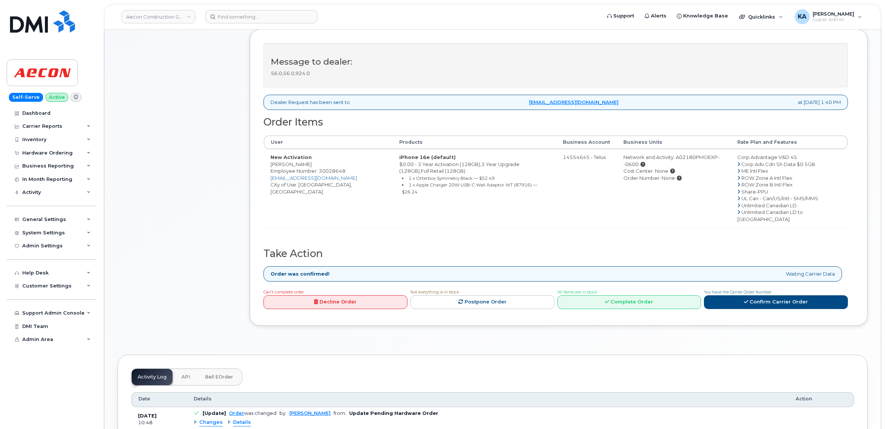
scroll to position [232, 0]
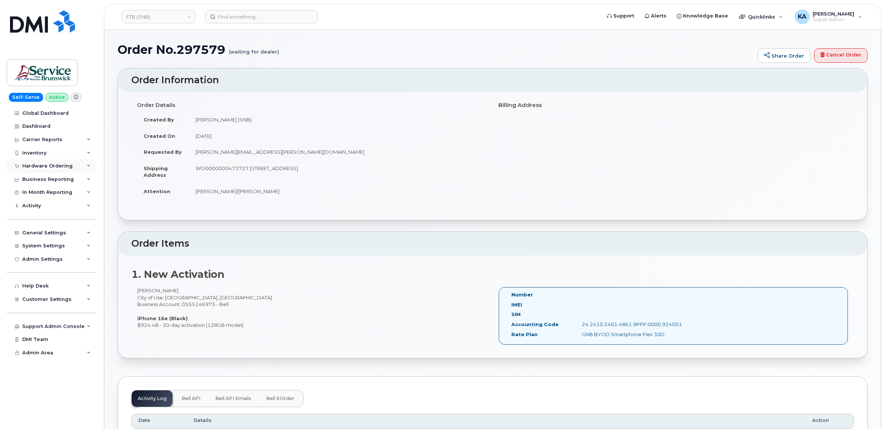
click at [80, 164] on div "Hardware Ordering" at bounding box center [52, 165] width 90 height 13
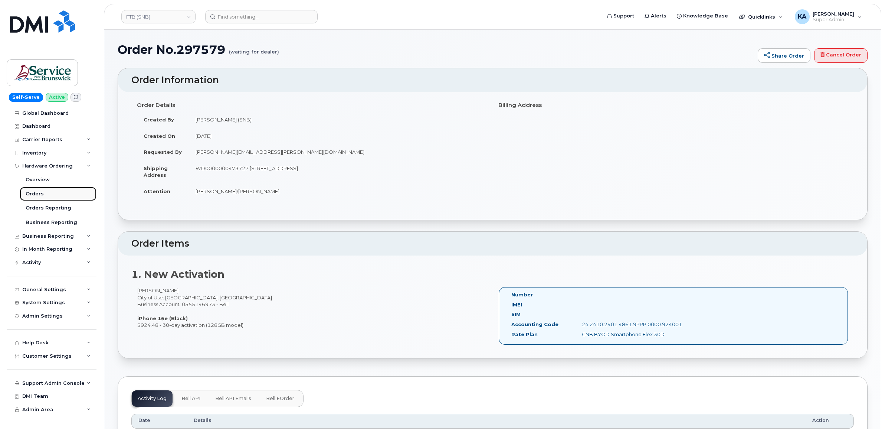
click at [32, 192] on div "Orders" at bounding box center [35, 193] width 18 height 7
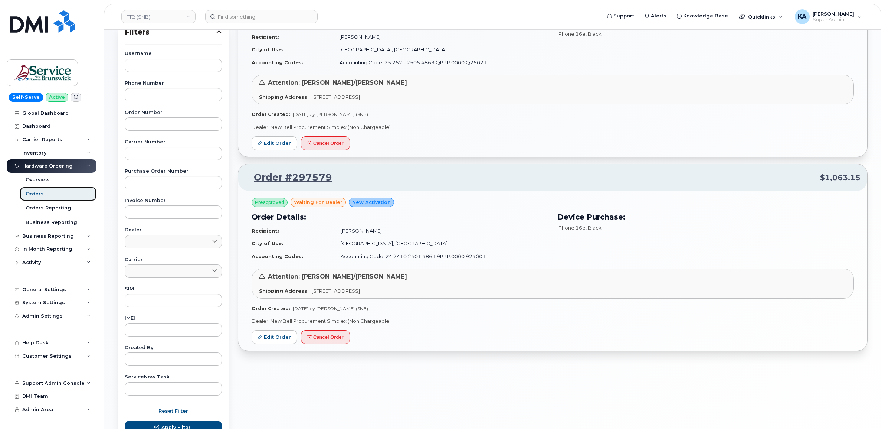
scroll to position [139, 0]
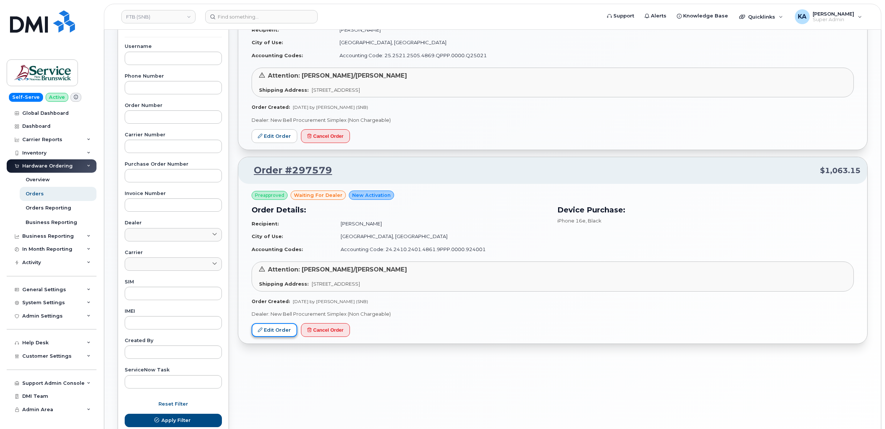
click at [278, 330] on link "Edit Order" at bounding box center [275, 330] width 46 height 14
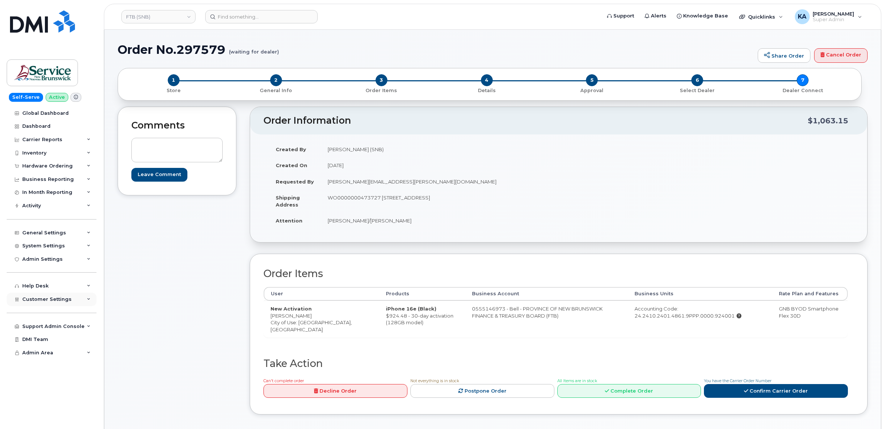
click at [29, 302] on span "Customer Settings" at bounding box center [46, 299] width 49 height 6
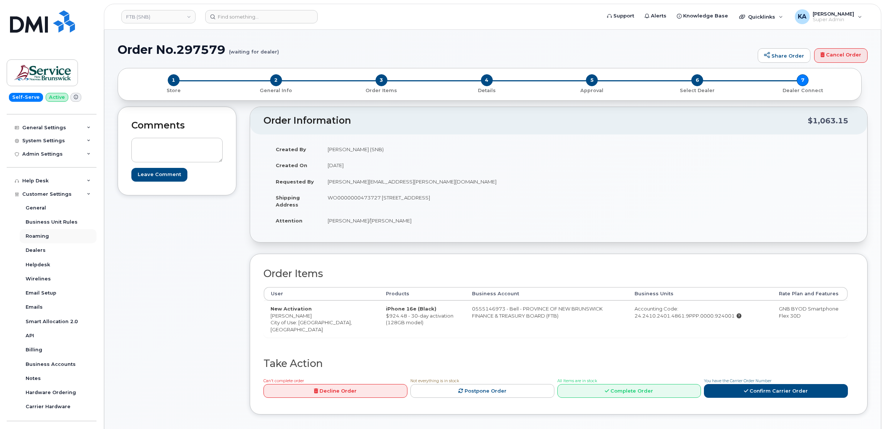
scroll to position [139, 0]
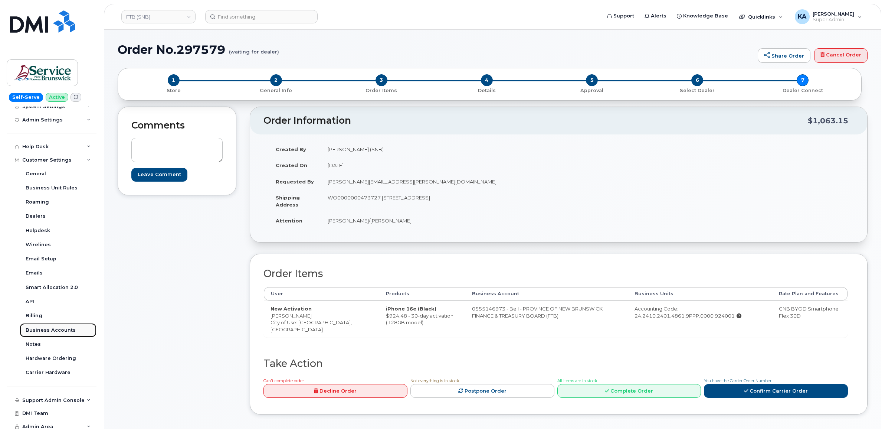
drag, startPoint x: 38, startPoint y: 328, endPoint x: 37, endPoint y: 333, distance: 4.5
click at [338, 239] on div "Created By Slattery, Matthew (SNB) Created On August 6, 2025 Requested By Jean.…" at bounding box center [558, 188] width 617 height 108
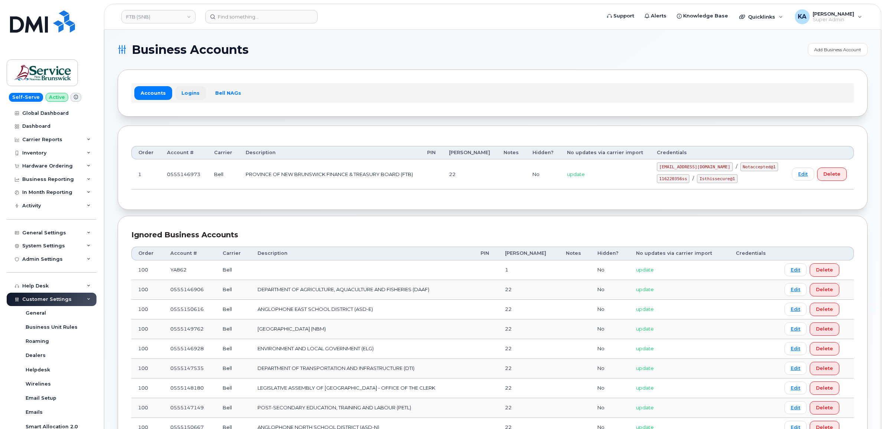
click at [183, 92] on link "Logins" at bounding box center [190, 92] width 31 height 13
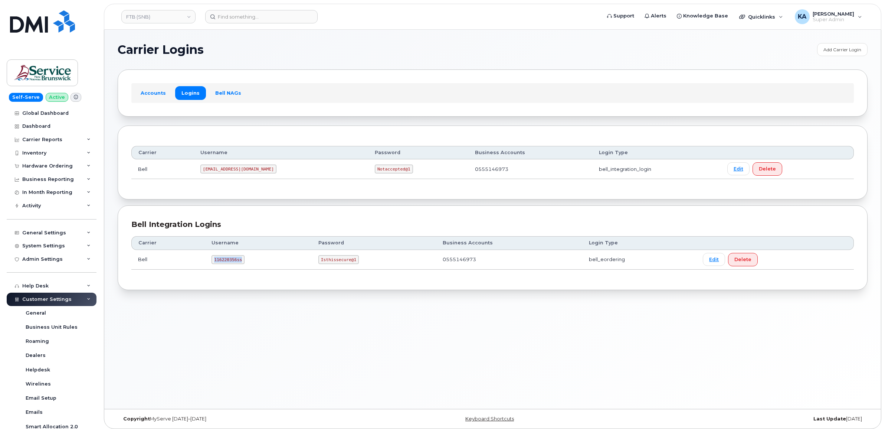
drag, startPoint x: 214, startPoint y: 262, endPoint x: 242, endPoint y: 262, distance: 27.8
click at [242, 262] on code "116220356ss" at bounding box center [228, 259] width 33 height 9
drag, startPoint x: 242, startPoint y: 262, endPoint x: 231, endPoint y: 261, distance: 10.4
copy code "116220356ss"
drag, startPoint x: 207, startPoint y: 170, endPoint x: 253, endPoint y: 173, distance: 46.1
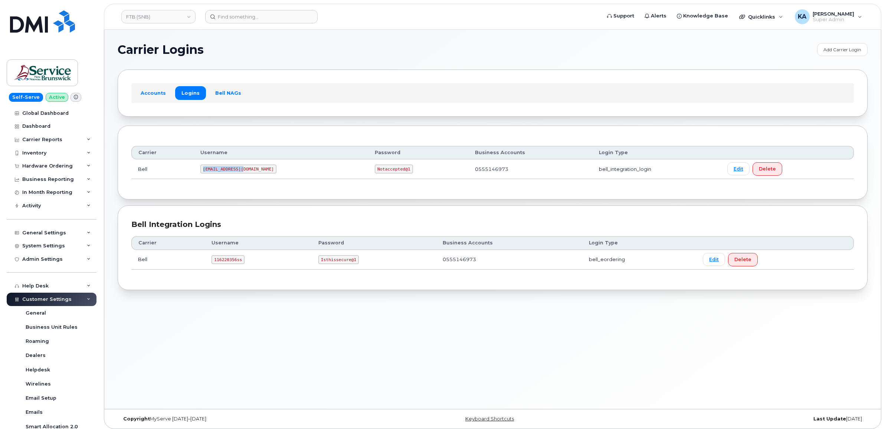
click at [253, 173] on td "[EMAIL_ADDRESS][DOMAIN_NAME]" at bounding box center [281, 169] width 174 height 20
drag, startPoint x: 252, startPoint y: 173, endPoint x: 235, endPoint y: 171, distance: 17.5
copy code "[EMAIL_ADDRESS][DOMAIN_NAME]"
drag, startPoint x: 329, startPoint y: 168, endPoint x: 364, endPoint y: 171, distance: 35.3
click at [368, 171] on td "Notaccepted@1" at bounding box center [418, 169] width 100 height 20
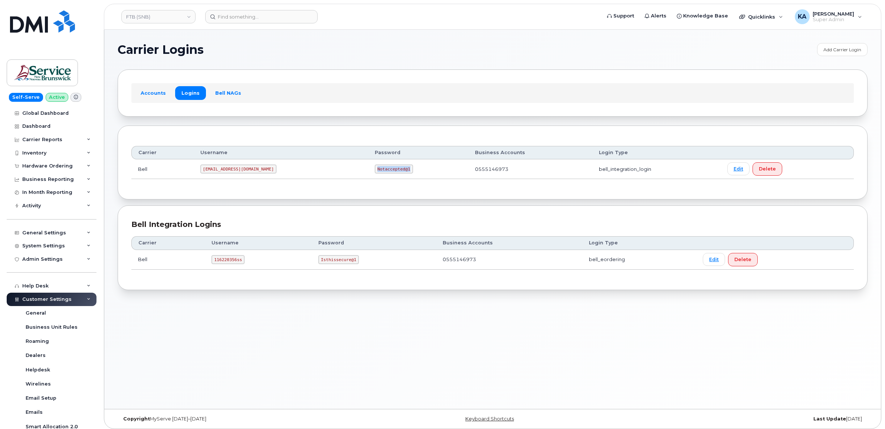
drag, startPoint x: 364, startPoint y: 171, endPoint x: 354, endPoint y: 170, distance: 10.5
copy code "Notaccepted@1"
